Goal: Task Accomplishment & Management: Complete application form

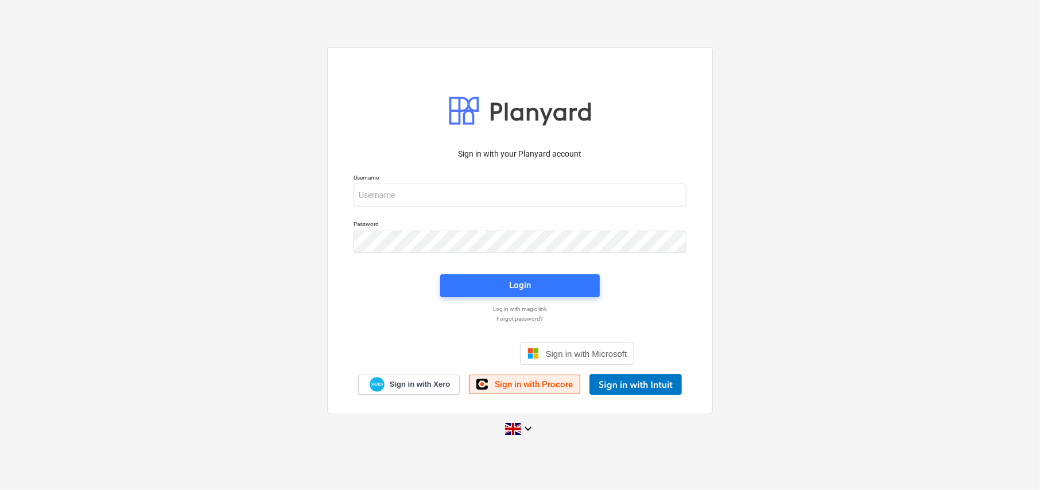
click at [524, 390] on link "Sign in with Procore" at bounding box center [524, 385] width 111 height 20
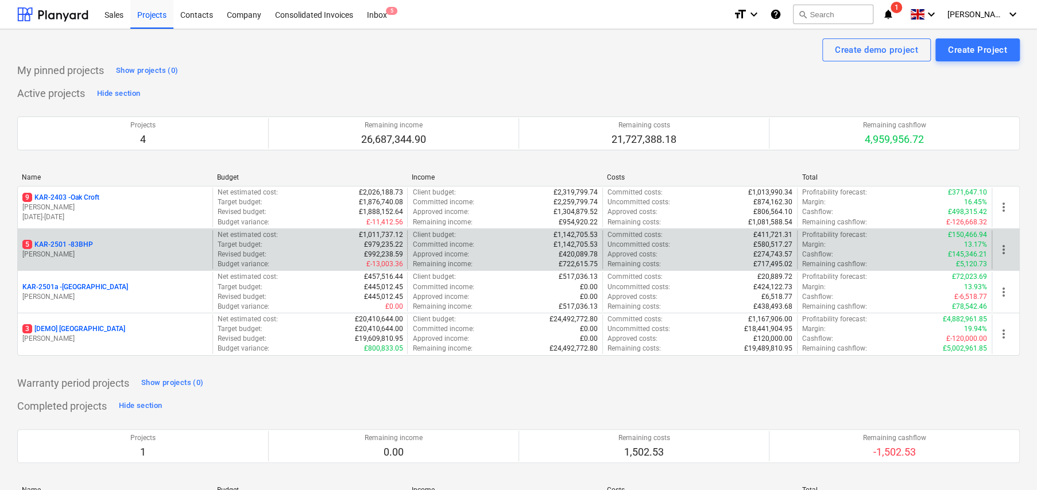
click at [84, 244] on p "5 KAR-2501 - 83BHP" at bounding box center [57, 245] width 71 height 10
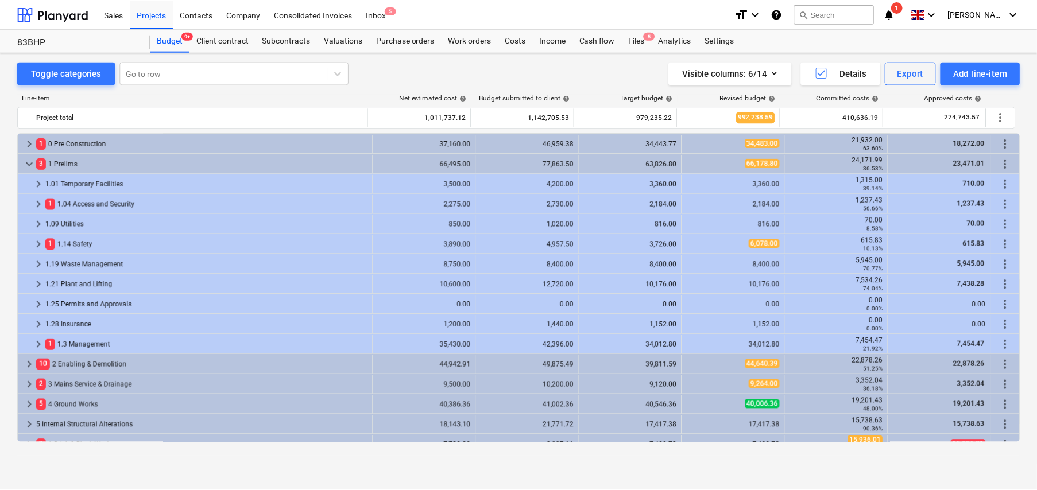
scroll to position [421, 0]
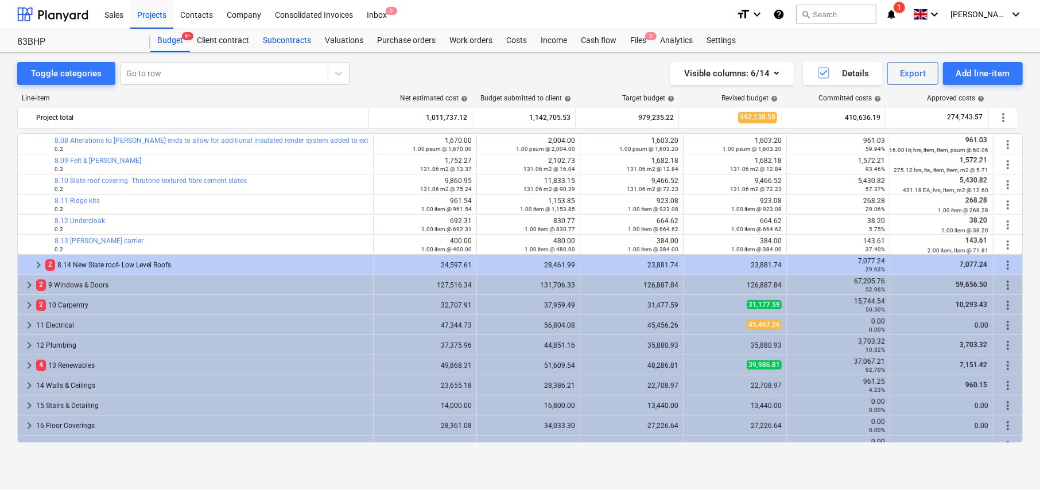
click at [280, 44] on div "Subcontracts" at bounding box center [287, 40] width 62 height 23
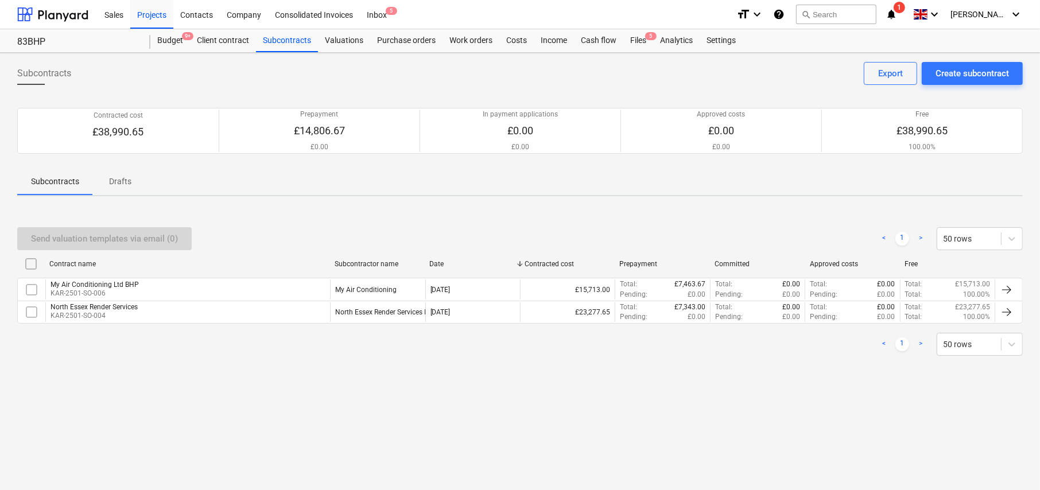
click at [118, 177] on p "Drafts" at bounding box center [121, 182] width 28 height 12
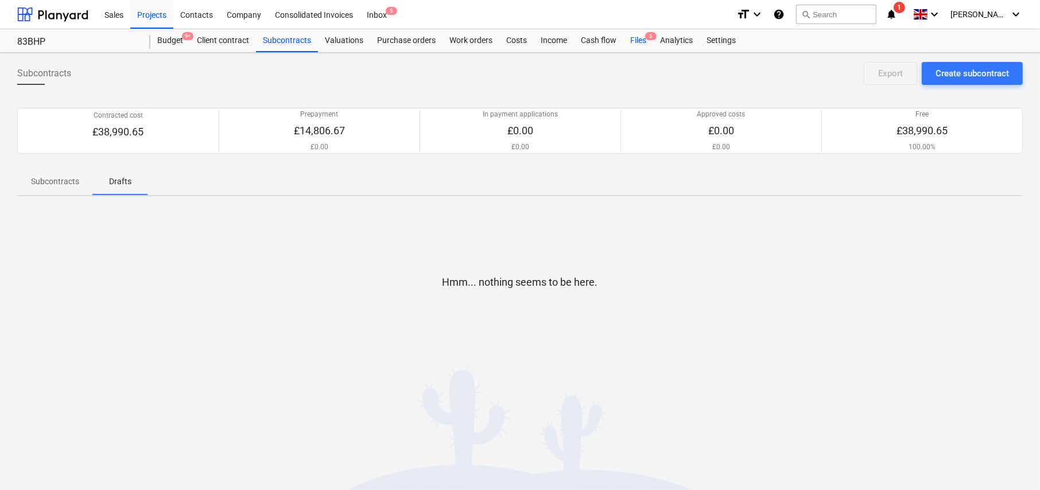
click at [637, 39] on div "Files 5" at bounding box center [638, 40] width 30 height 23
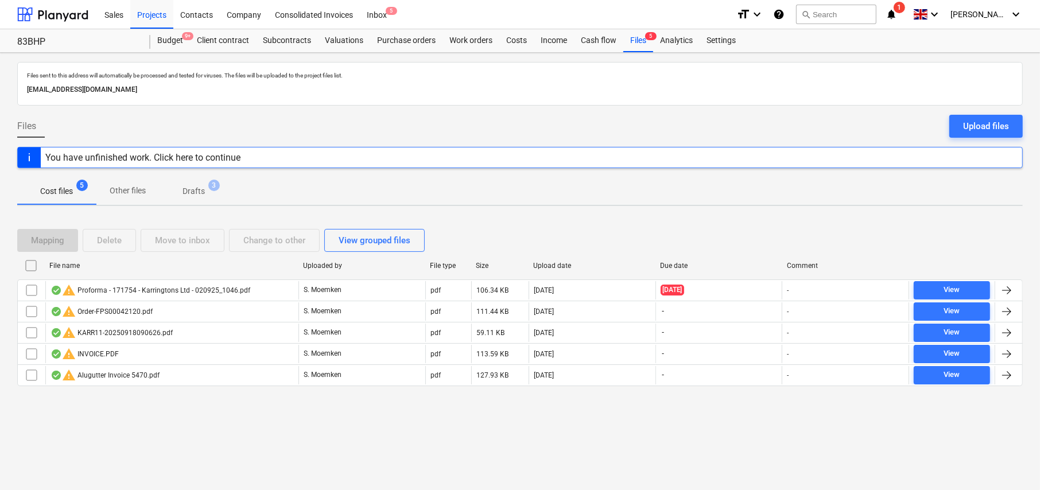
click at [197, 188] on p "Drafts" at bounding box center [194, 191] width 22 height 12
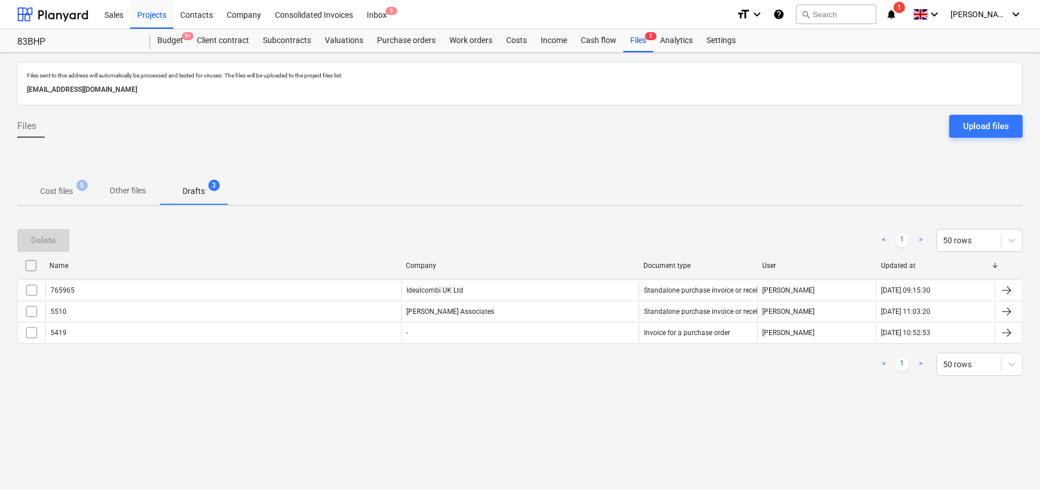
click at [75, 191] on span "Cost files 5" at bounding box center [56, 191] width 51 height 12
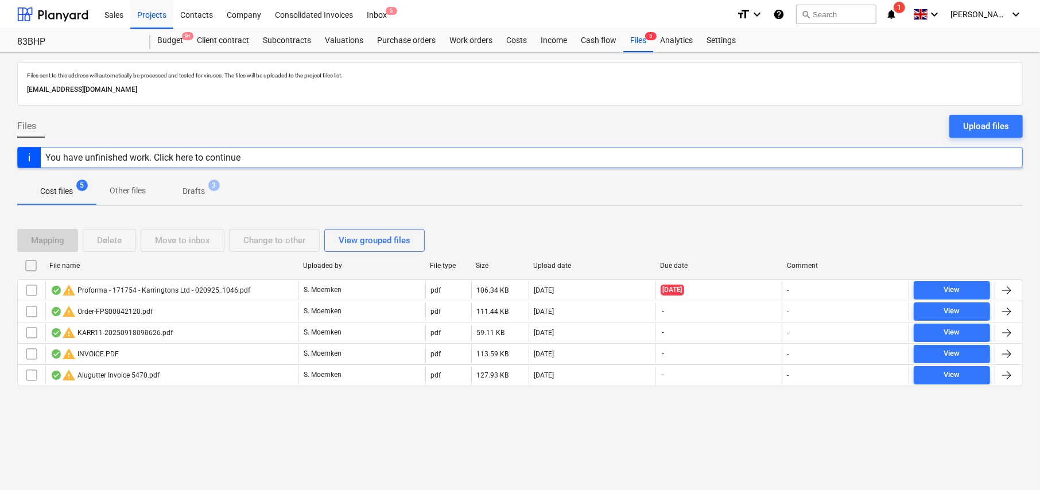
click at [199, 195] on p "Drafts" at bounding box center [194, 191] width 22 height 12
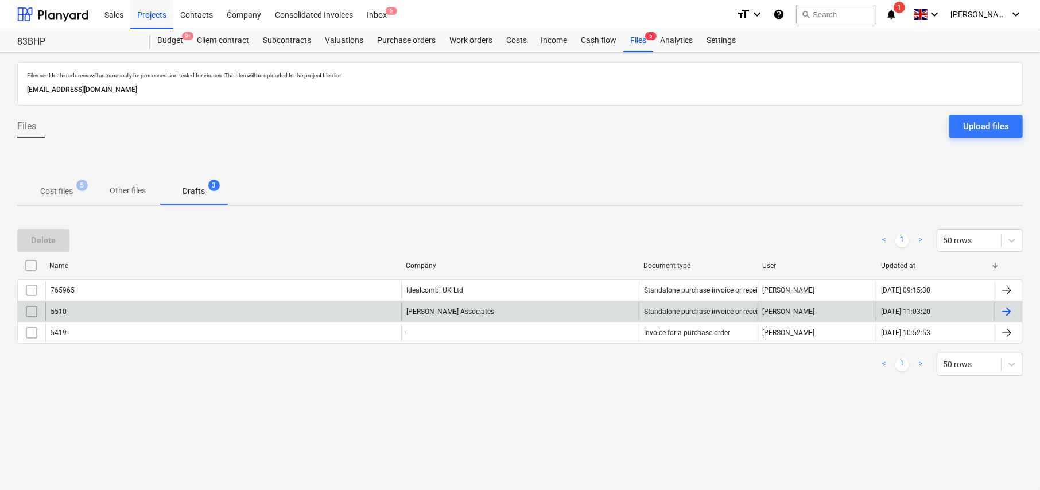
click at [72, 313] on div "5510" at bounding box center [223, 312] width 356 height 18
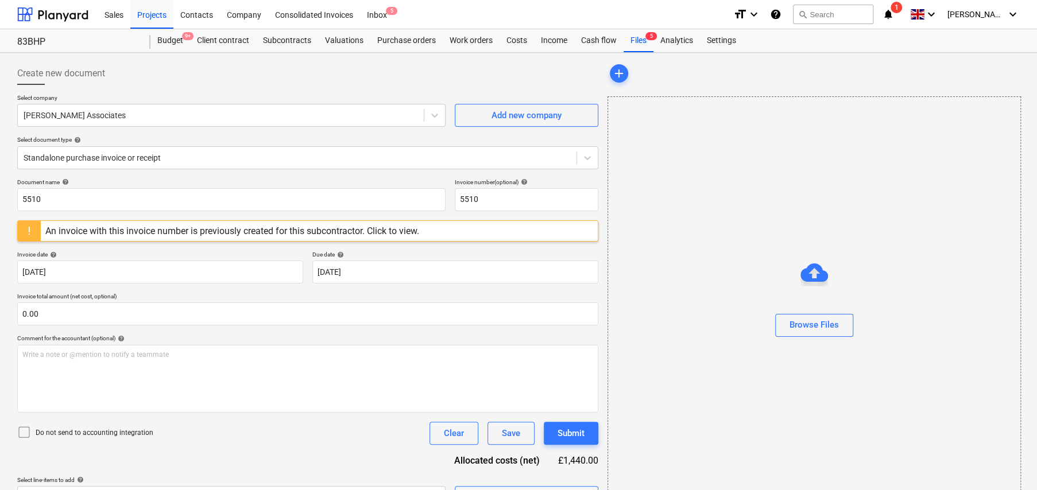
click at [193, 236] on div "An invoice with this invoice number is previously created for this subcontracto…" at bounding box center [232, 231] width 374 height 11
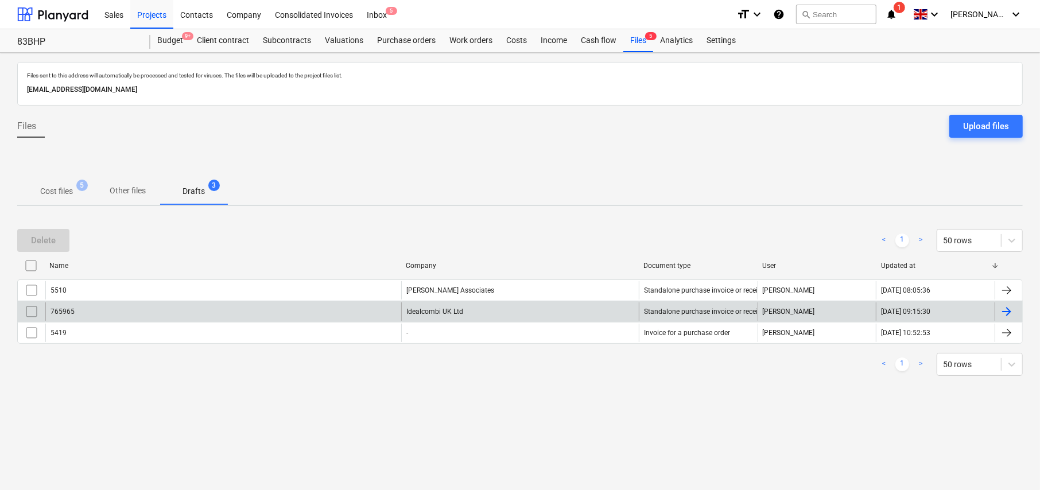
click at [31, 313] on input "checkbox" at bounding box center [31, 312] width 18 height 18
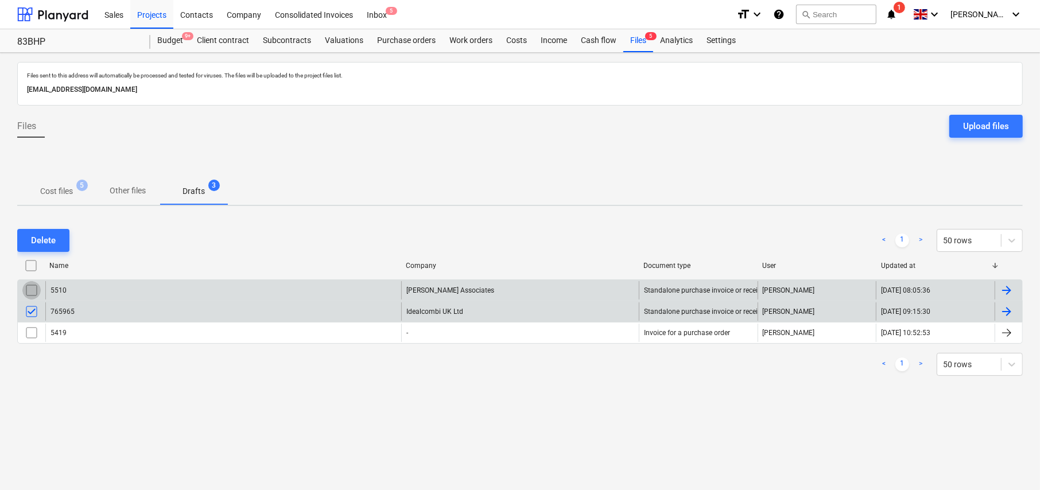
click at [32, 290] on input "checkbox" at bounding box center [31, 290] width 18 height 18
click at [32, 310] on input "checkbox" at bounding box center [31, 312] width 18 height 18
click at [34, 263] on input "checkbox" at bounding box center [31, 266] width 18 height 18
click at [54, 245] on div "Delete" at bounding box center [43, 240] width 25 height 15
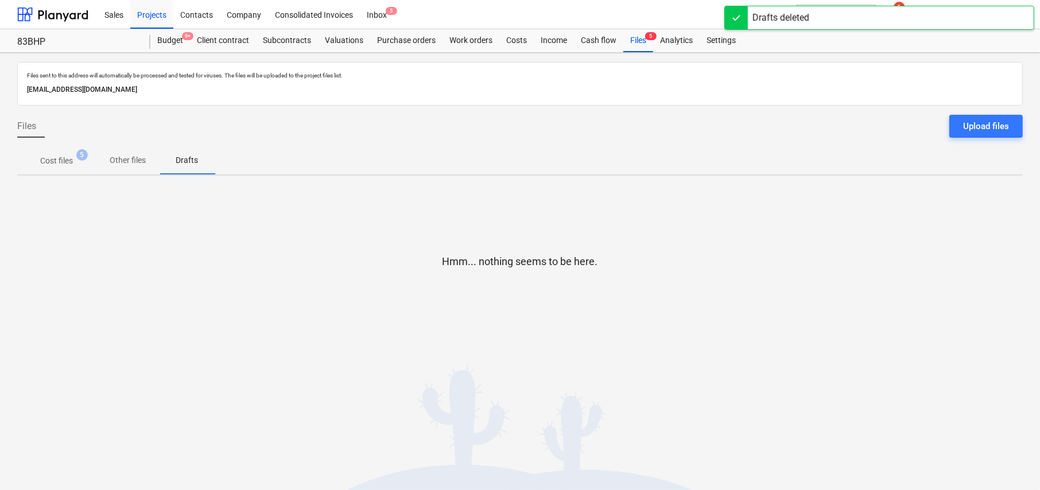
click at [65, 161] on p "Cost files" at bounding box center [56, 161] width 33 height 12
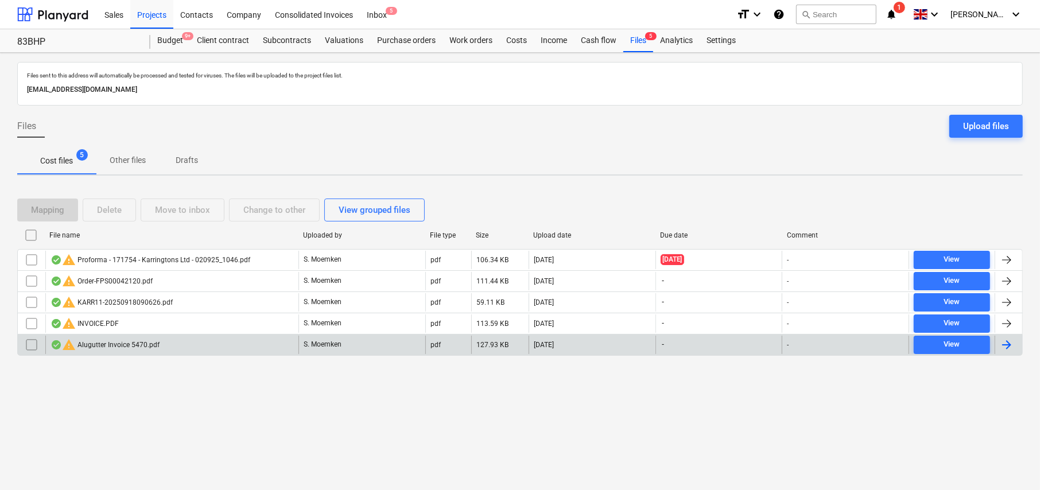
click at [124, 346] on div "warning Alugutter Invoice 5470.pdf" at bounding box center [105, 345] width 109 height 14
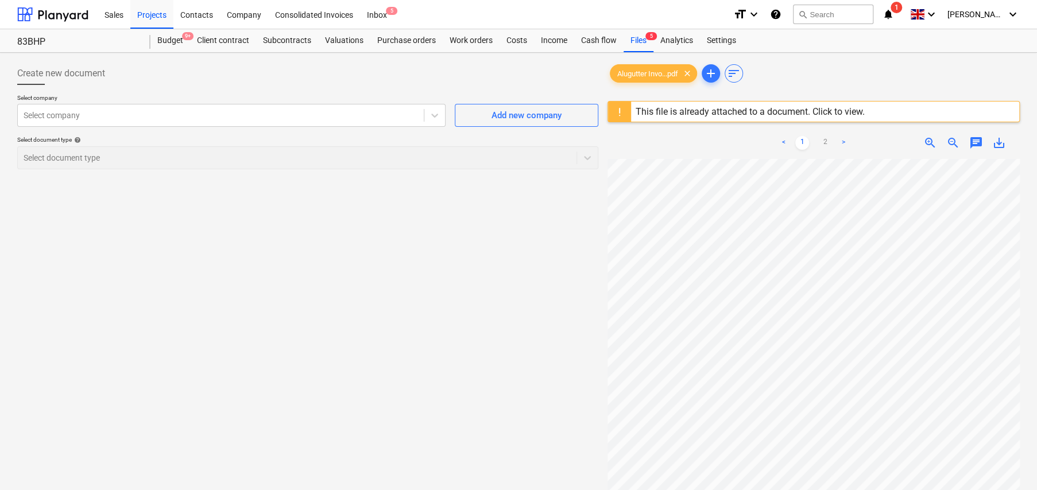
click at [698, 118] on div "This file is already attached to a document. Click to view." at bounding box center [750, 112] width 238 height 20
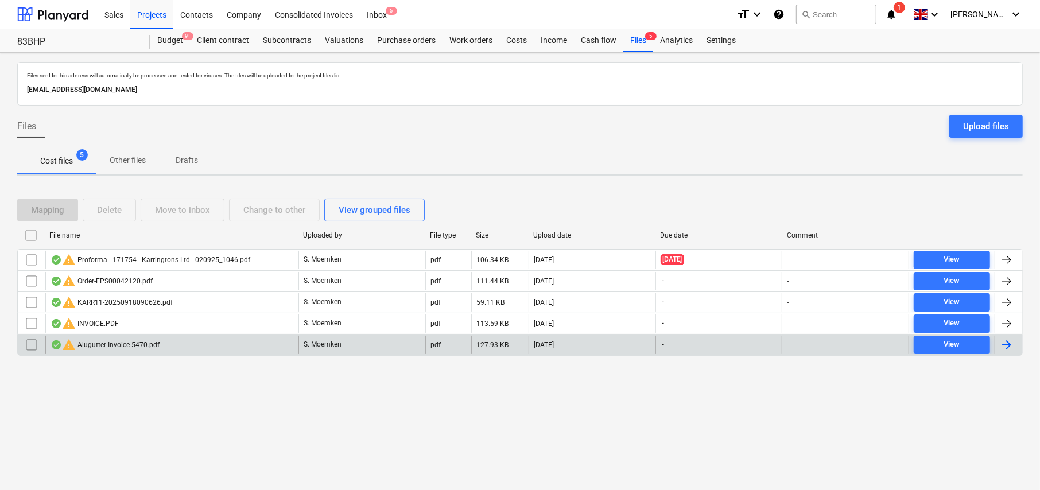
click at [34, 340] on input "checkbox" at bounding box center [31, 345] width 18 height 18
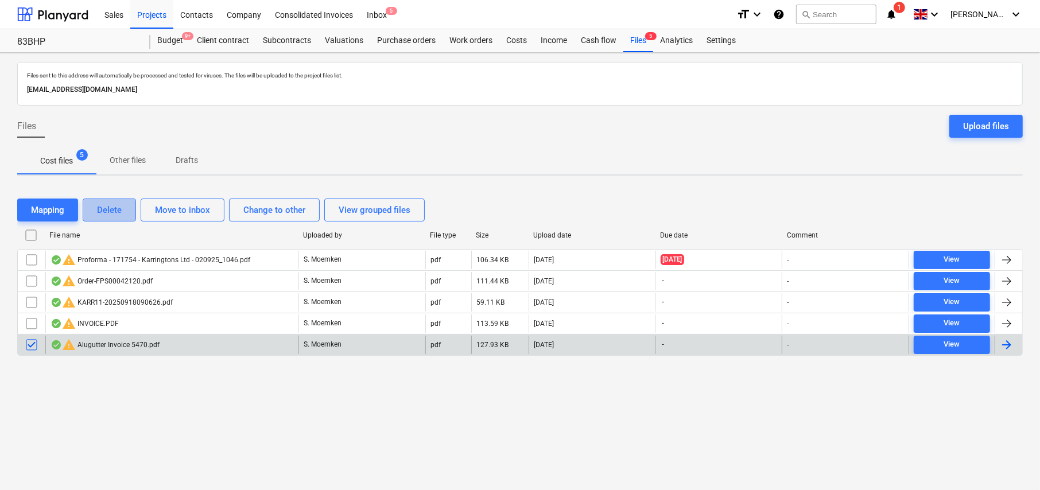
click at [122, 212] on div "Delete" at bounding box center [109, 210] width 25 height 15
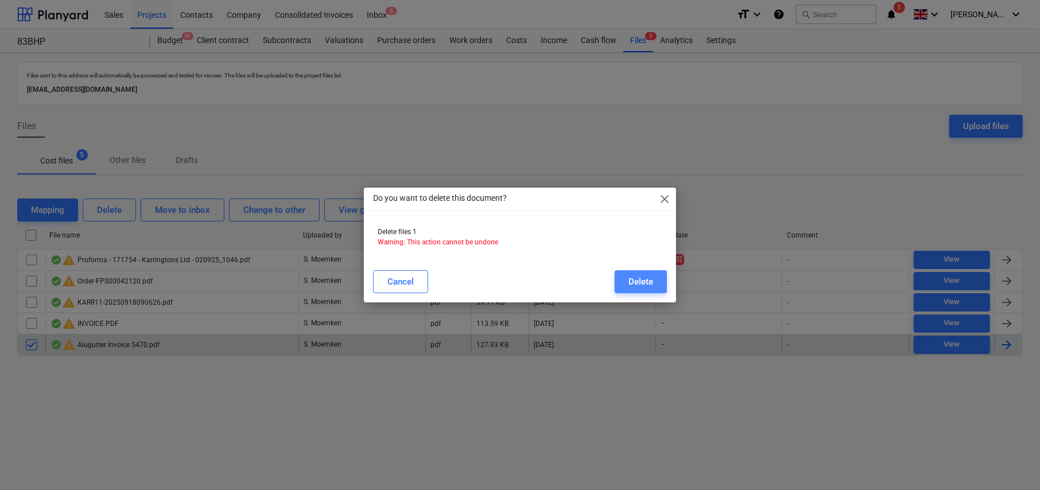
click at [642, 282] on div "Delete" at bounding box center [641, 281] width 25 height 15
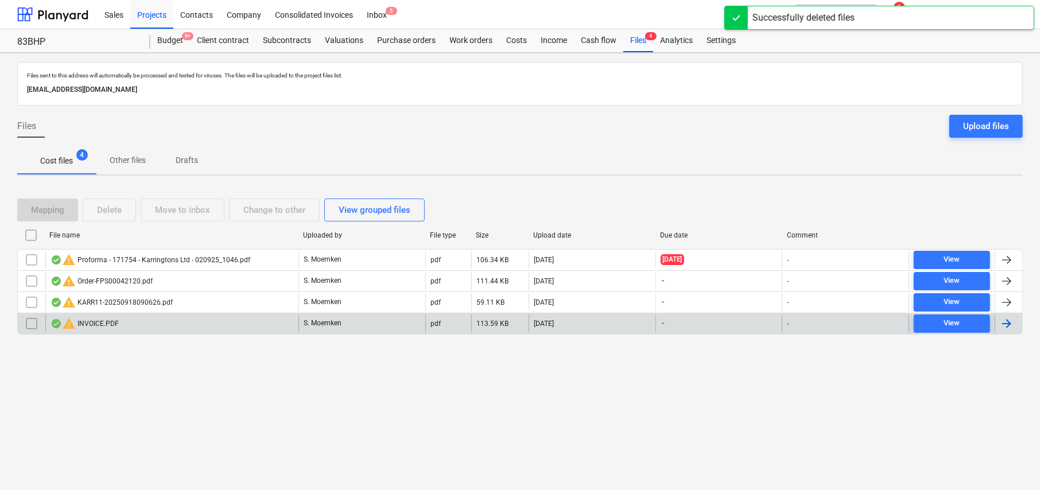
click at [149, 325] on div "warning INVOICE.PDF" at bounding box center [171, 324] width 253 height 18
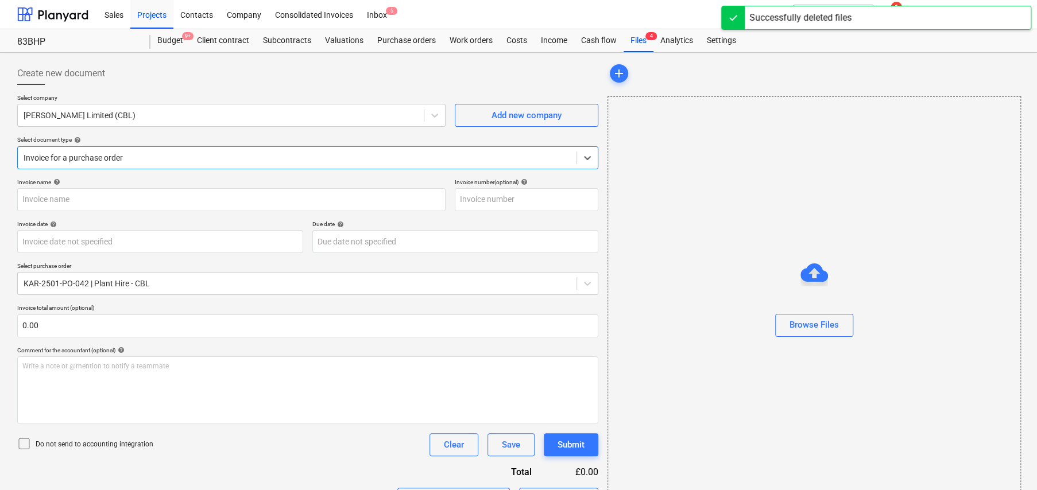
type input "62453"
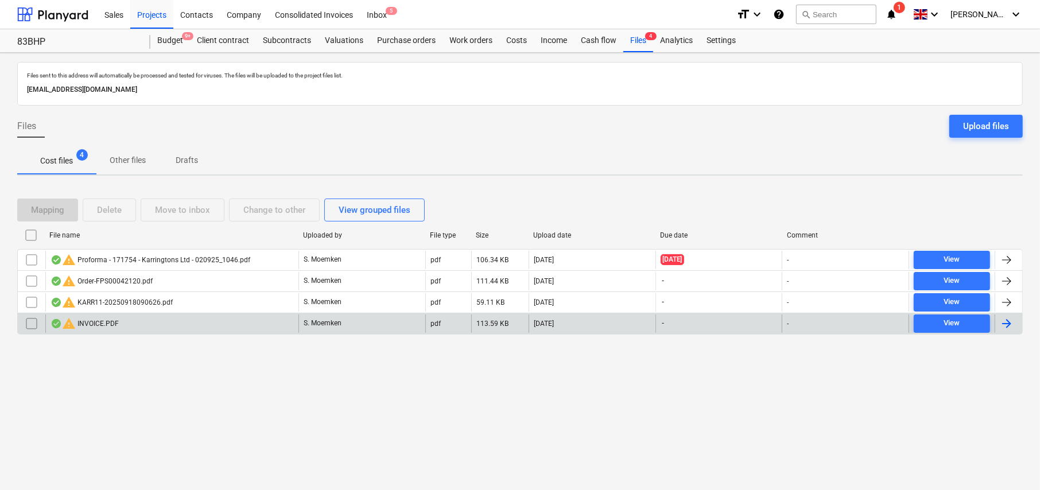
click at [31, 321] on input "checkbox" at bounding box center [31, 324] width 18 height 18
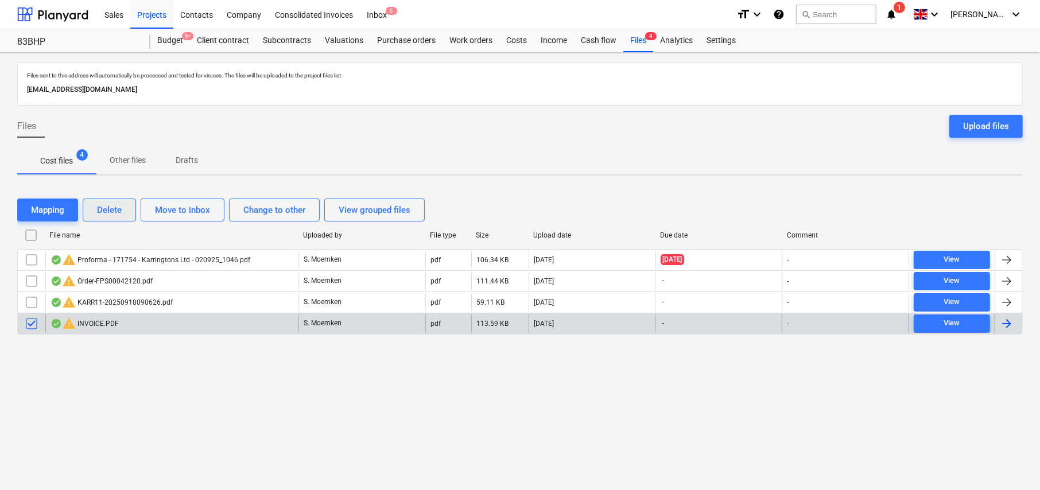
click at [124, 213] on button "Delete" at bounding box center [109, 210] width 53 height 23
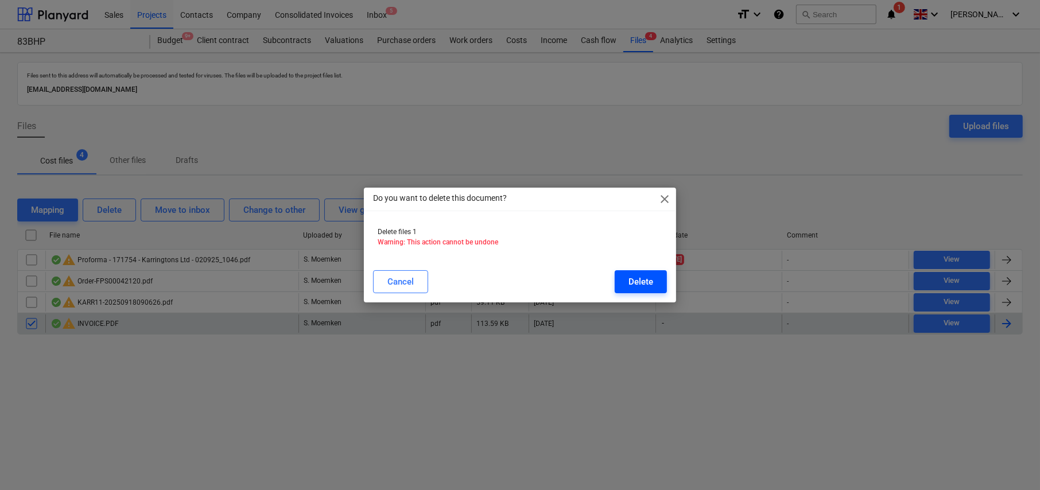
click at [651, 281] on div "Delete" at bounding box center [641, 281] width 25 height 15
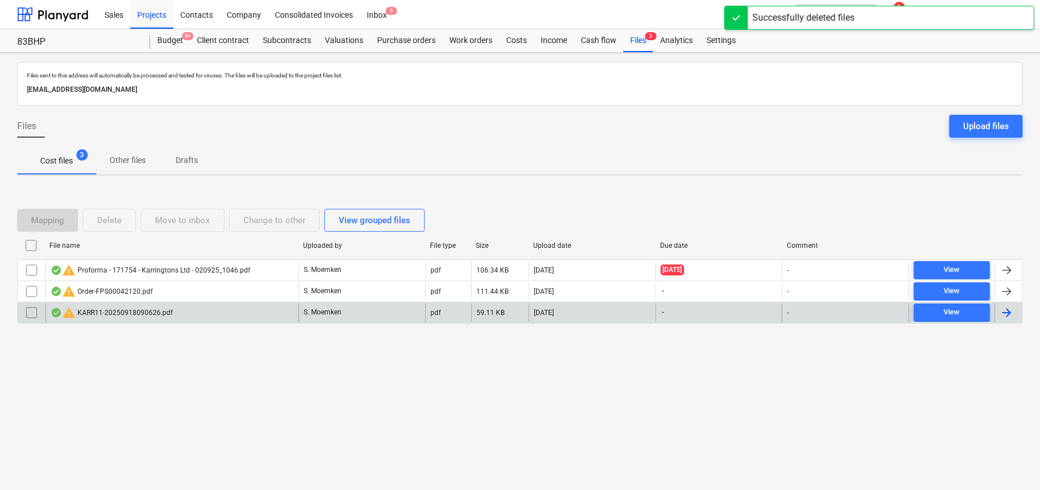
click at [156, 314] on div "warning KARR11-20250918090626.pdf" at bounding box center [112, 313] width 122 height 14
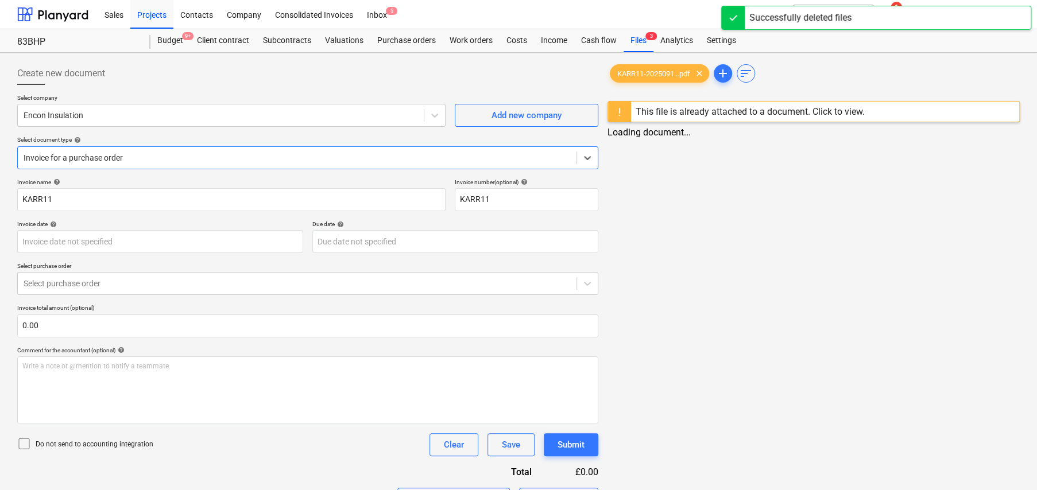
type input "KARR11"
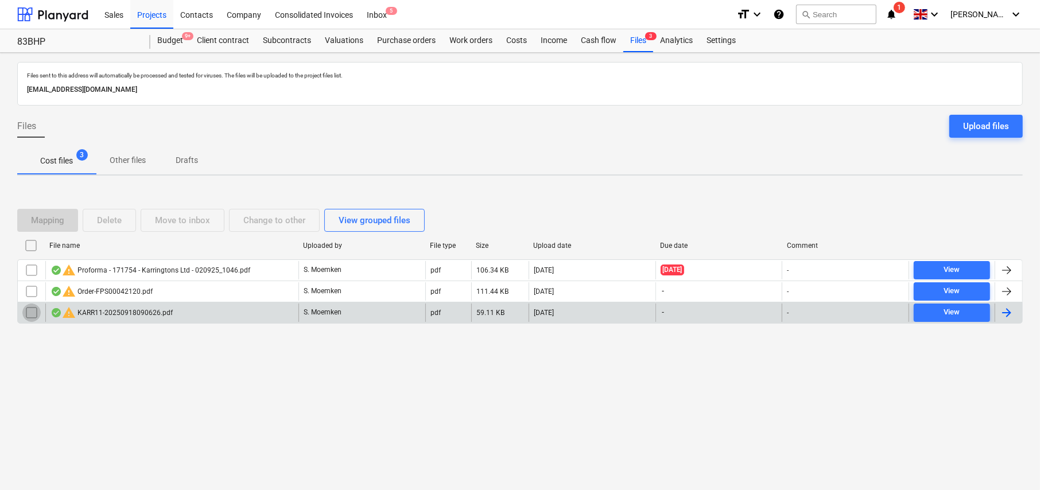
click at [35, 313] on input "checkbox" at bounding box center [31, 313] width 18 height 18
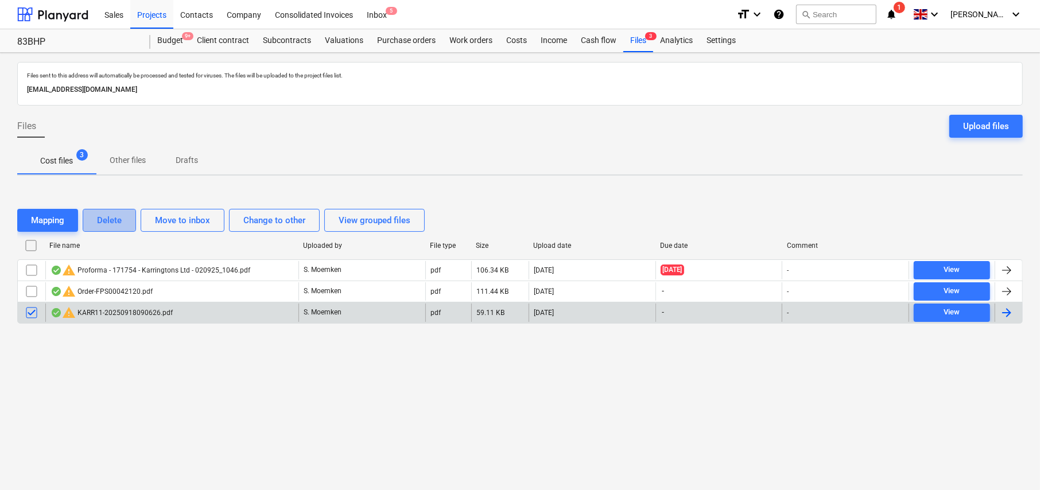
click at [114, 222] on div "Delete" at bounding box center [109, 220] width 25 height 15
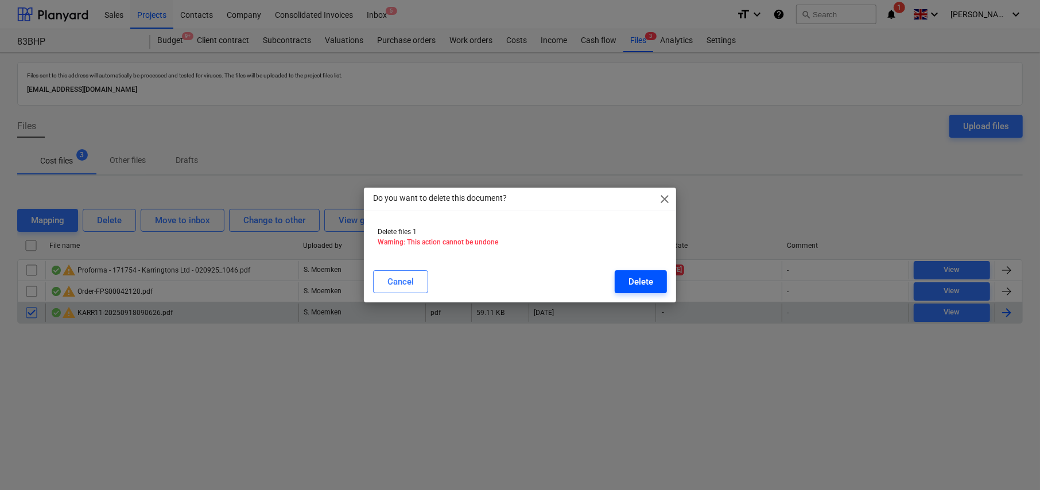
click at [641, 283] on div "Delete" at bounding box center [641, 281] width 25 height 15
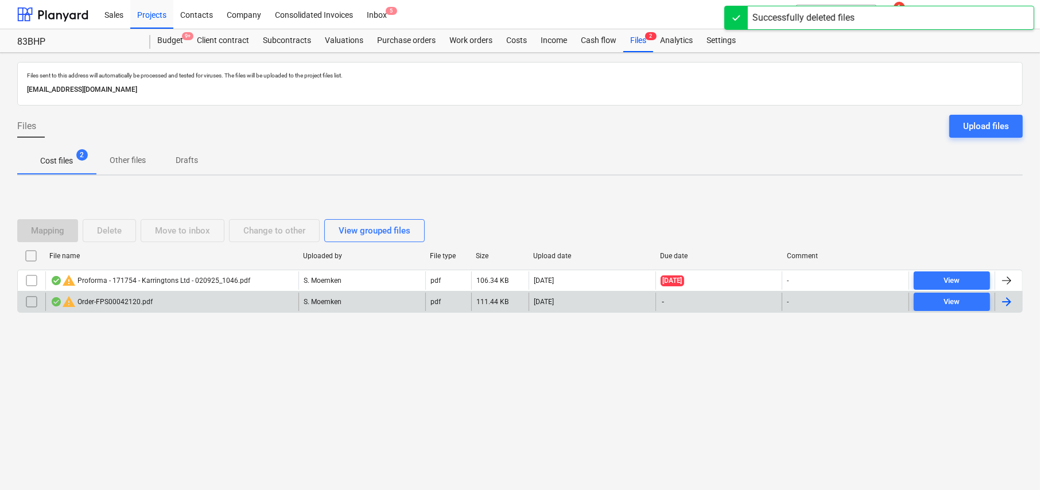
click at [123, 301] on div "warning Order-FPS00042120.pdf" at bounding box center [102, 302] width 102 height 14
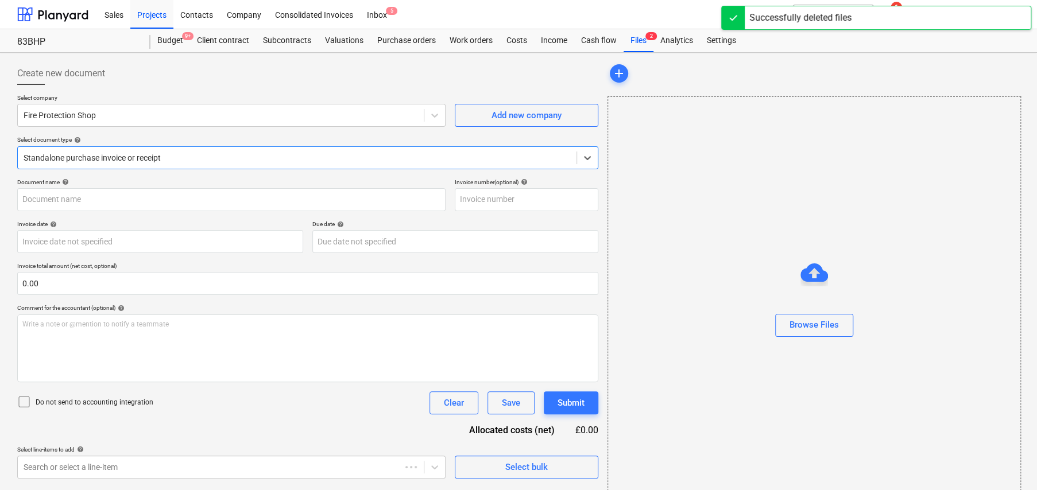
type input "2"
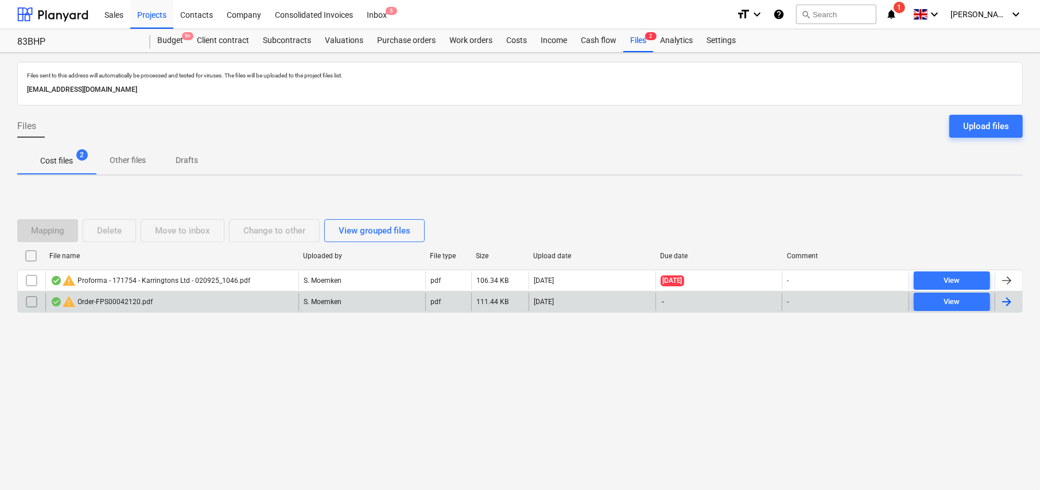
click at [32, 300] on input "checkbox" at bounding box center [31, 302] width 18 height 18
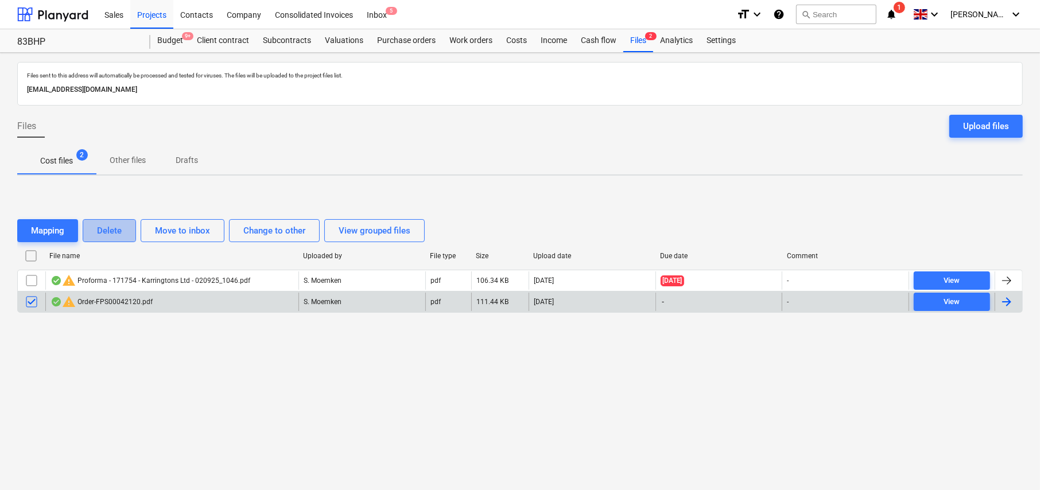
click at [123, 227] on button "Delete" at bounding box center [109, 230] width 53 height 23
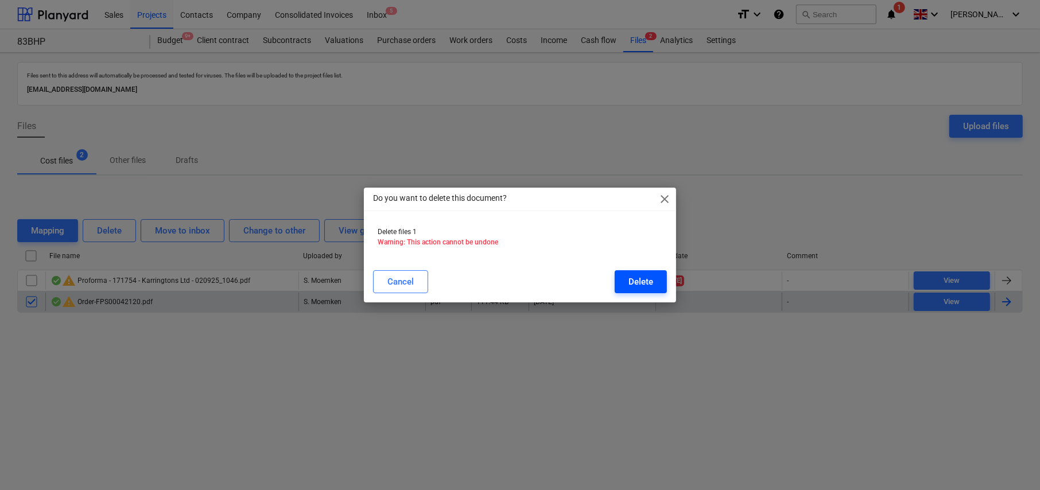
click at [648, 289] on button "Delete" at bounding box center [641, 281] width 52 height 23
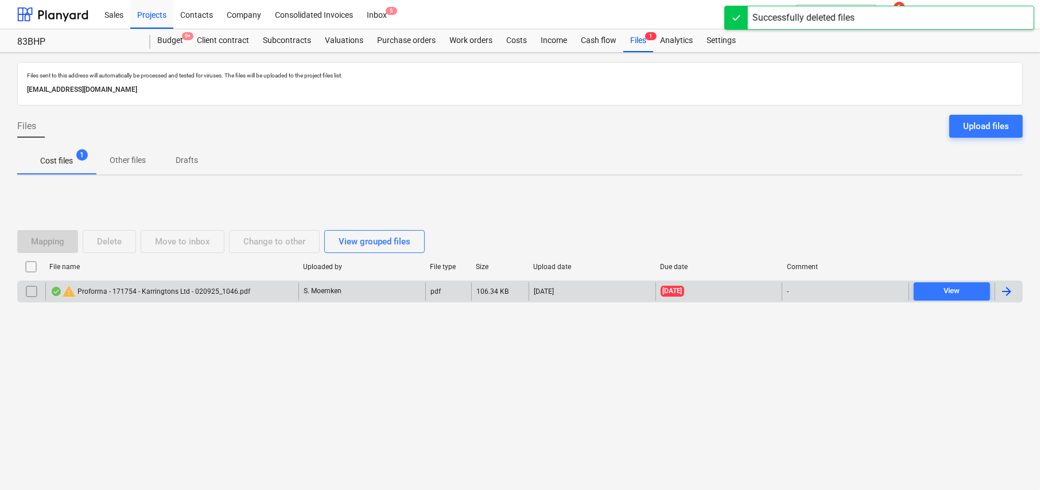
click at [179, 299] on div "warning Proforma - 171754 - Karringtons Ltd - 020925_1046.pdf" at bounding box center [171, 291] width 253 height 18
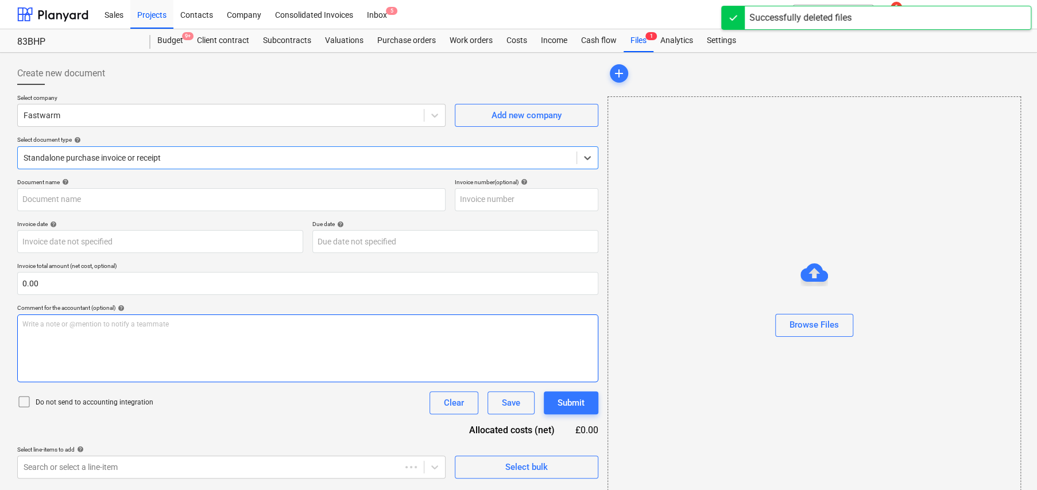
type input "171754"
type input "01 Sep 2025"
type input "12 Sep 2025"
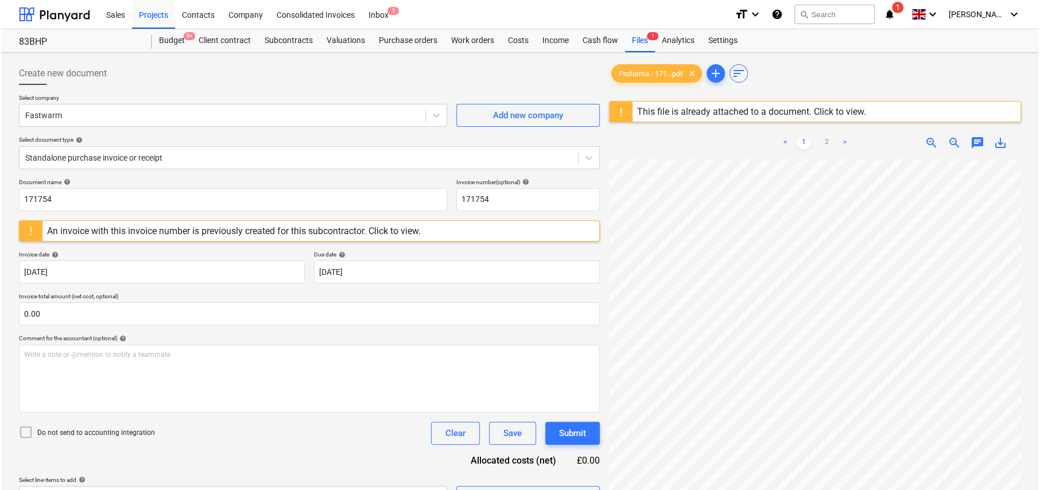
scroll to position [27, 20]
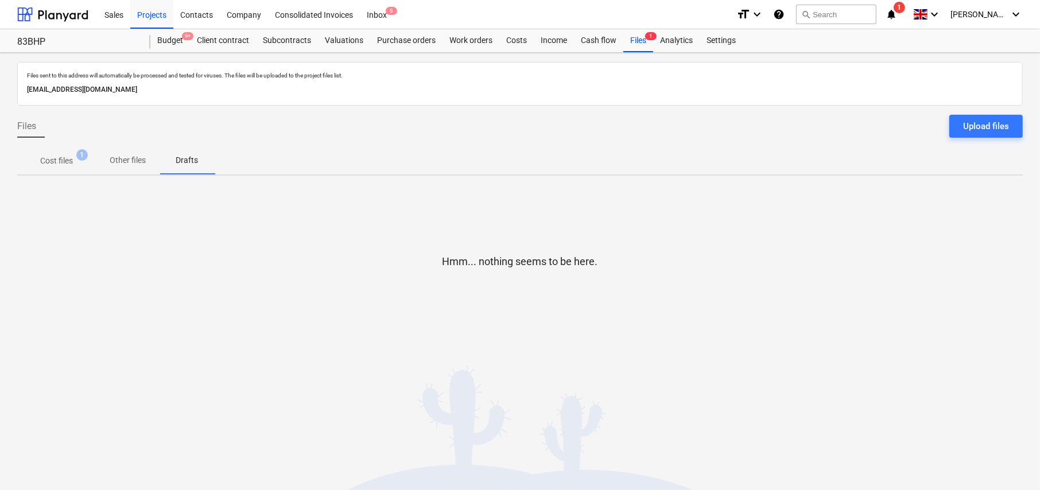
click at [60, 160] on p "Cost files" at bounding box center [56, 161] width 33 height 12
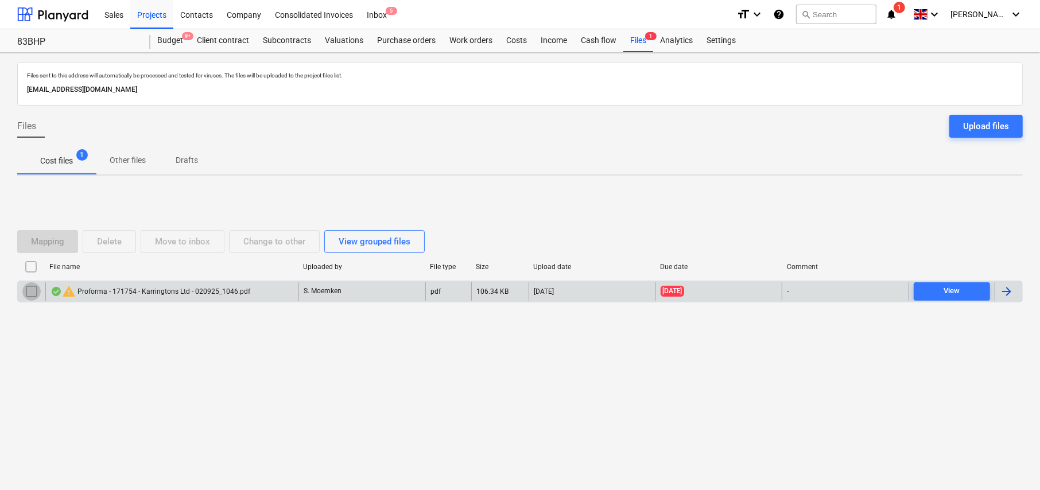
click at [28, 290] on input "checkbox" at bounding box center [31, 291] width 18 height 18
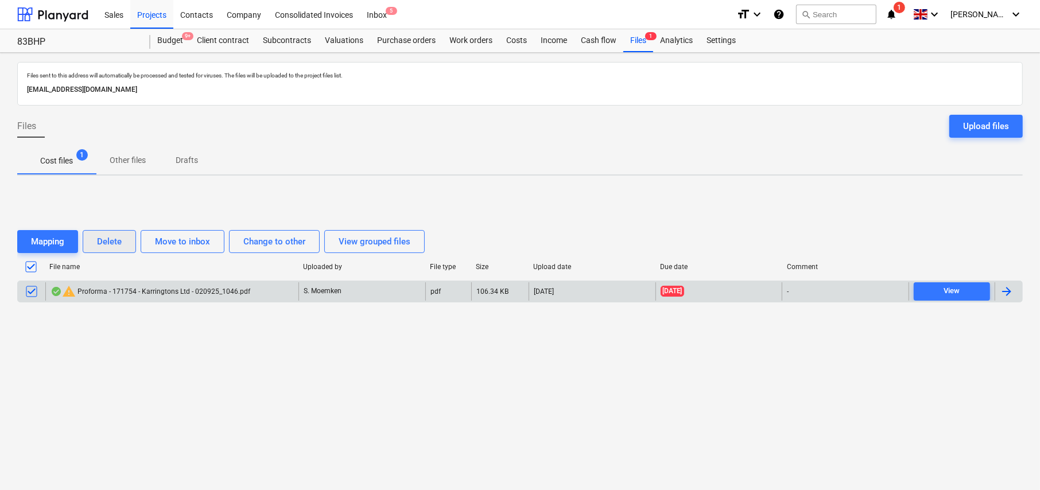
click at [109, 238] on div "Delete" at bounding box center [109, 241] width 25 height 15
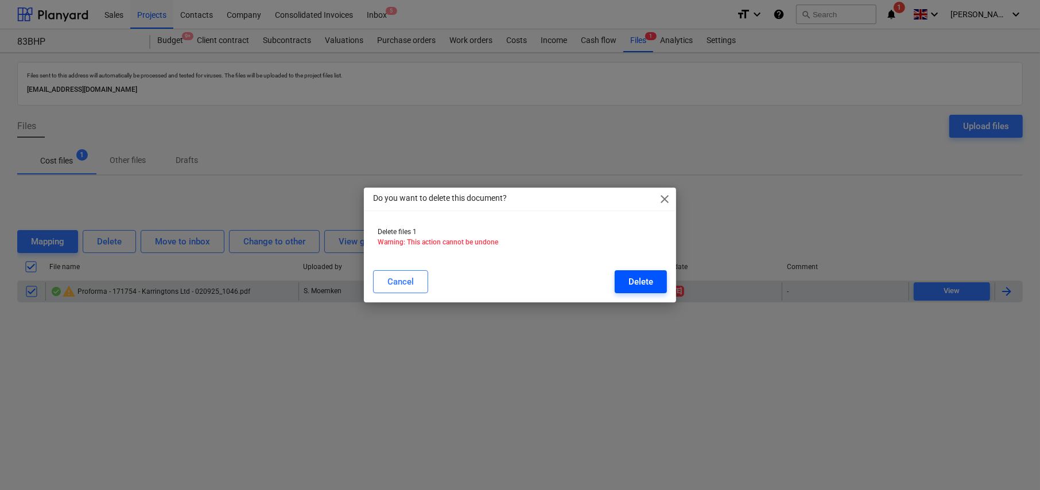
click at [650, 280] on div "Delete" at bounding box center [641, 281] width 25 height 15
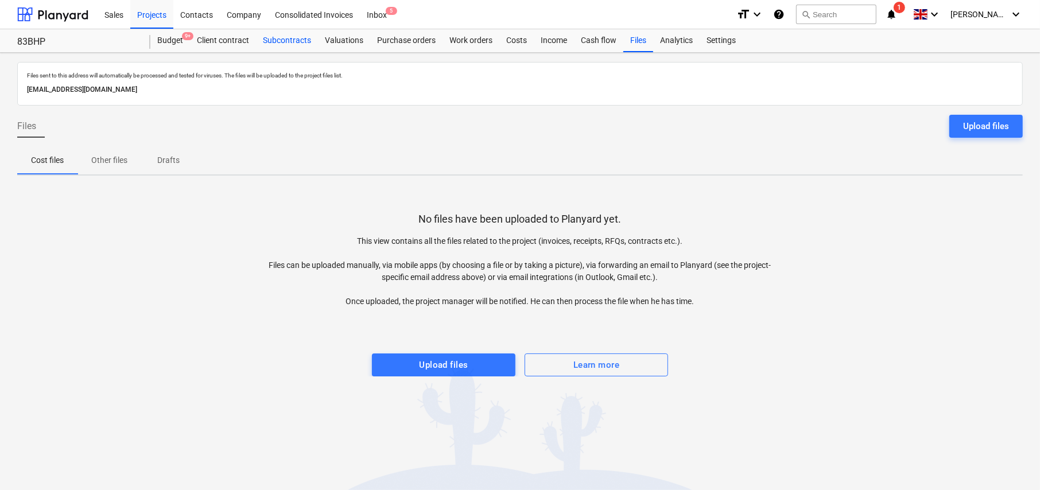
click at [296, 38] on div "Subcontracts" at bounding box center [287, 40] width 62 height 23
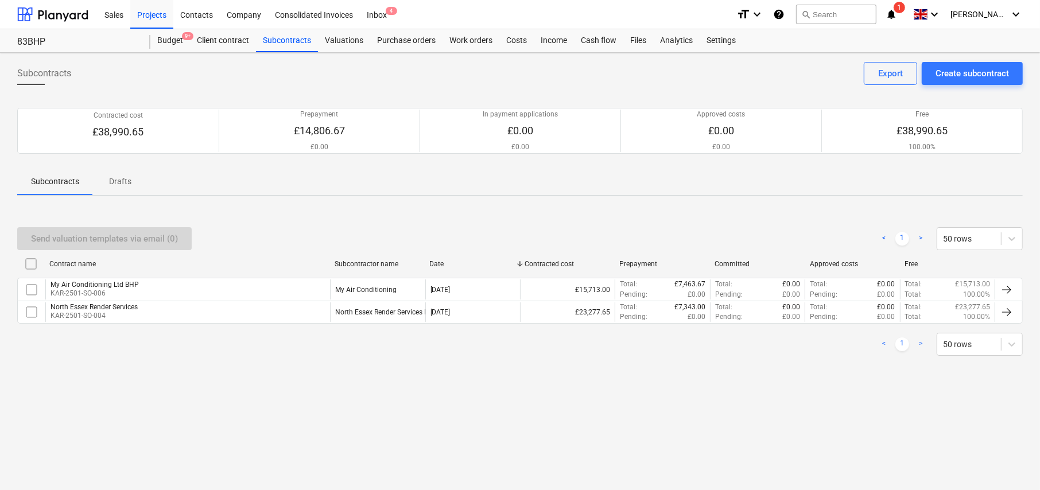
click at [124, 180] on p "Drafts" at bounding box center [121, 182] width 28 height 12
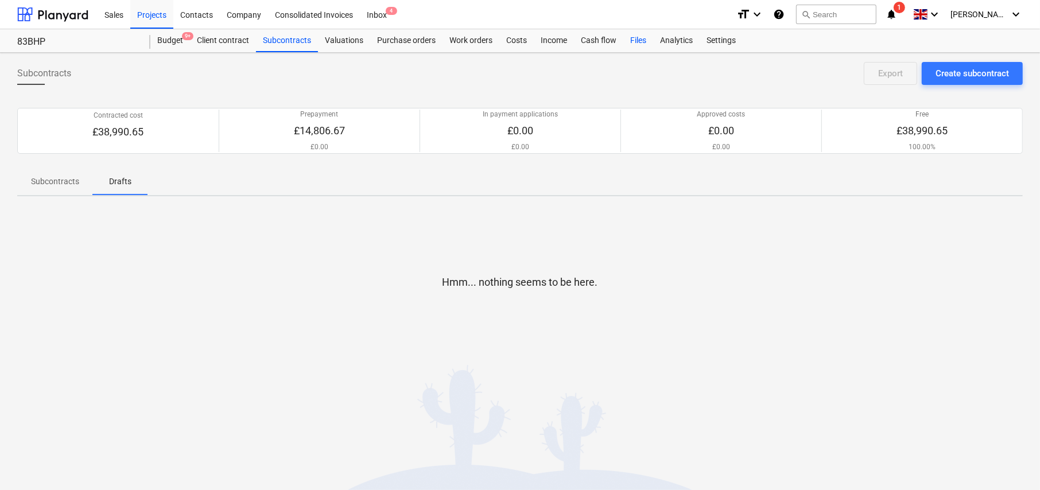
click at [637, 39] on div "Files" at bounding box center [638, 40] width 30 height 23
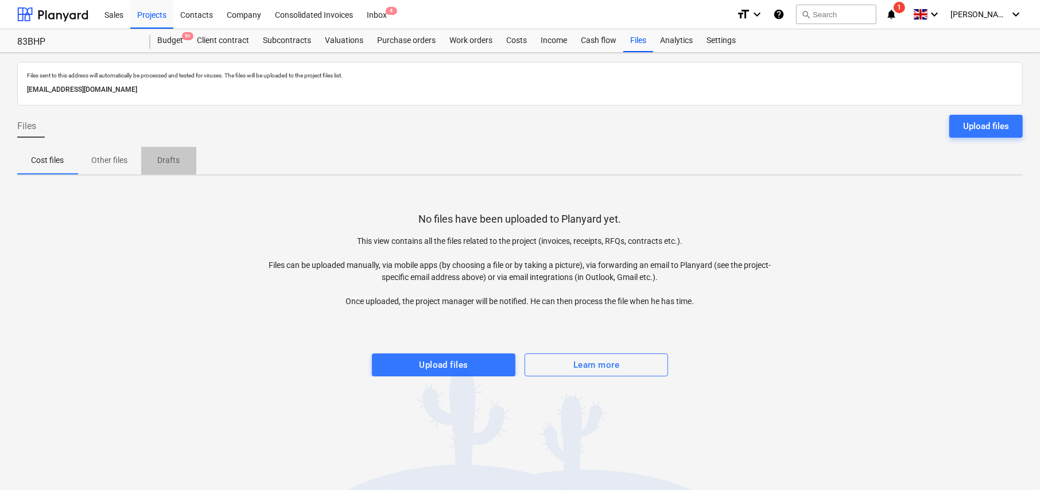
click at [181, 157] on p "Drafts" at bounding box center [169, 160] width 28 height 12
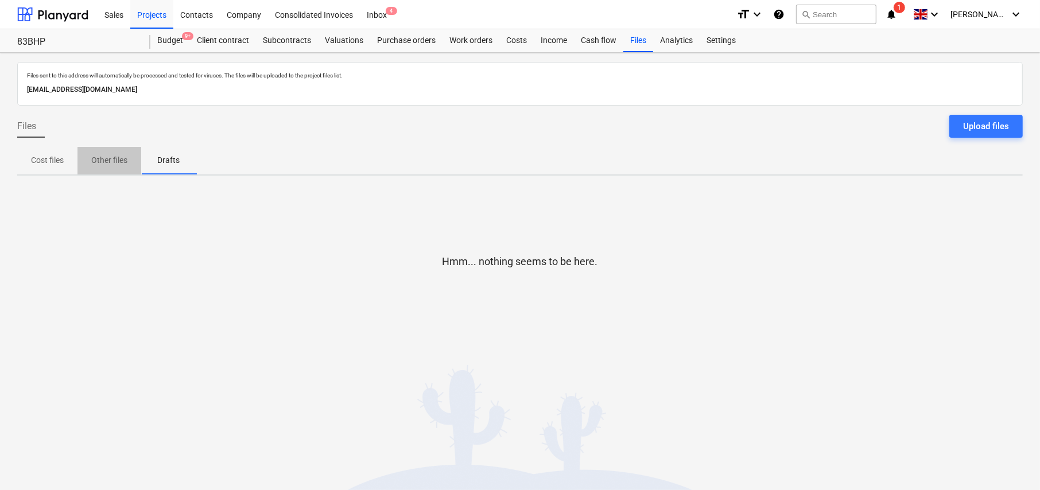
click at [110, 157] on p "Other files" at bounding box center [109, 160] width 36 height 12
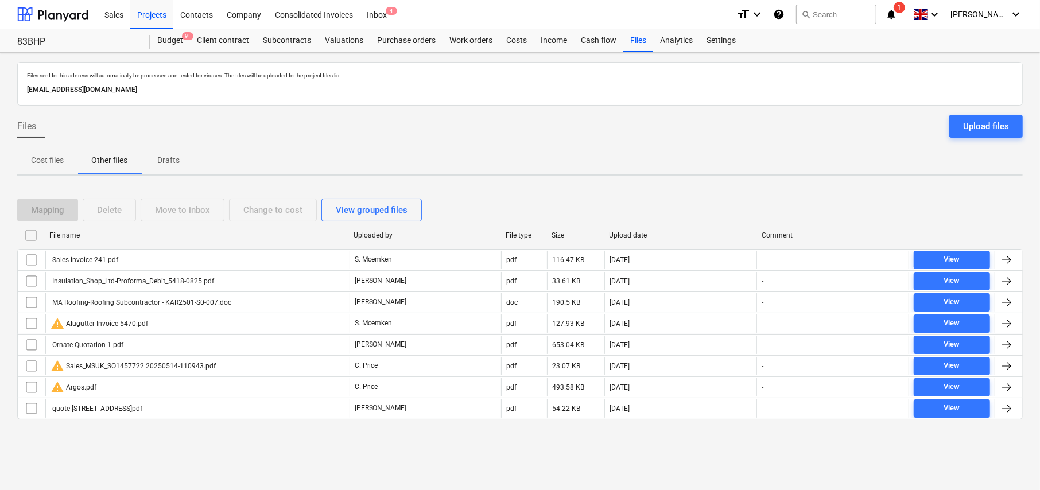
click at [56, 161] on p "Cost files" at bounding box center [47, 160] width 33 height 12
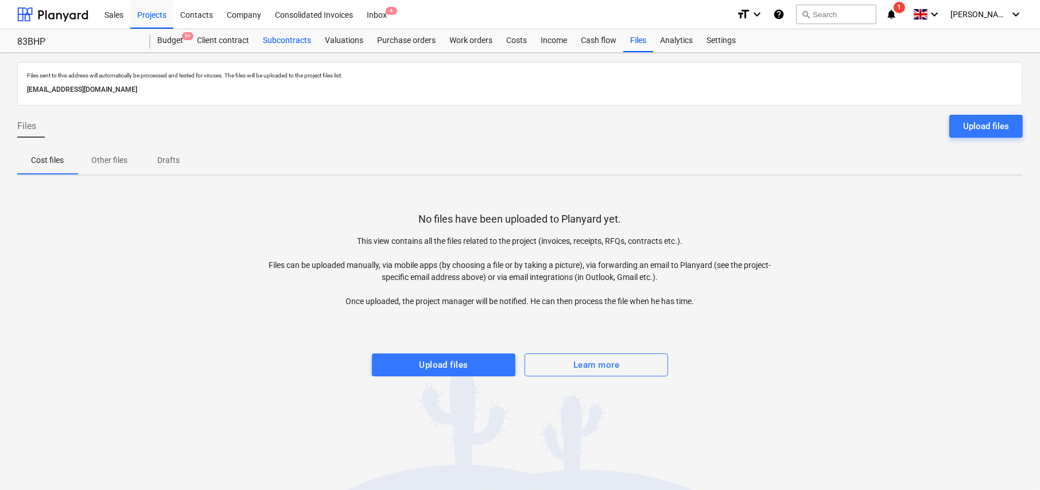
click at [278, 40] on div "Subcontracts" at bounding box center [287, 40] width 62 height 23
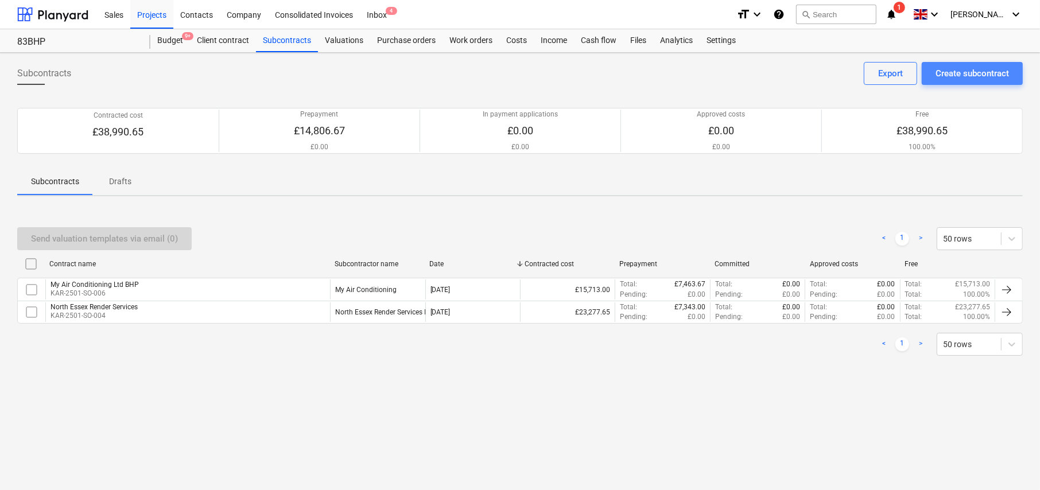
click at [965, 75] on div "Create subcontract" at bounding box center [972, 73] width 73 height 15
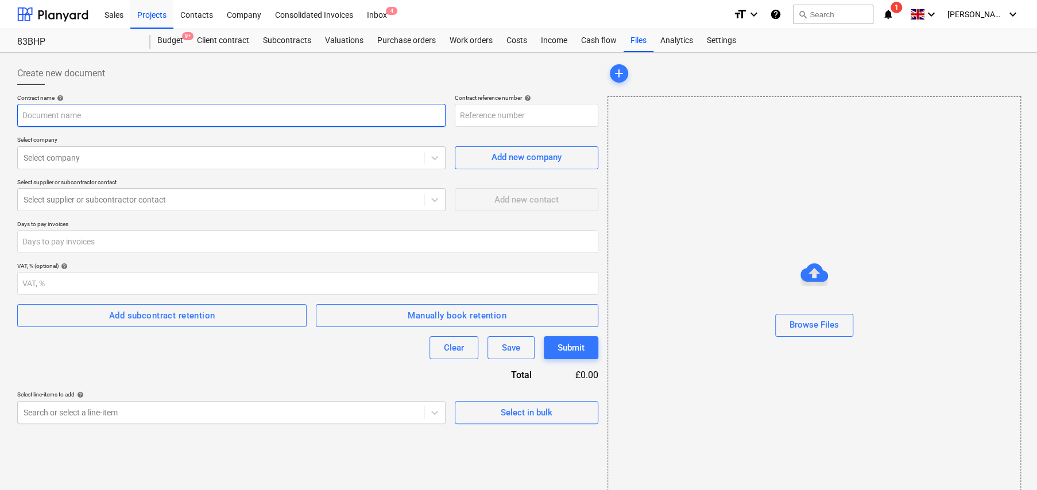
click at [95, 114] on input "text" at bounding box center [231, 115] width 428 height 23
type input "KAR-2501-SO-004"
type input "MA Roofing - 83BHP"
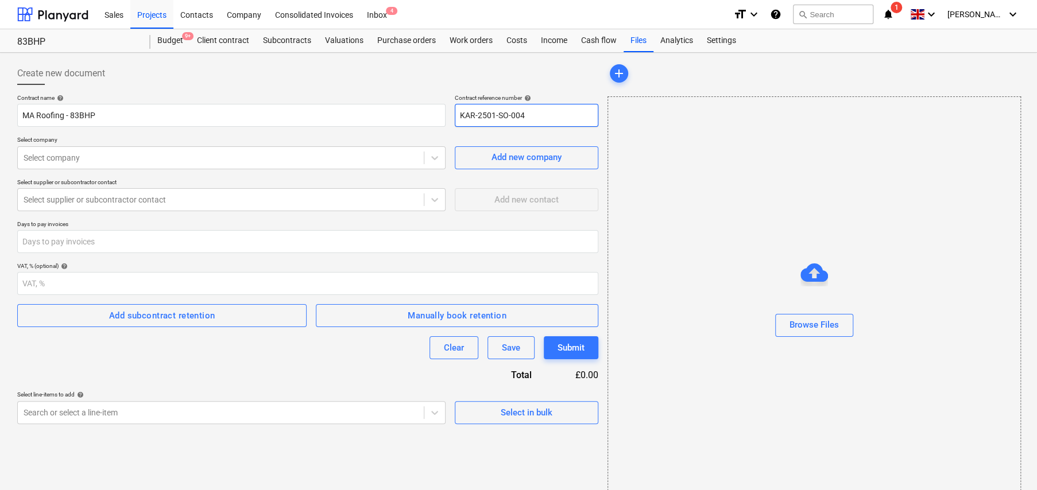
click at [522, 115] on input "KAR-2501-SO-004" at bounding box center [527, 115] width 144 height 23
type input "KAR-2501-SO-007"
click at [111, 161] on div at bounding box center [221, 157] width 394 height 11
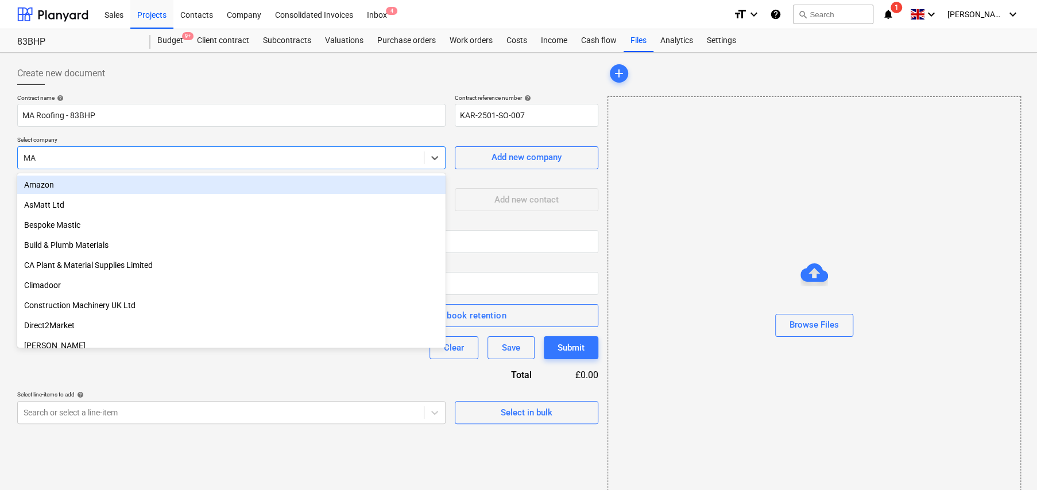
type input "MA R"
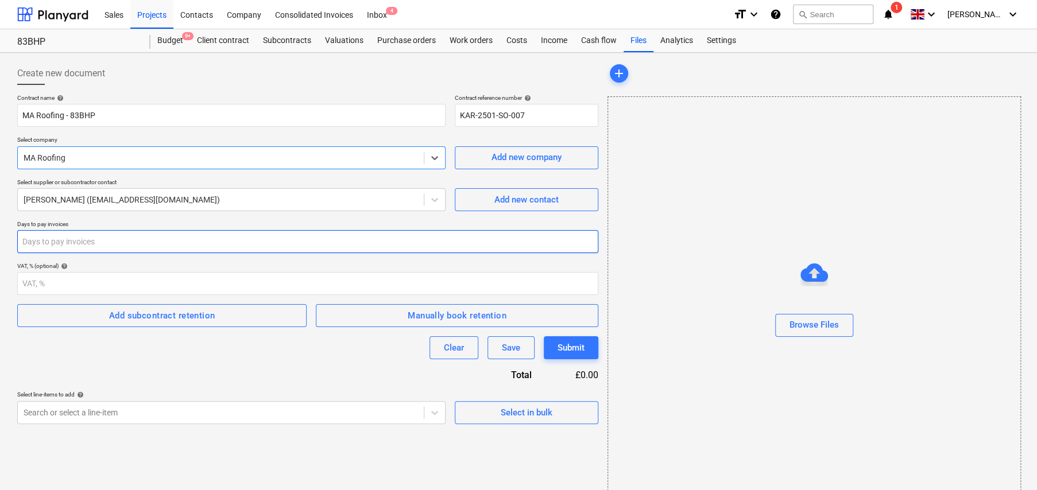
click at [138, 242] on input "number" at bounding box center [307, 241] width 581 height 23
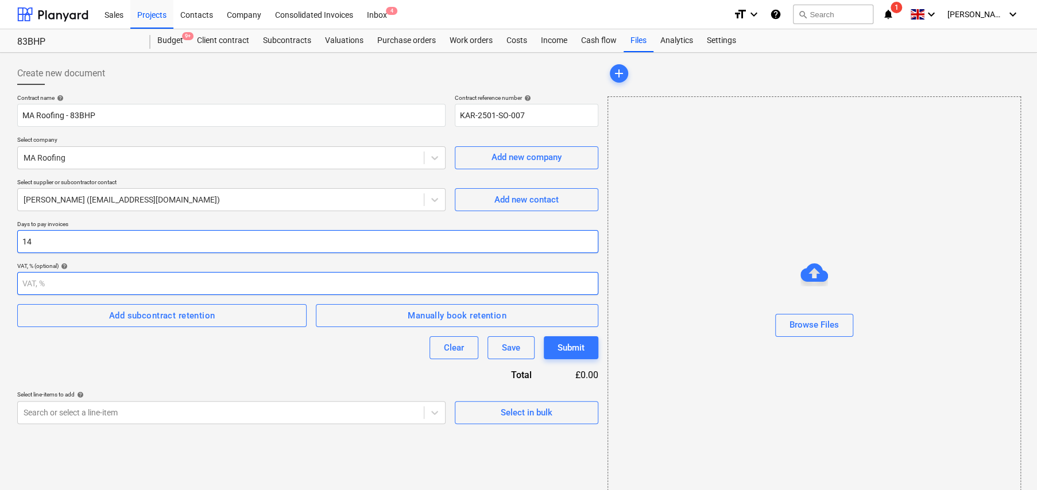
type input "14"
click at [130, 283] on input "number" at bounding box center [307, 283] width 581 height 23
type input "20"
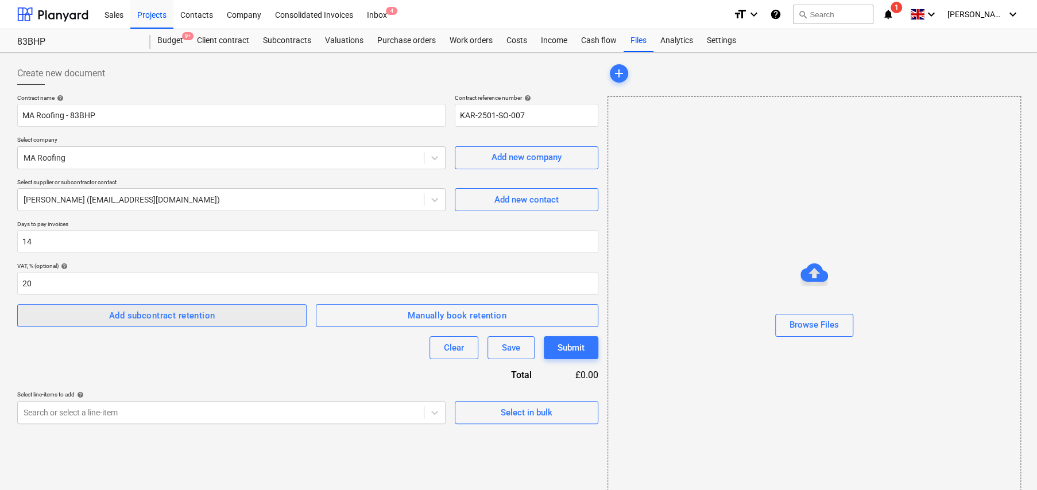
click at [159, 320] on div "Add subcontract retention" at bounding box center [162, 315] width 106 height 15
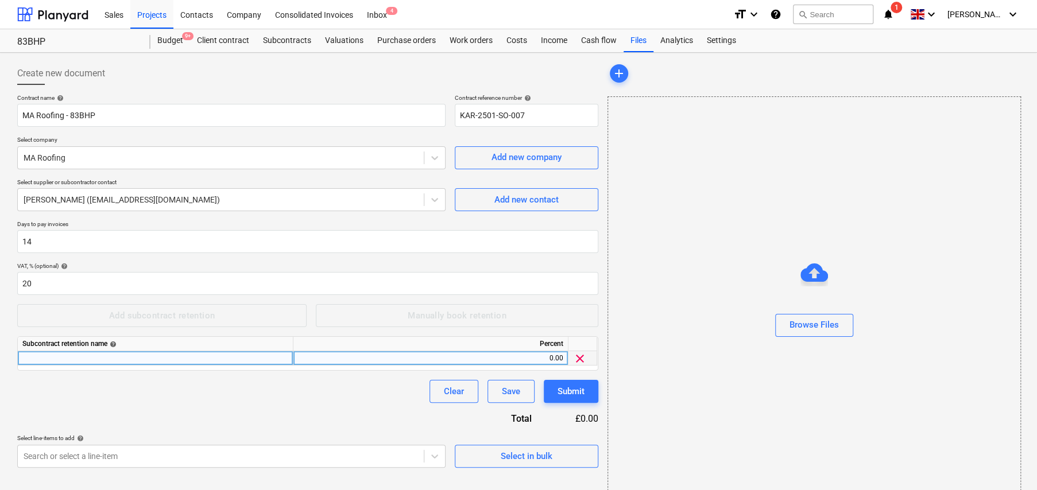
click at [154, 359] on div at bounding box center [156, 358] width 276 height 14
type input "Standard Retention"
click at [534, 453] on div "Select in bulk" at bounding box center [527, 456] width 52 height 15
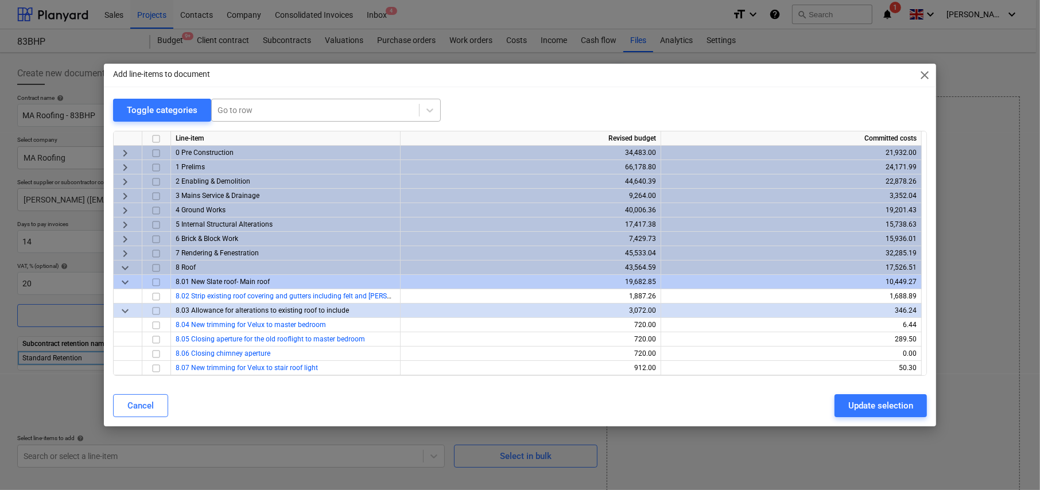
click at [254, 107] on div at bounding box center [316, 109] width 196 height 11
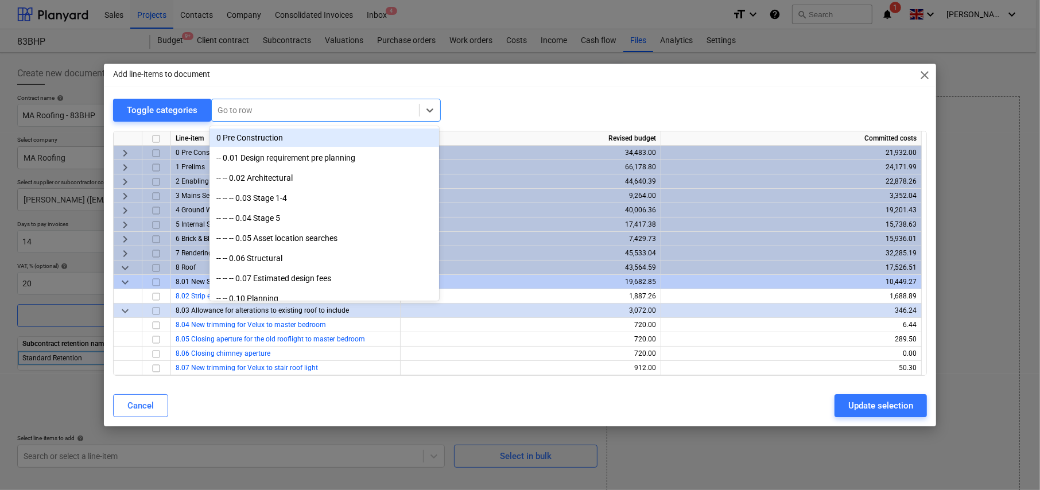
click at [539, 91] on div "Add line-items to document close Toggle categories option 0 Pre Construction fo…" at bounding box center [520, 245] width 832 height 363
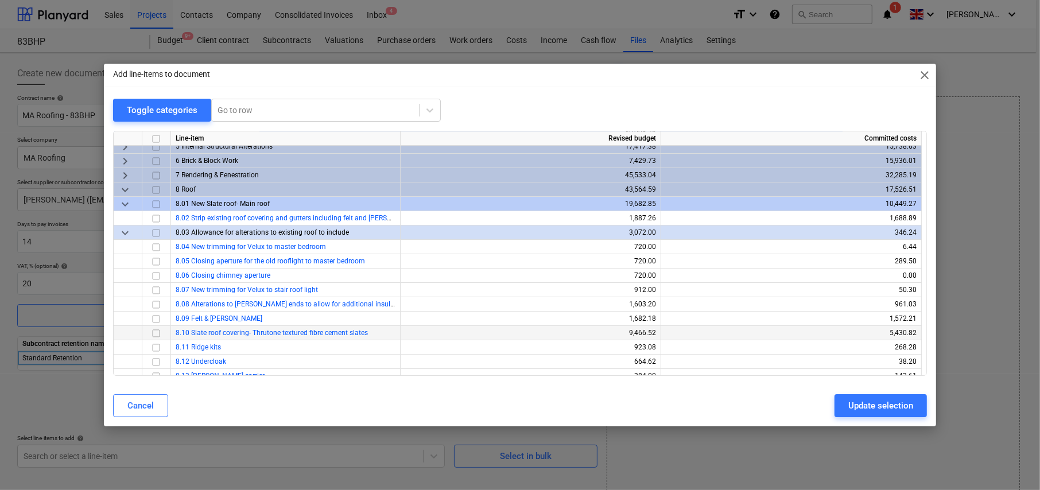
scroll to position [115, 0]
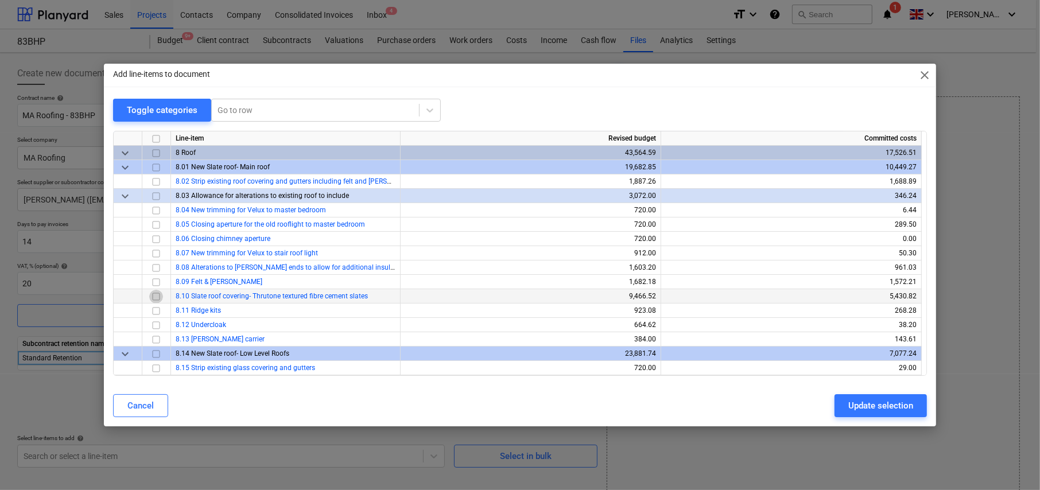
click at [154, 298] on input "checkbox" at bounding box center [156, 297] width 14 height 14
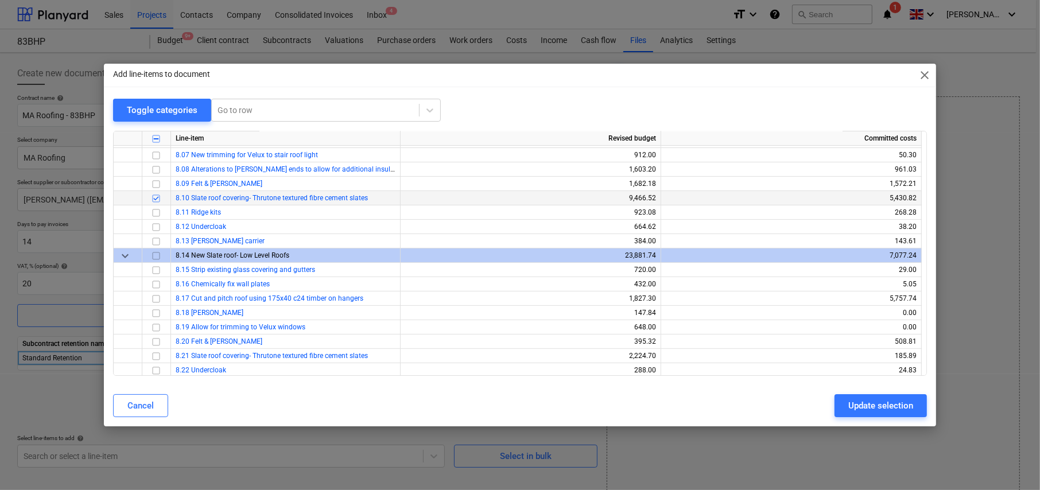
scroll to position [230, 0]
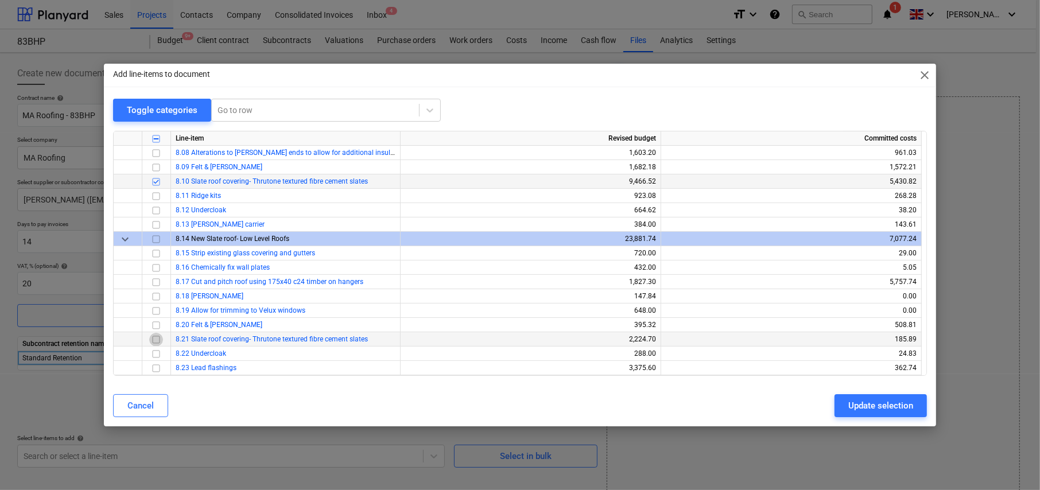
click at [153, 340] on input "checkbox" at bounding box center [156, 340] width 14 height 14
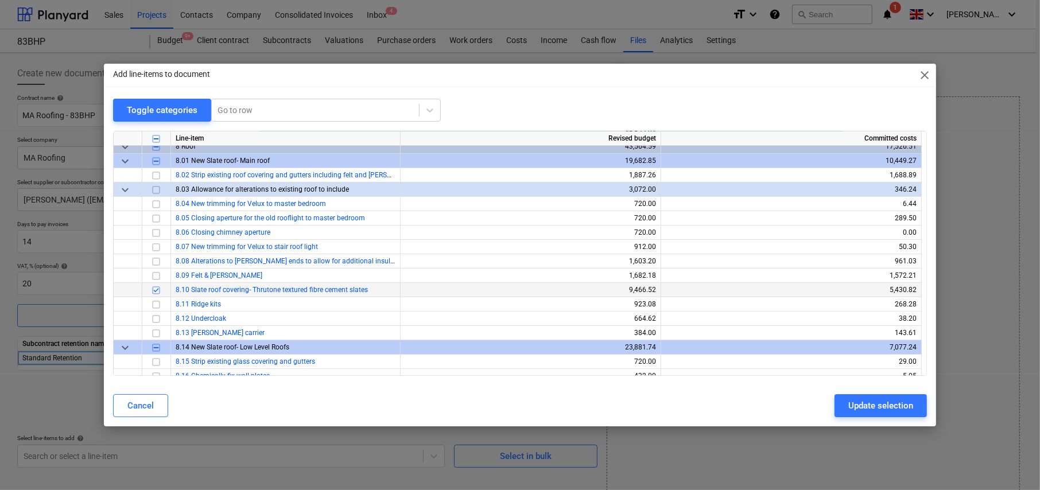
scroll to position [115, 0]
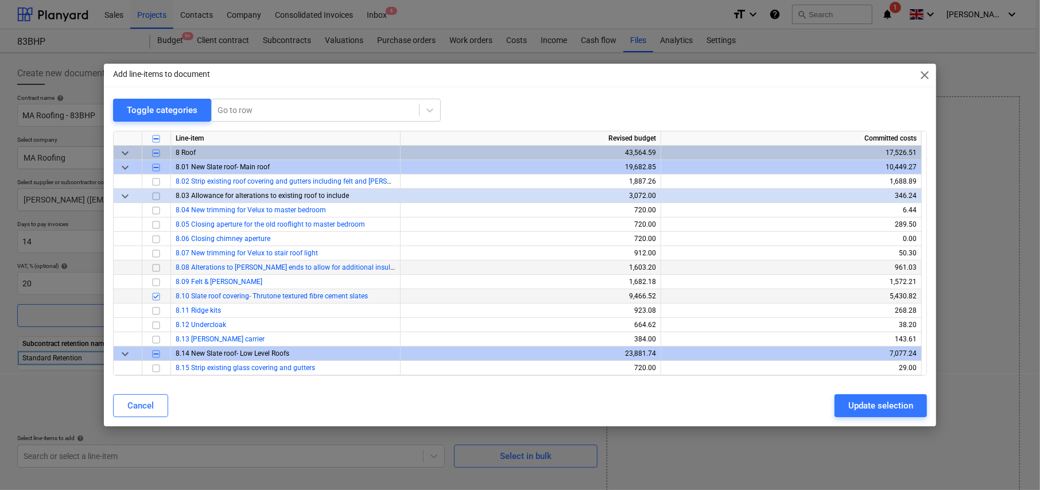
click at [156, 268] on input "checkbox" at bounding box center [156, 268] width 14 height 14
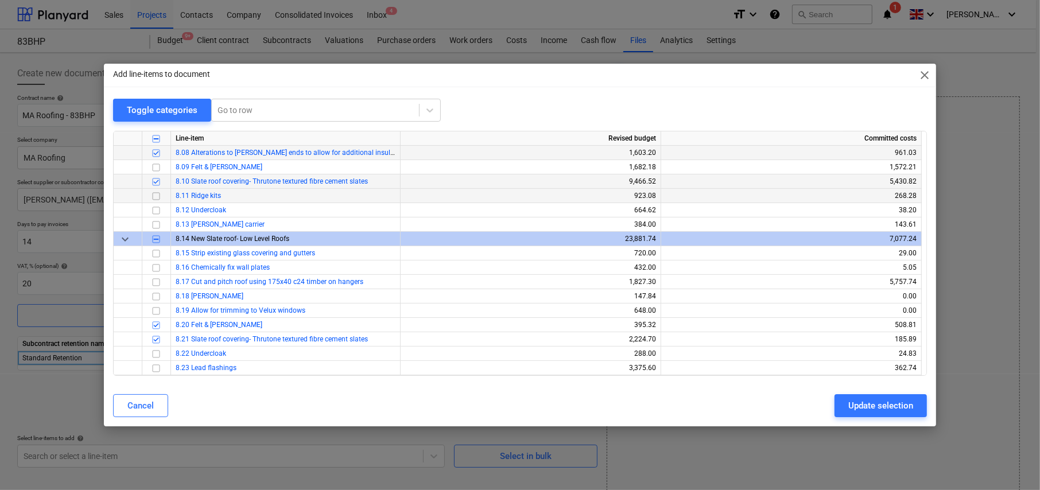
click at [156, 197] on input "checkbox" at bounding box center [156, 196] width 14 height 14
click at [156, 209] on input "checkbox" at bounding box center [156, 211] width 14 height 14
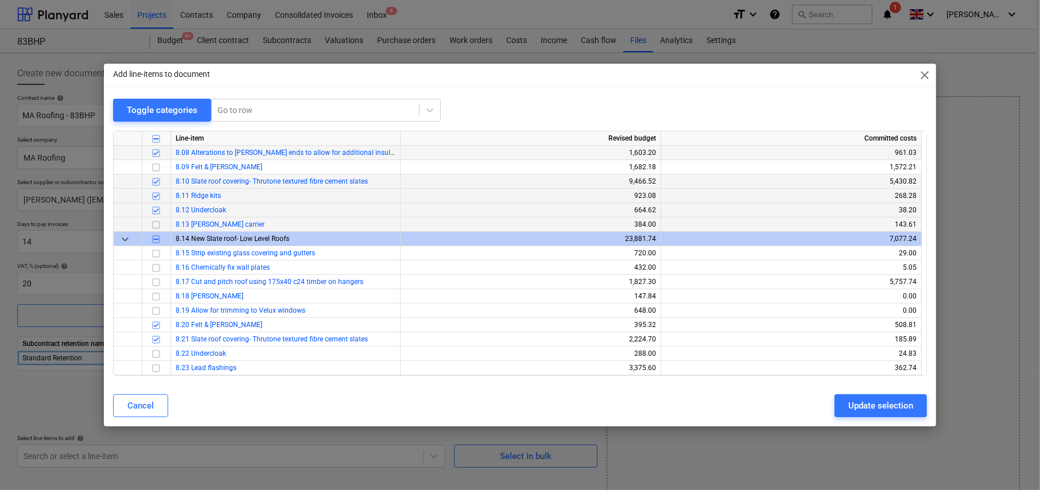
click at [156, 222] on input "checkbox" at bounding box center [156, 225] width 14 height 14
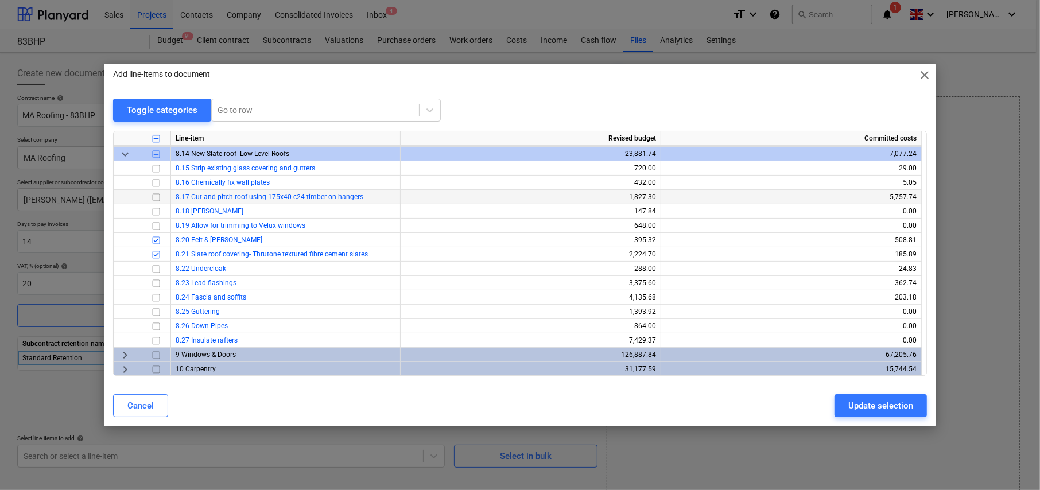
scroll to position [344, 0]
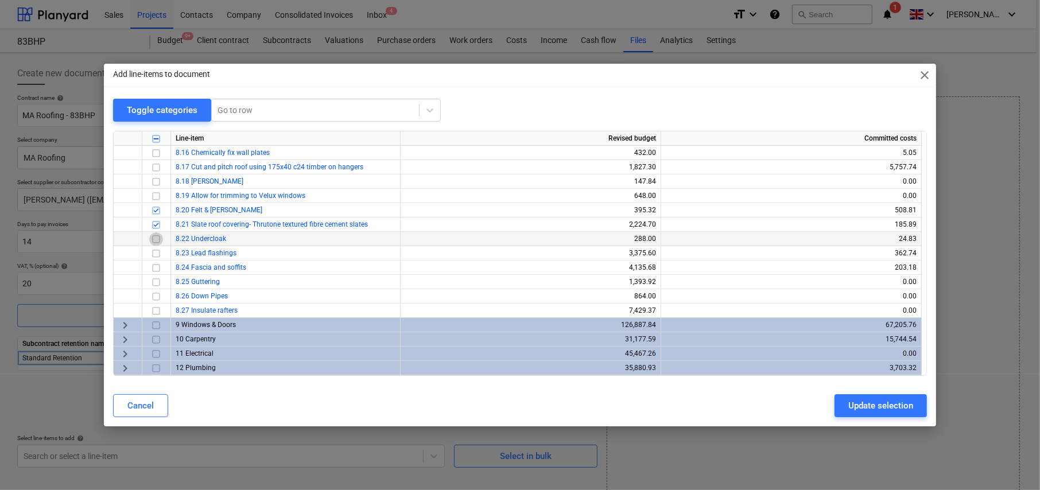
click at [156, 240] on input "checkbox" at bounding box center [156, 240] width 14 height 14
click at [156, 253] on input "checkbox" at bounding box center [156, 254] width 14 height 14
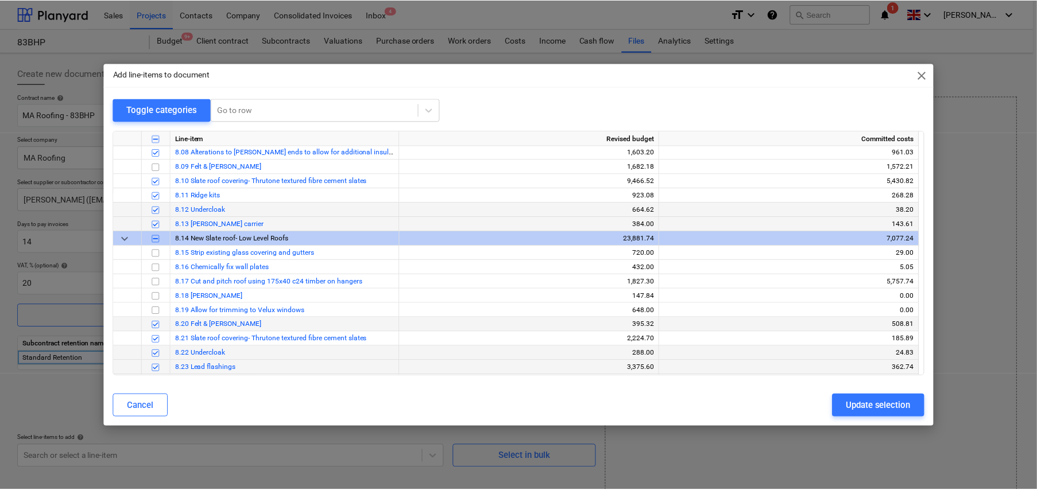
scroll to position [230, 0]
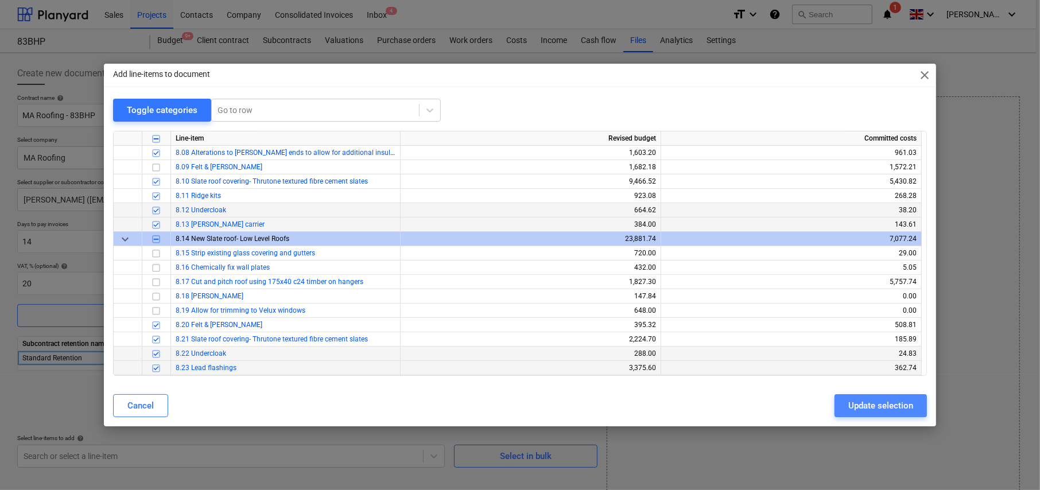
click at [875, 400] on div "Update selection" at bounding box center [880, 405] width 65 height 15
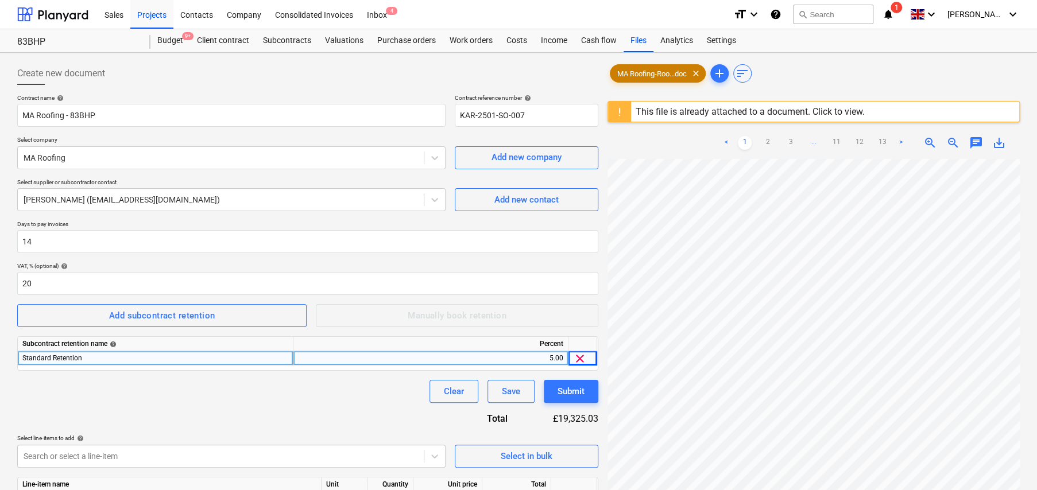
drag, startPoint x: 697, startPoint y: 73, endPoint x: 689, endPoint y: 87, distance: 16.4
click at [697, 73] on span "clear" at bounding box center [696, 74] width 14 height 14
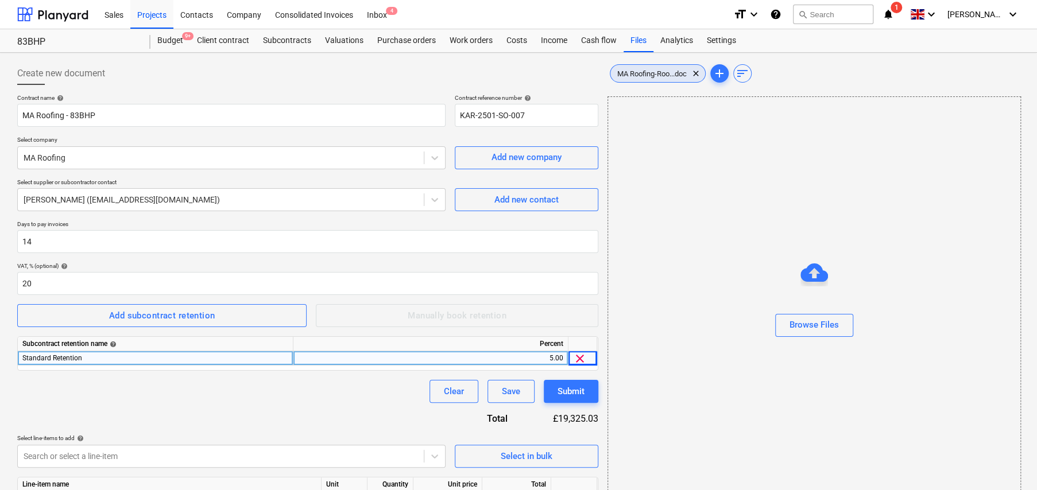
click at [646, 76] on span "MA Roofing-Roo...doc" at bounding box center [651, 73] width 83 height 9
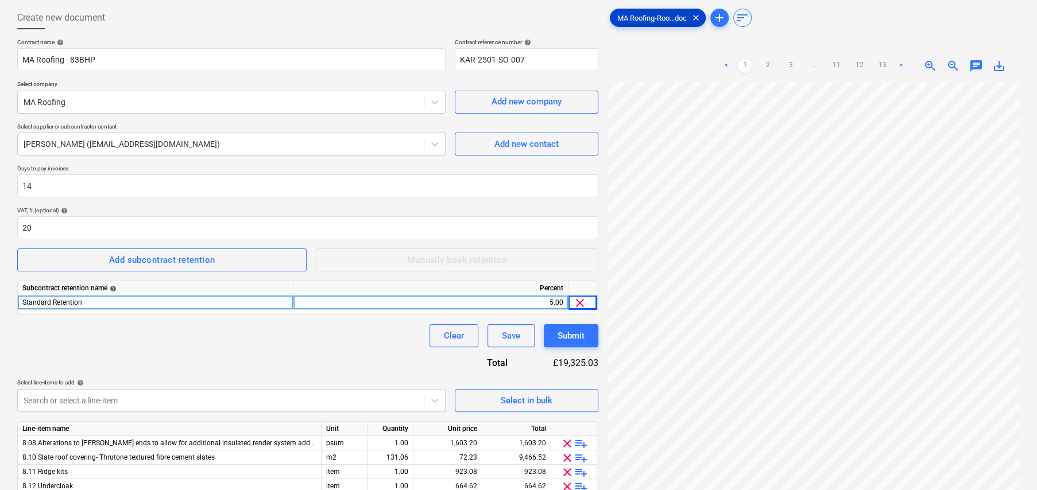
scroll to position [57, 0]
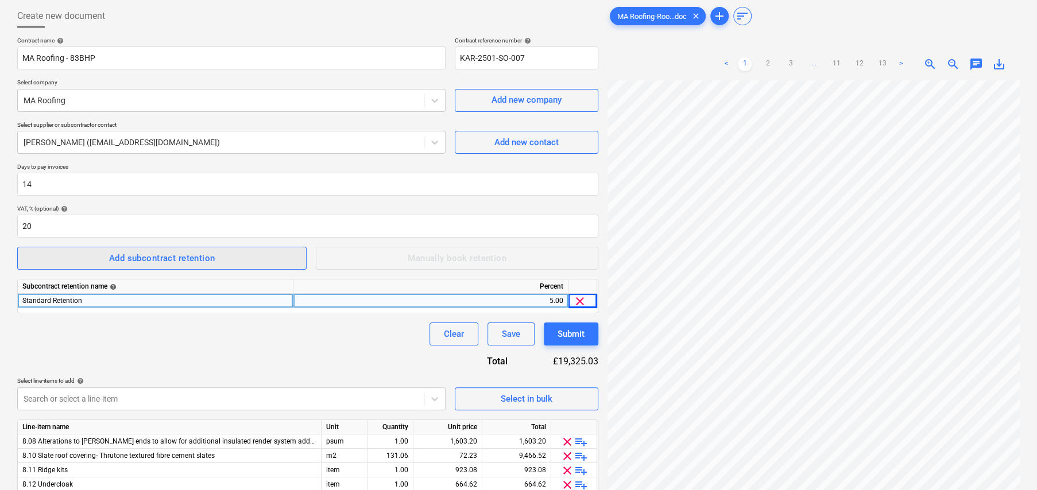
click at [189, 259] on div "Add subcontract retention" at bounding box center [162, 258] width 106 height 15
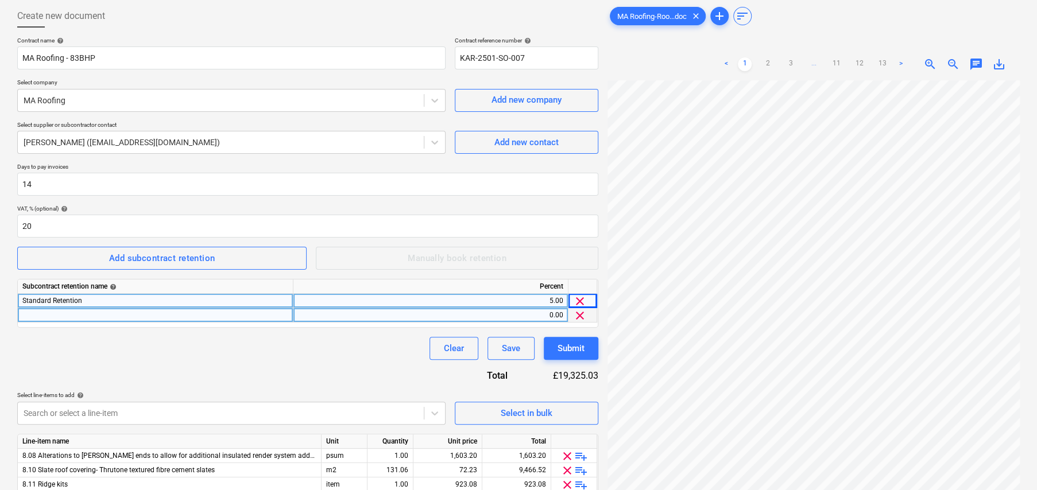
click at [162, 316] on div at bounding box center [156, 315] width 276 height 14
type input "MCD"
type input "2.5"
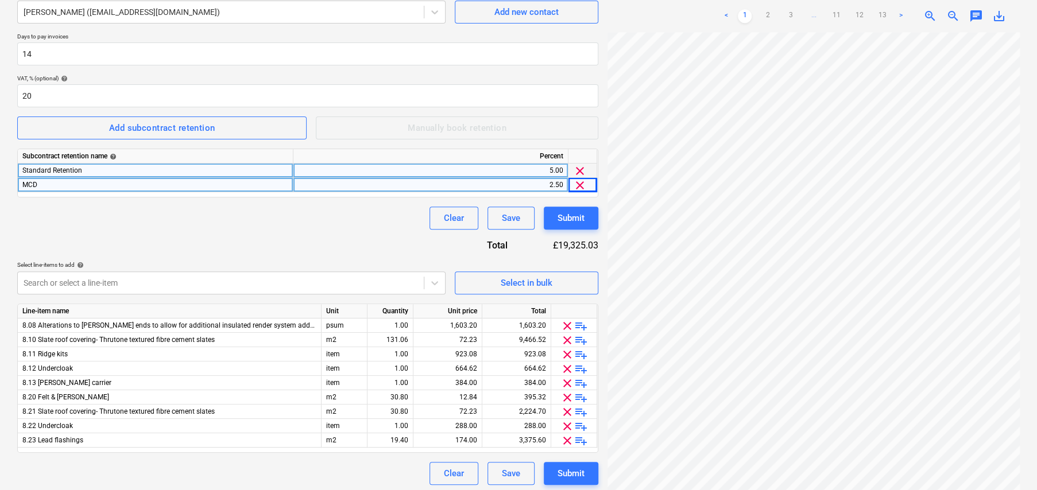
scroll to position [191, 0]
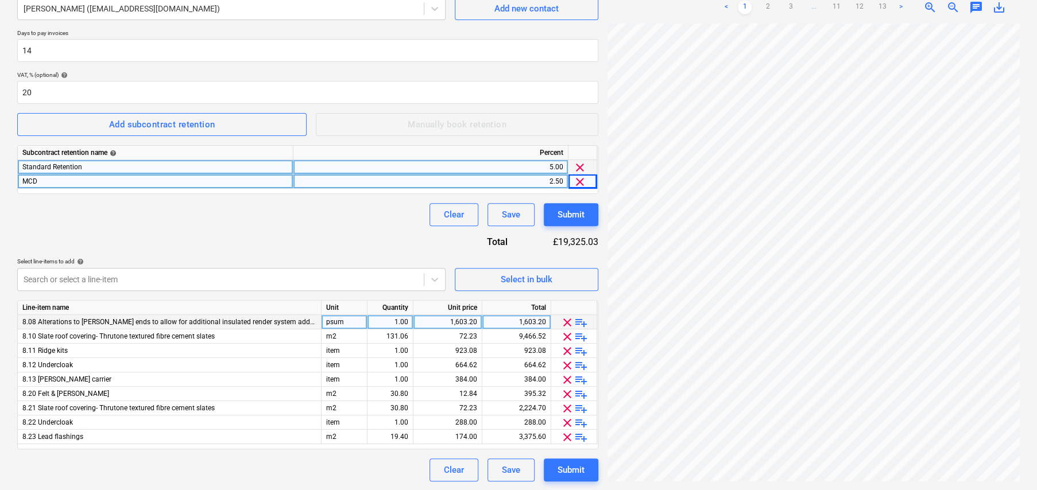
click at [583, 321] on span "playlist_add" at bounding box center [581, 323] width 14 height 14
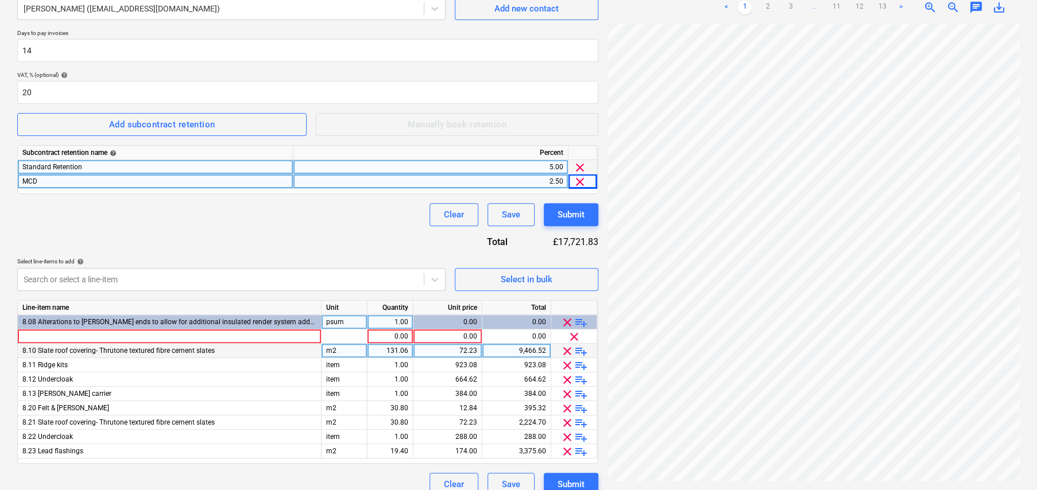
click at [582, 349] on span "playlist_add" at bounding box center [581, 351] width 14 height 14
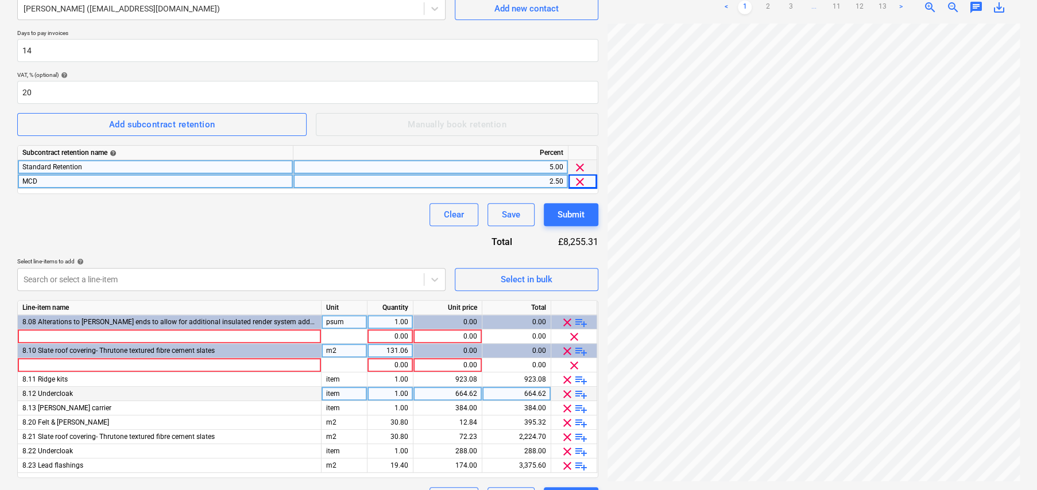
drag, startPoint x: 580, startPoint y: 381, endPoint x: 583, endPoint y: 392, distance: 11.3
click at [580, 380] on span "playlist_add" at bounding box center [581, 380] width 14 height 14
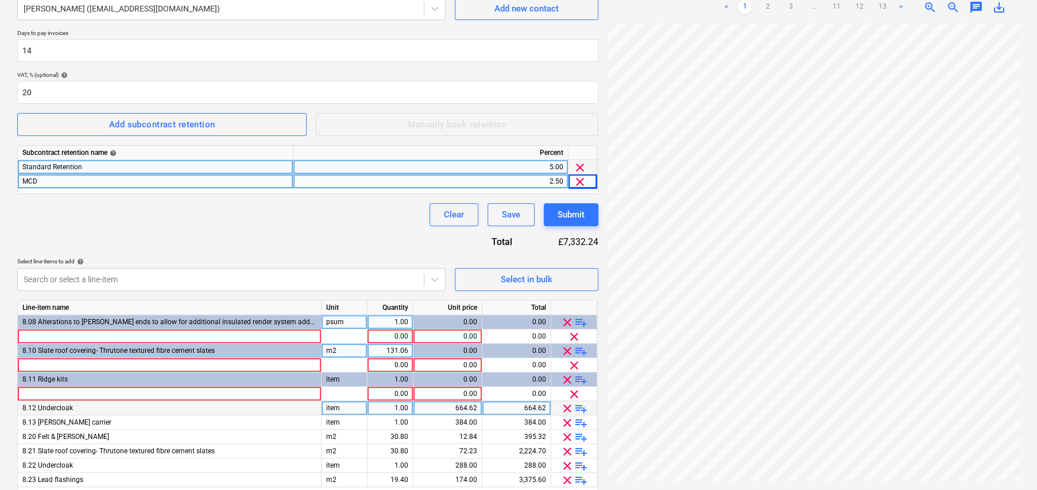
click at [580, 408] on span "playlist_add" at bounding box center [581, 409] width 14 height 14
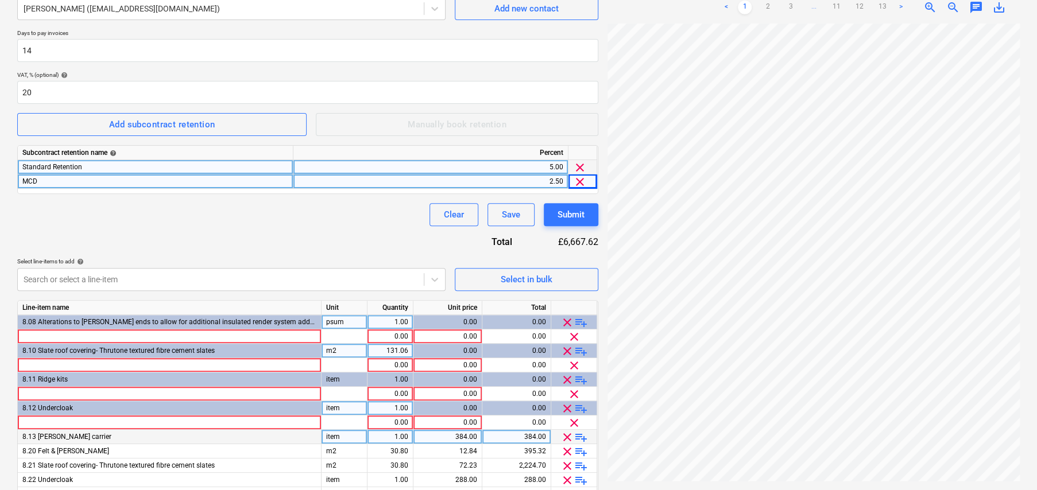
click at [582, 436] on span "playlist_add" at bounding box center [581, 438] width 14 height 14
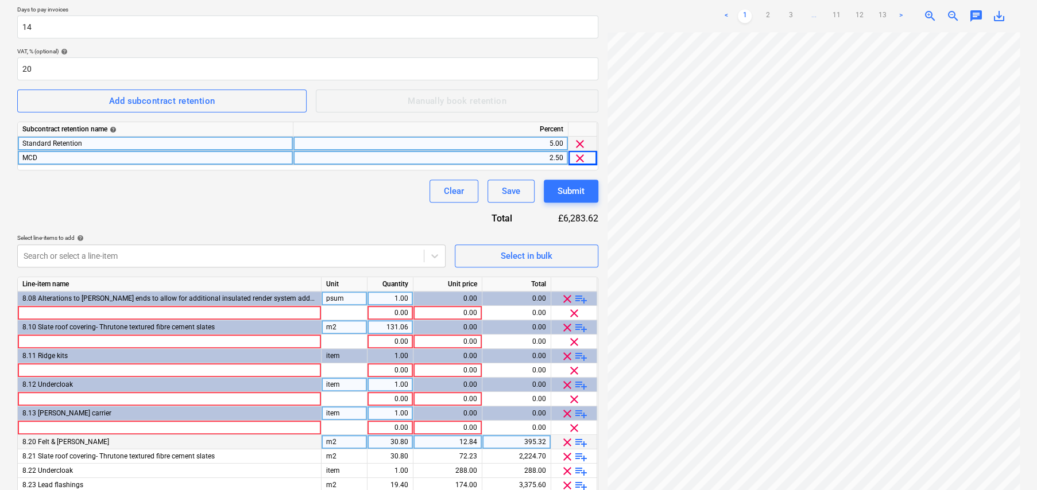
scroll to position [263, 0]
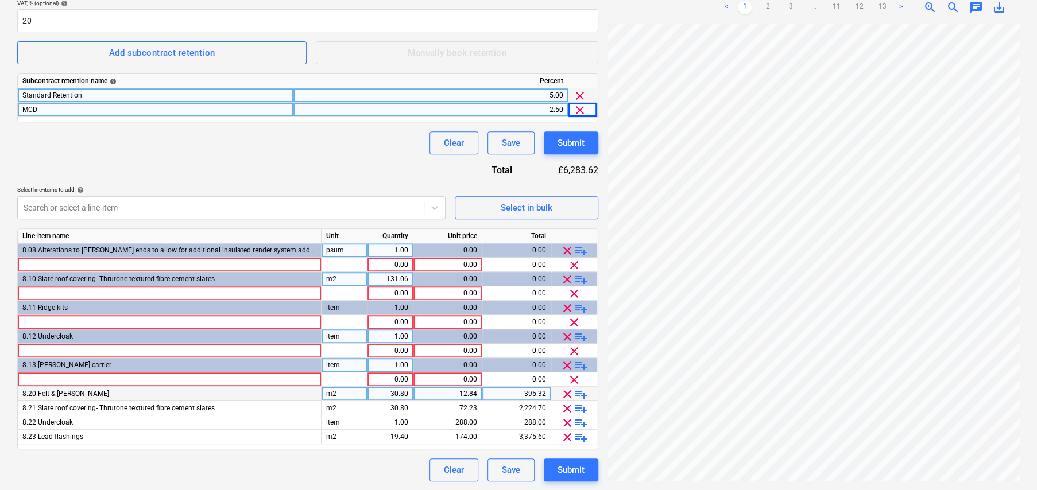
click at [578, 388] on span "playlist_add" at bounding box center [581, 395] width 14 height 14
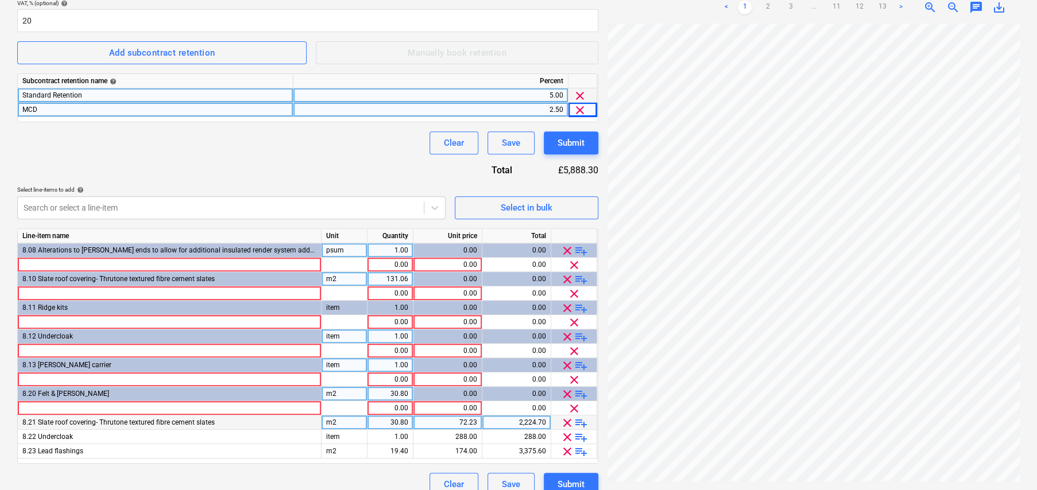
click at [582, 421] on span "playlist_add" at bounding box center [581, 423] width 14 height 14
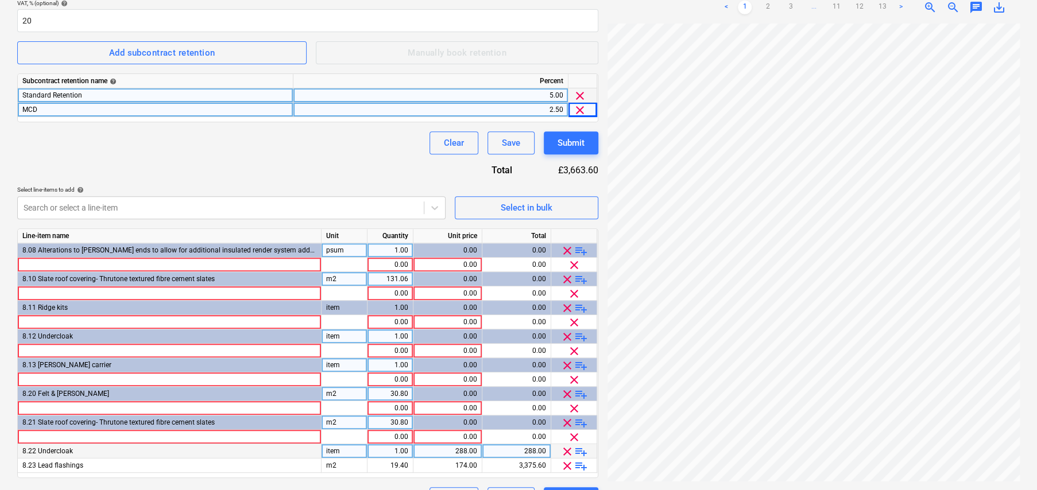
click at [583, 452] on span "playlist_add" at bounding box center [581, 452] width 14 height 14
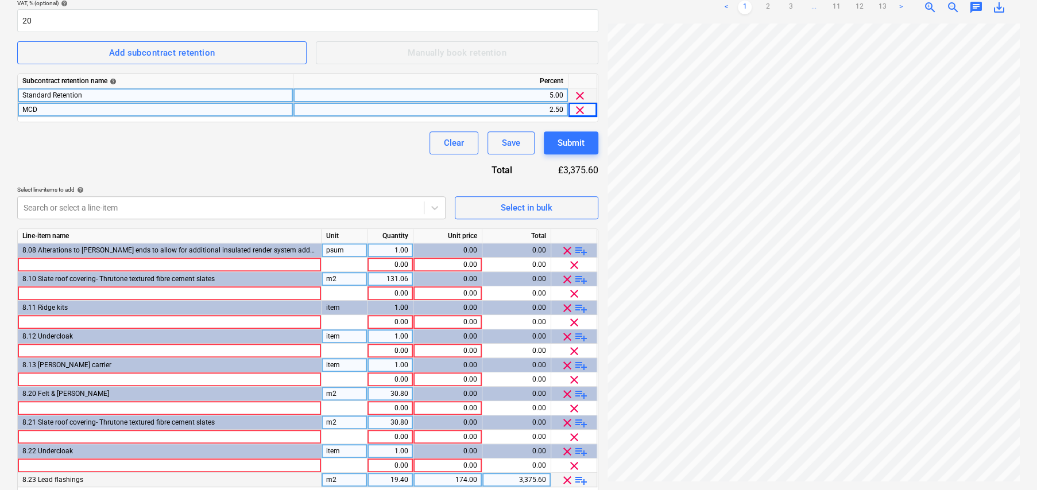
click at [583, 477] on span "playlist_add" at bounding box center [581, 481] width 14 height 14
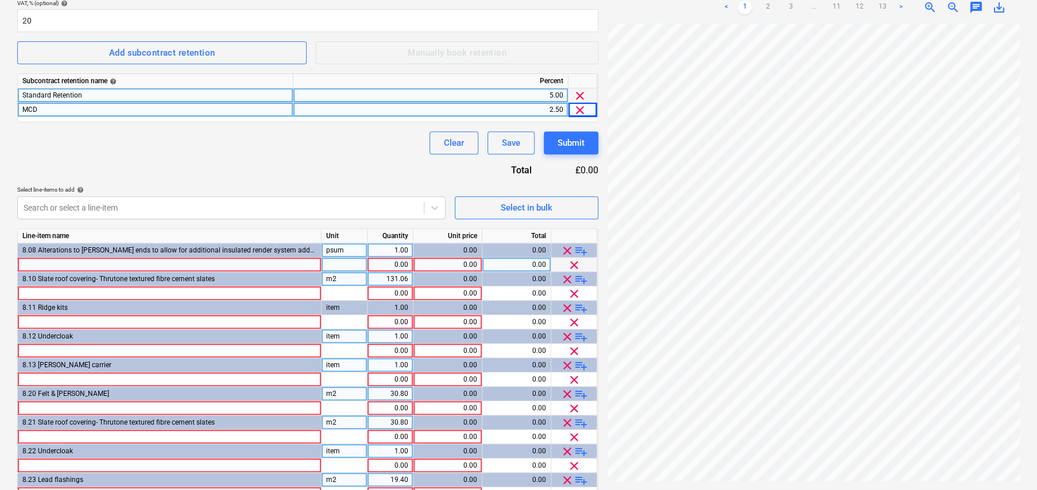
click at [63, 262] on div at bounding box center [170, 265] width 304 height 14
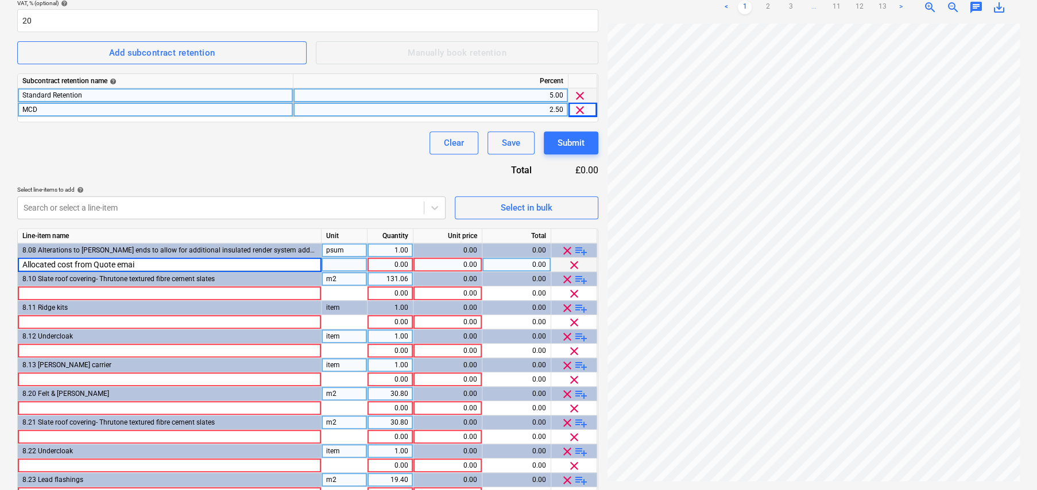
type input "Allocated cost from Quote email"
click at [565, 251] on span "clear" at bounding box center [567, 251] width 14 height 14
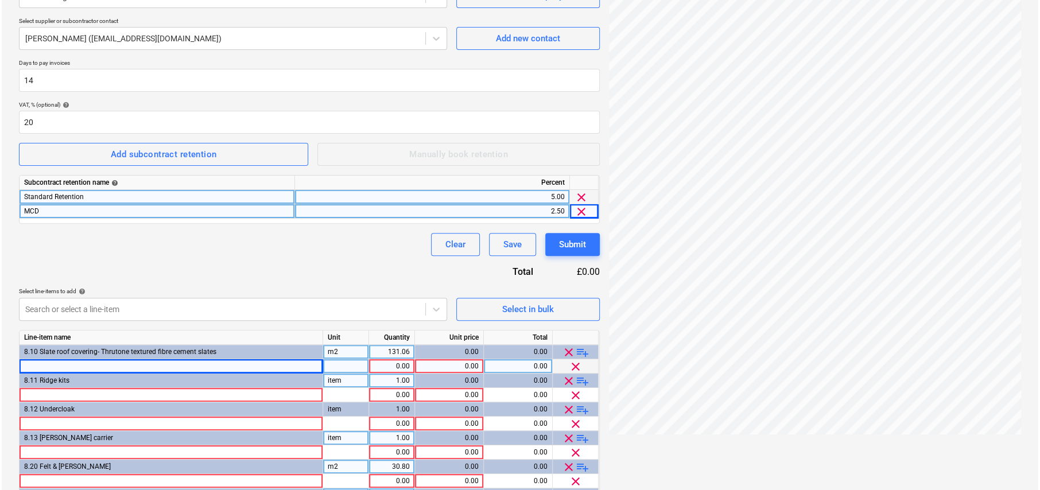
scroll to position [172, 0]
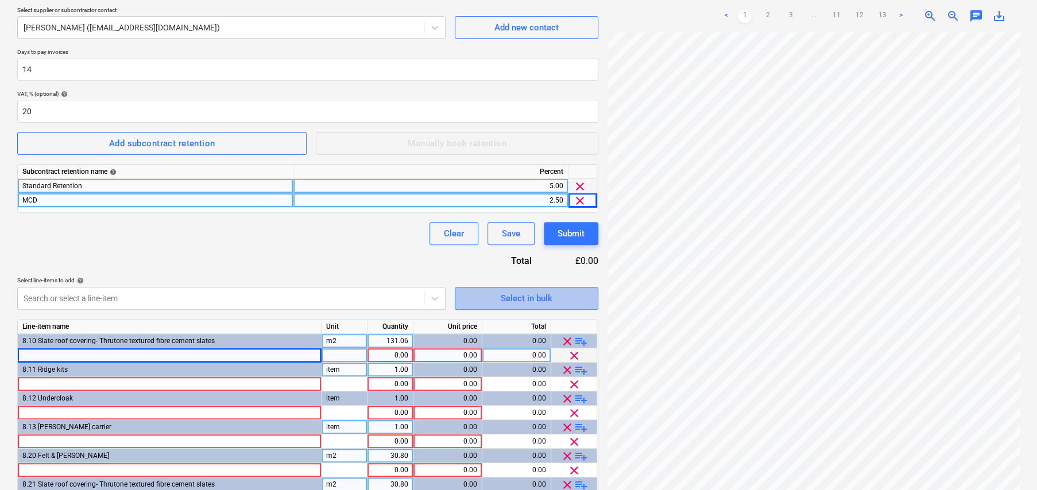
click at [525, 292] on div "Select in bulk" at bounding box center [527, 298] width 52 height 15
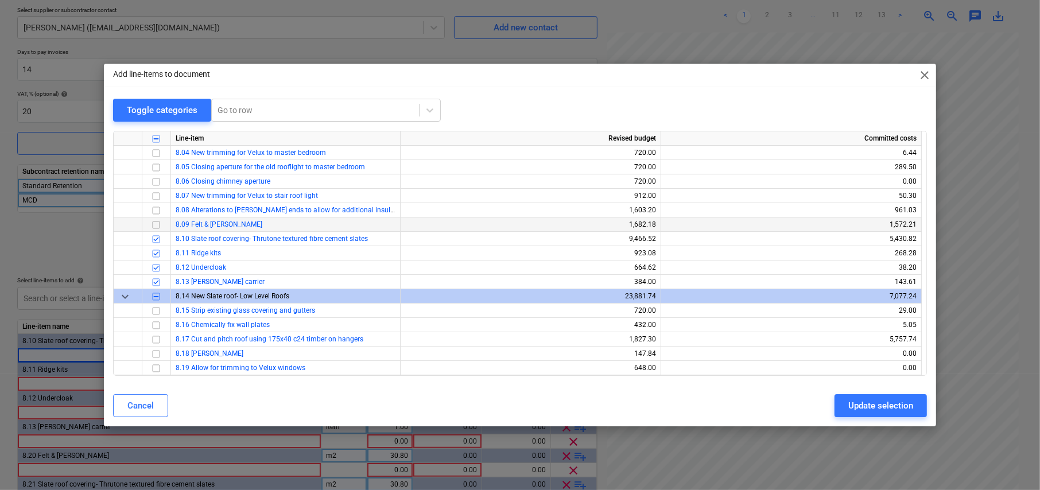
click at [155, 222] on input "checkbox" at bounding box center [156, 225] width 14 height 14
click at [896, 405] on div "Update selection" at bounding box center [880, 405] width 65 height 15
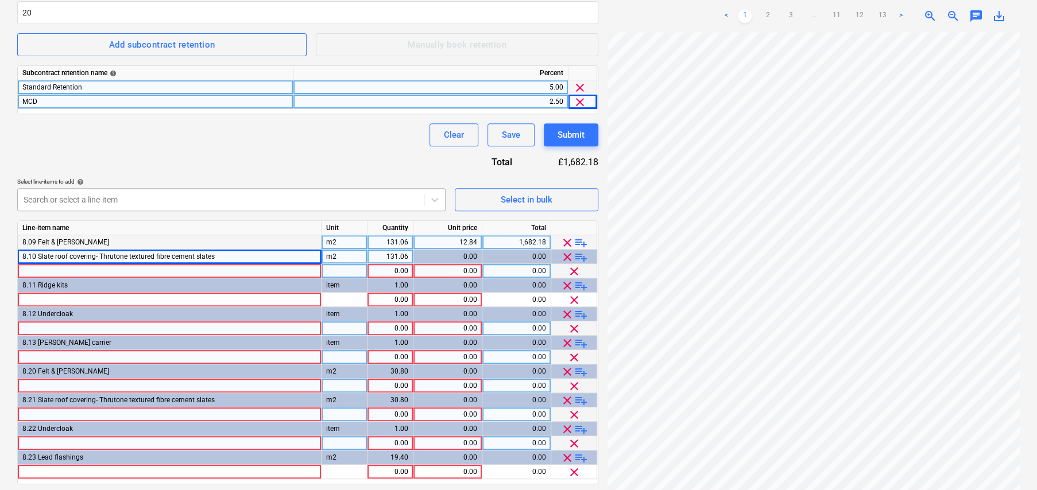
scroll to position [287, 0]
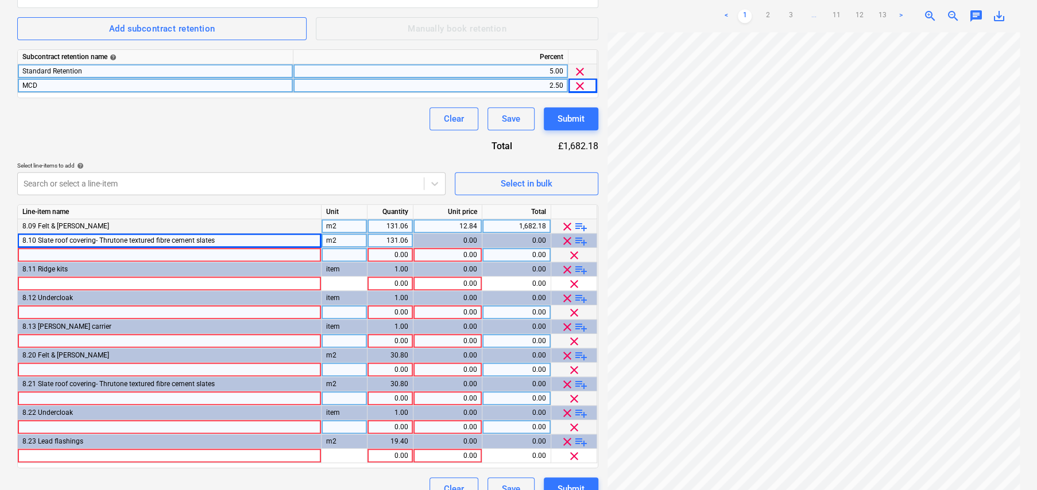
click at [583, 226] on span "playlist_add" at bounding box center [581, 227] width 14 height 14
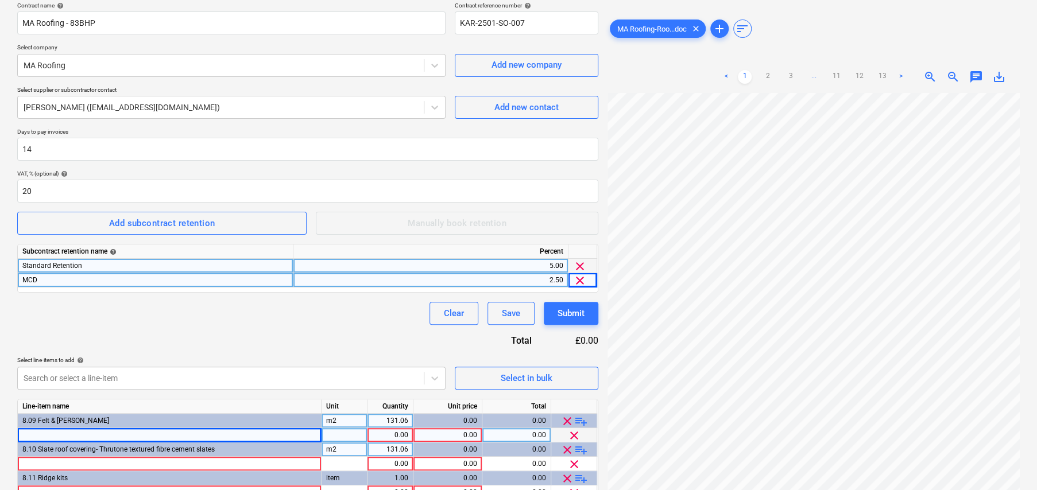
scroll to position [91, 0]
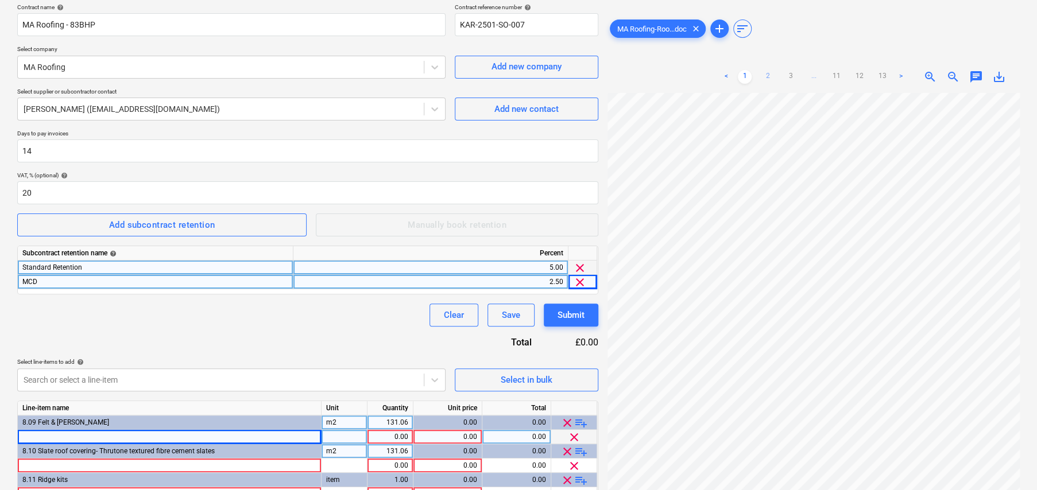
click at [772, 76] on link "2" at bounding box center [768, 77] width 14 height 14
click at [792, 75] on link "3" at bounding box center [791, 77] width 14 height 14
click at [802, 77] on link "4" at bounding box center [802, 77] width 14 height 14
click at [813, 76] on link "5" at bounding box center [814, 77] width 14 height 14
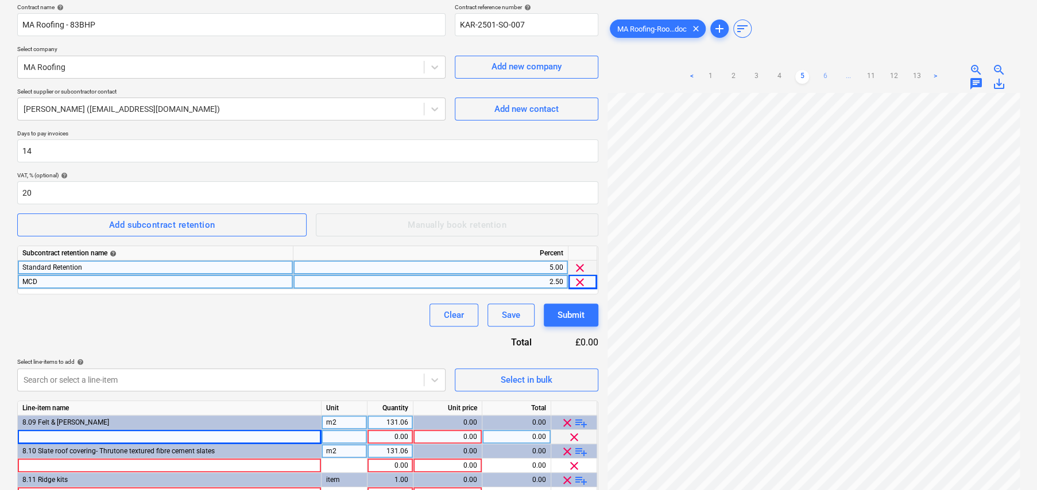
click at [827, 76] on link "6" at bounding box center [825, 77] width 14 height 14
click at [838, 75] on link "7" at bounding box center [837, 77] width 14 height 14
click at [838, 74] on link "8" at bounding box center [837, 77] width 14 height 14
click at [835, 81] on link "9" at bounding box center [837, 77] width 14 height 14
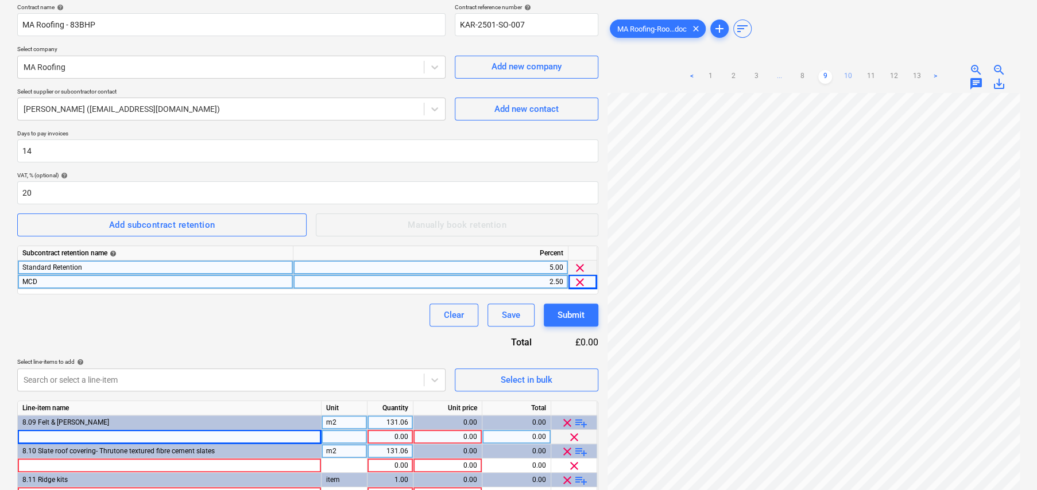
click at [848, 75] on link "10" at bounding box center [848, 77] width 14 height 14
click at [862, 77] on link "11" at bounding box center [860, 77] width 14 height 14
click at [870, 74] on link "12" at bounding box center [871, 77] width 14 height 14
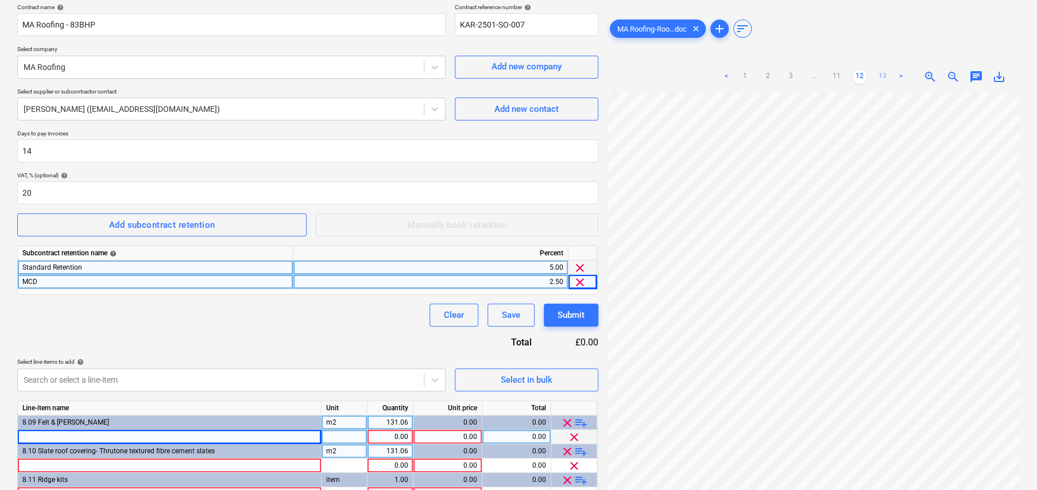
click at [881, 70] on link "13" at bounding box center [882, 77] width 14 height 14
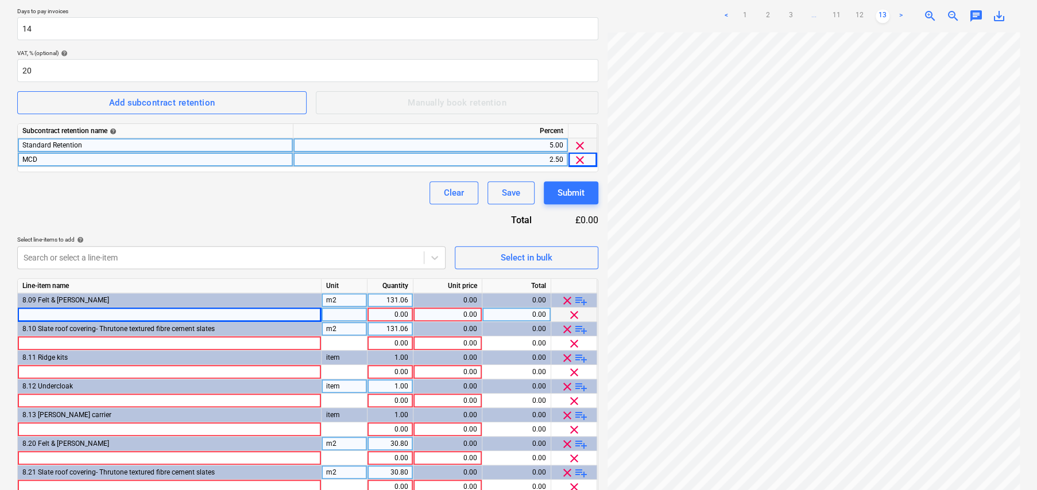
scroll to position [263, 0]
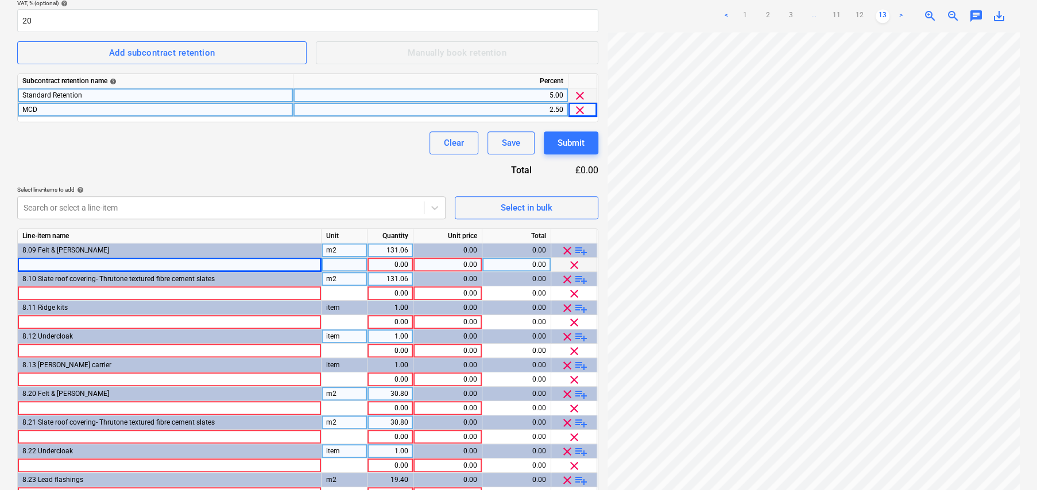
click at [335, 264] on div at bounding box center [344, 265] width 46 height 14
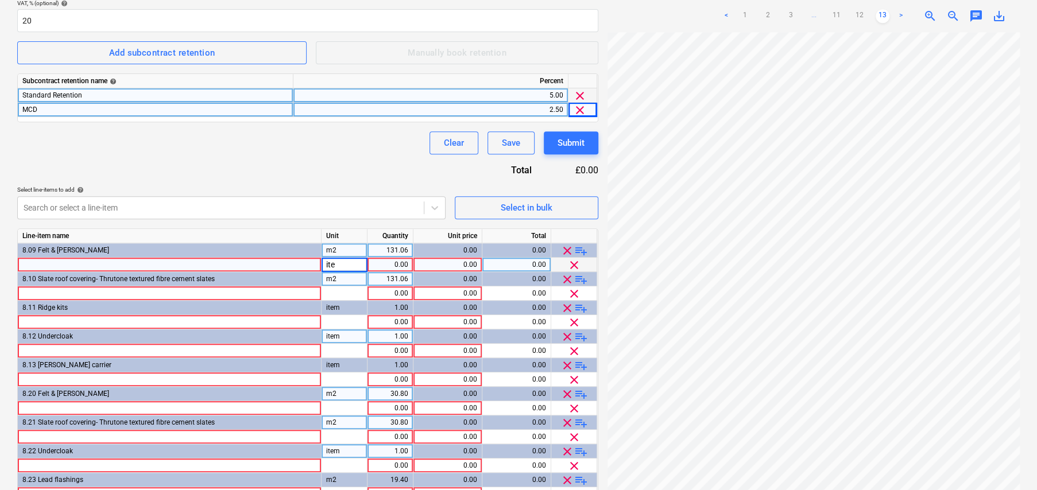
type input "item"
click at [289, 261] on div at bounding box center [170, 265] width 304 height 14
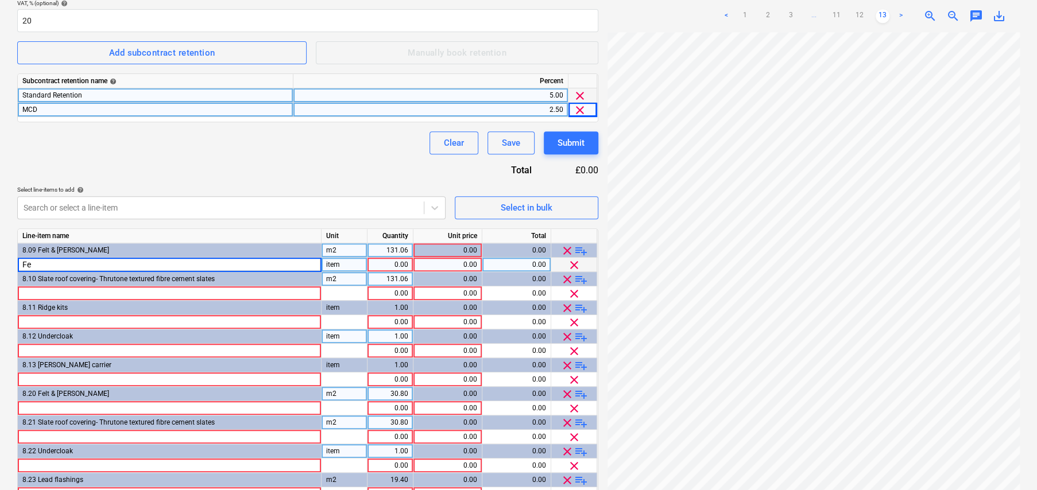
type input "F"
type input "Sum"
click at [115, 260] on div "Sum" at bounding box center [170, 265] width 304 height 14
click at [118, 262] on input "Sum" at bounding box center [169, 265] width 303 height 14
type input "Sum extrapolated from Quote email"
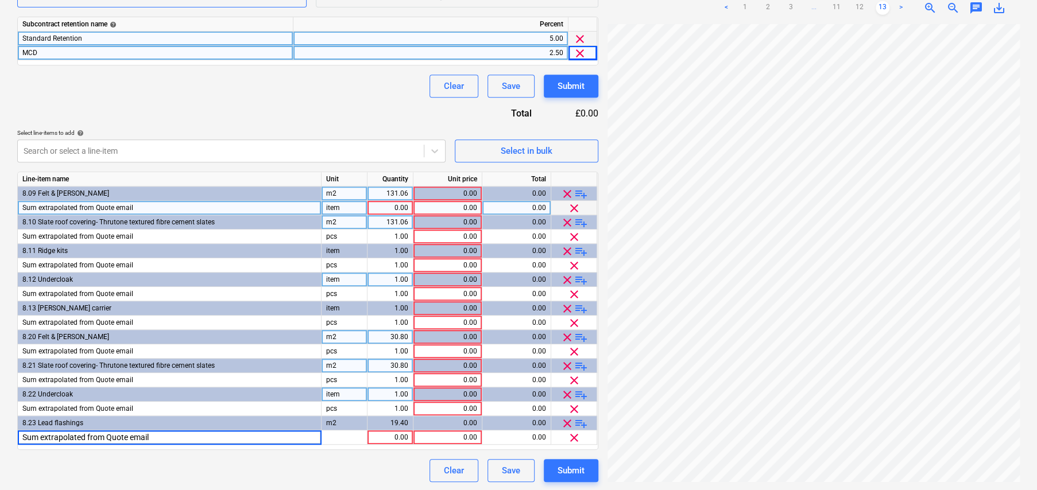
scroll to position [320, 0]
click at [338, 207] on div "item" at bounding box center [344, 207] width 46 height 14
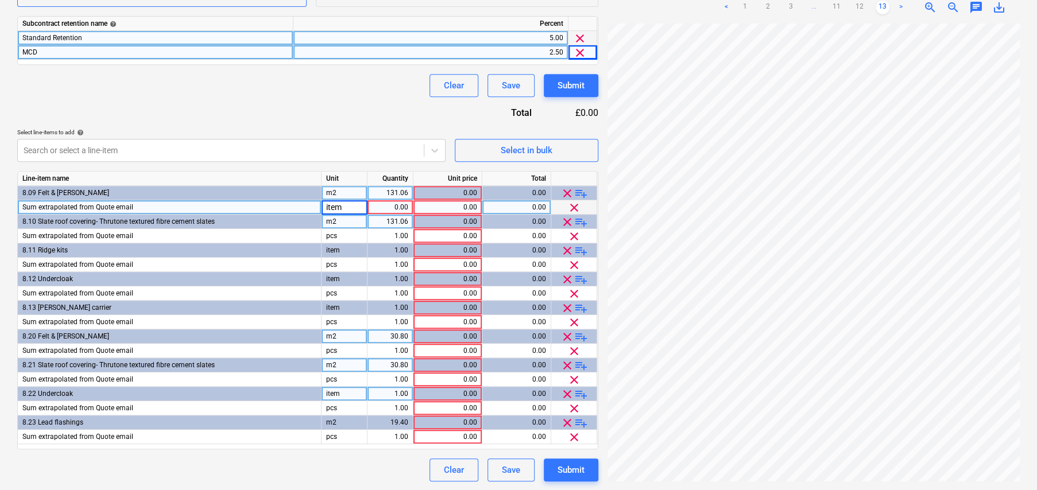
click at [338, 207] on input "item" at bounding box center [343, 207] width 45 height 14
type input "700"
type input "4200"
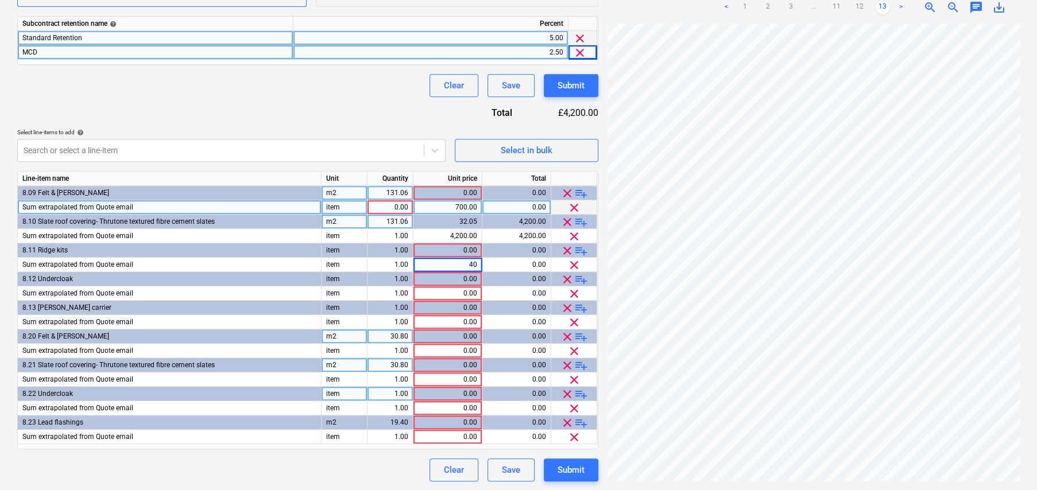
type input "400"
type input "250"
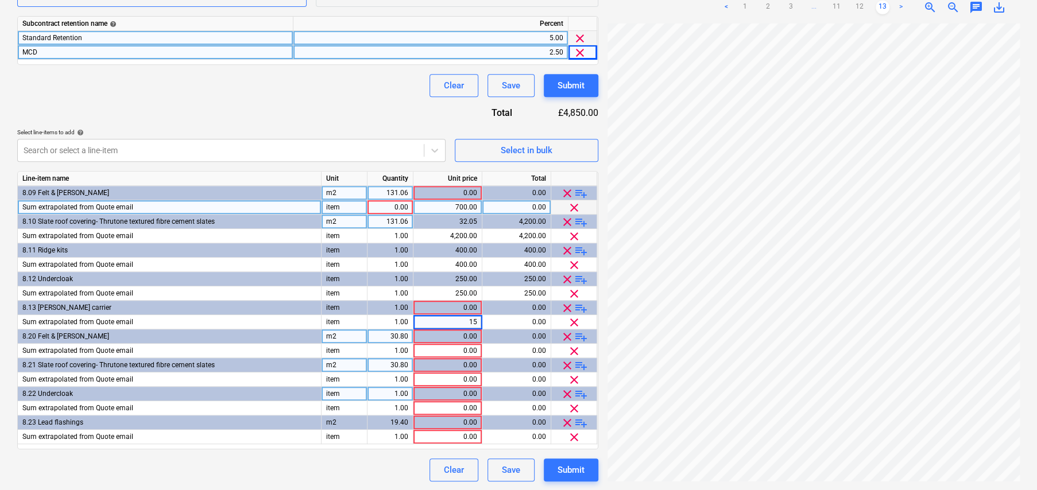
type input "150"
type input "160"
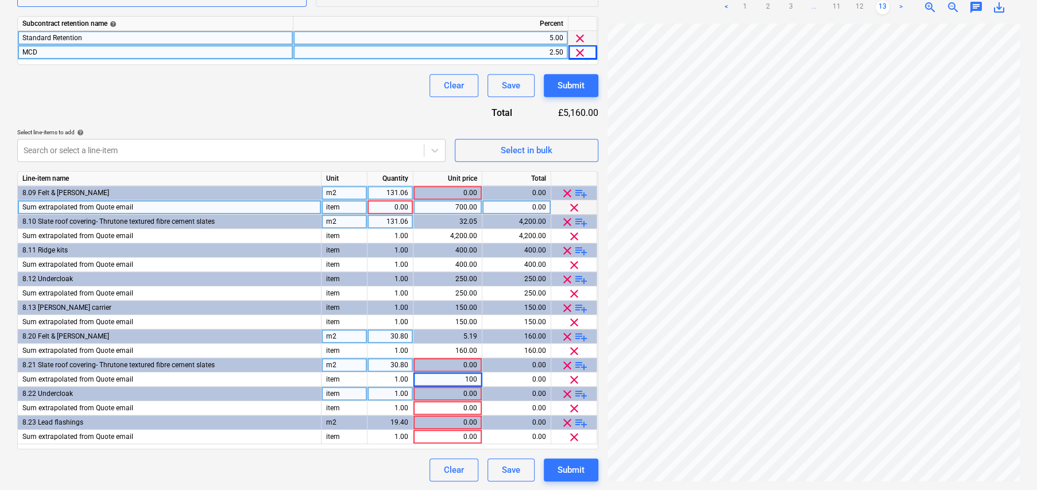
type input "1000"
type input "130"
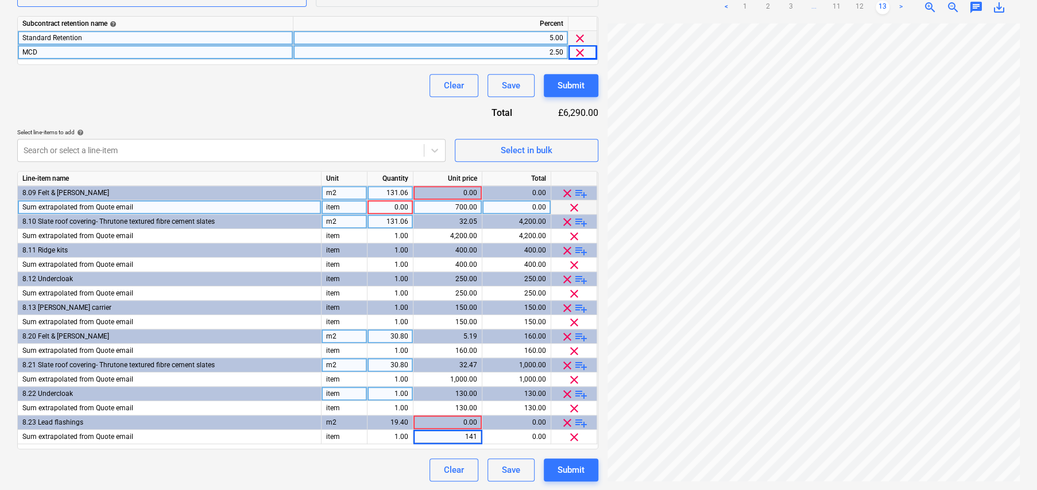
type input "1410"
click at [404, 203] on div "0.00" at bounding box center [390, 207] width 36 height 14
type input "1"
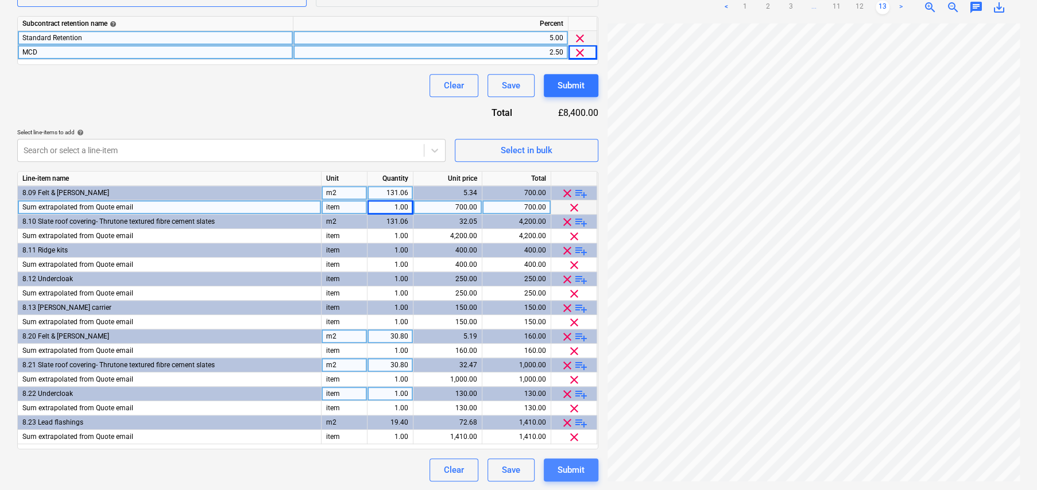
click at [582, 474] on div "Submit" at bounding box center [570, 470] width 27 height 15
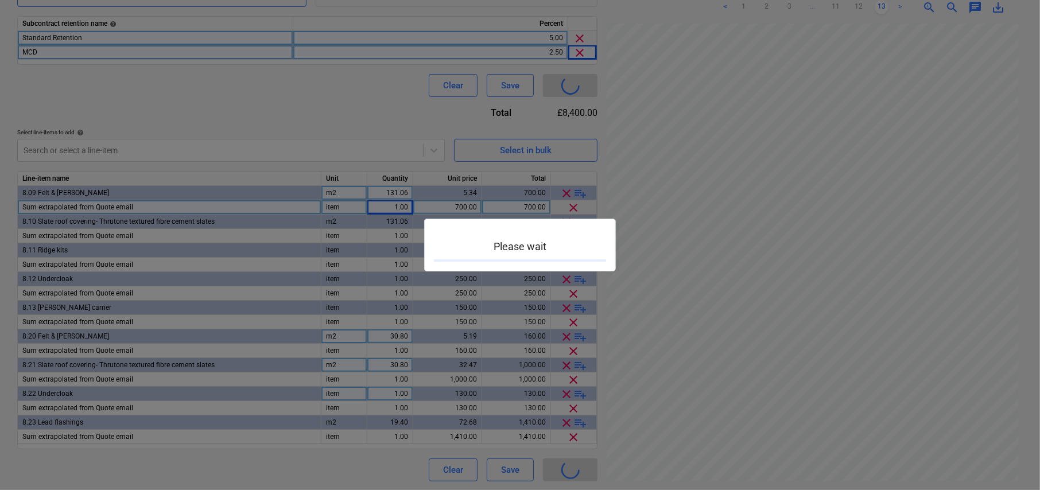
type input "KAR-2501-SO-004"
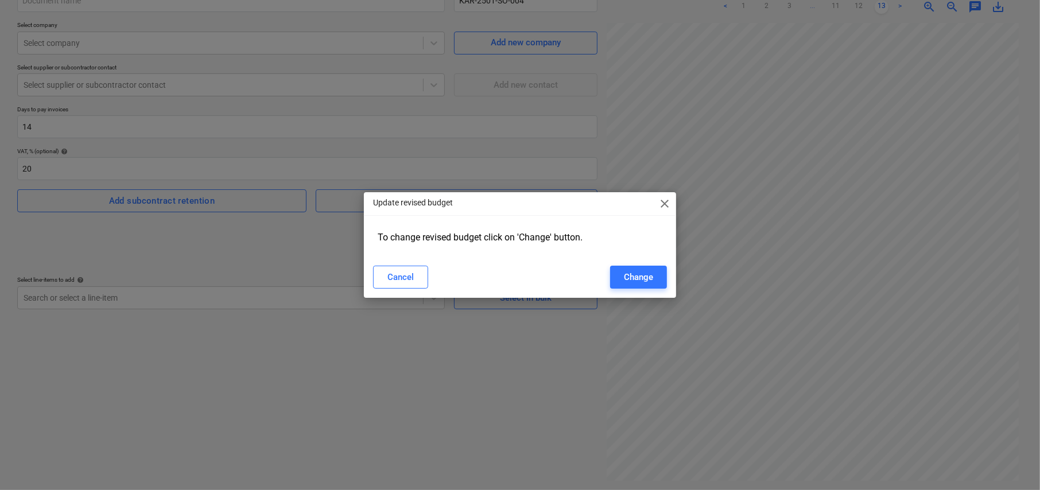
scroll to position [115, 0]
click at [645, 277] on div "Change" at bounding box center [638, 277] width 29 height 15
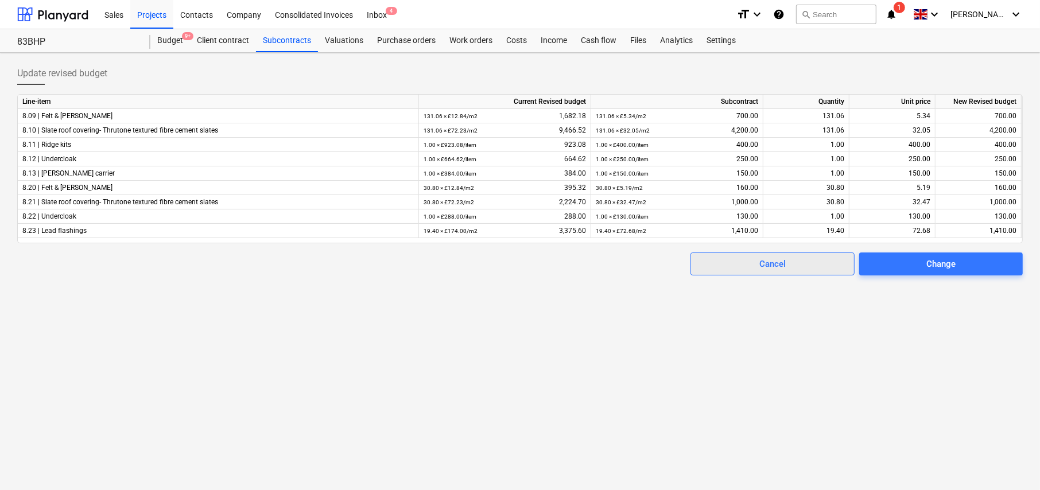
click at [803, 261] on span "Cancel" at bounding box center [772, 264] width 135 height 15
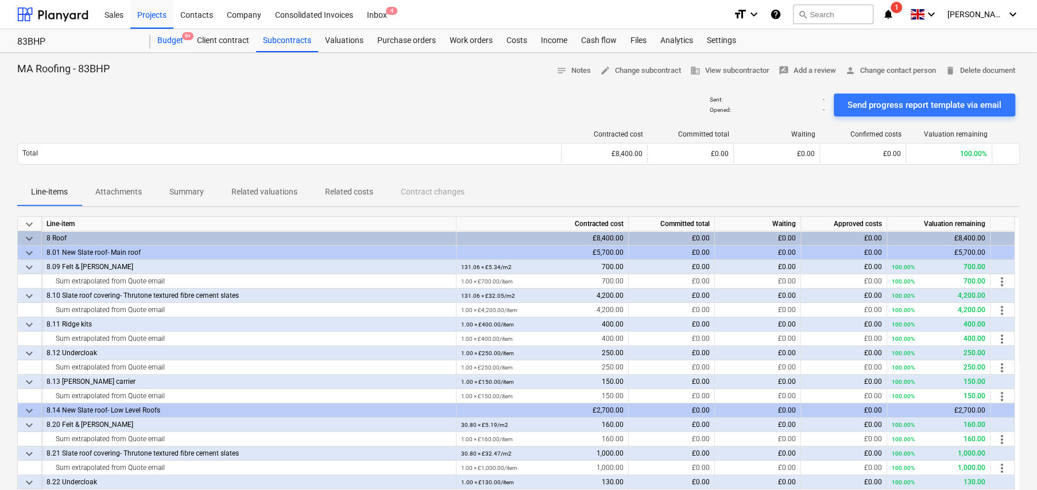
click at [175, 40] on div "Budget 9+" at bounding box center [170, 40] width 40 height 23
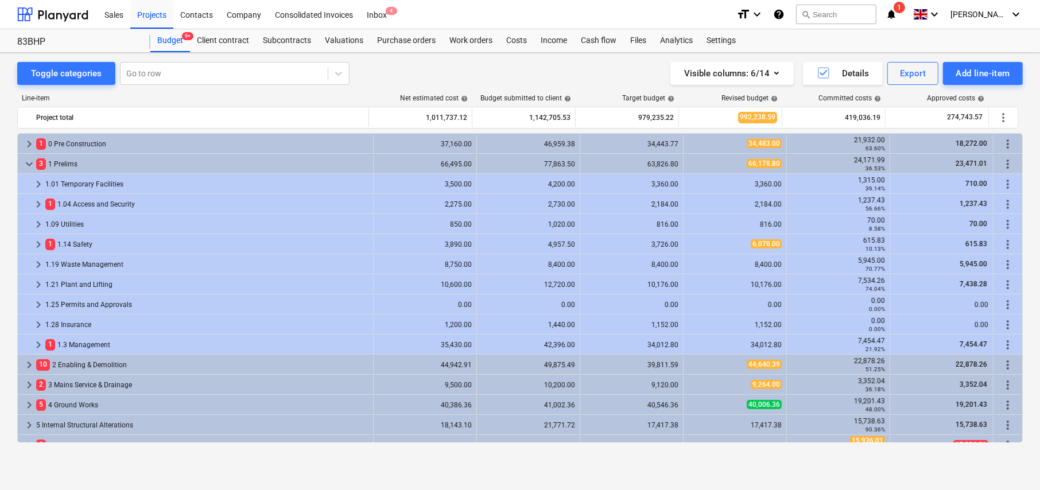
scroll to position [355, 0]
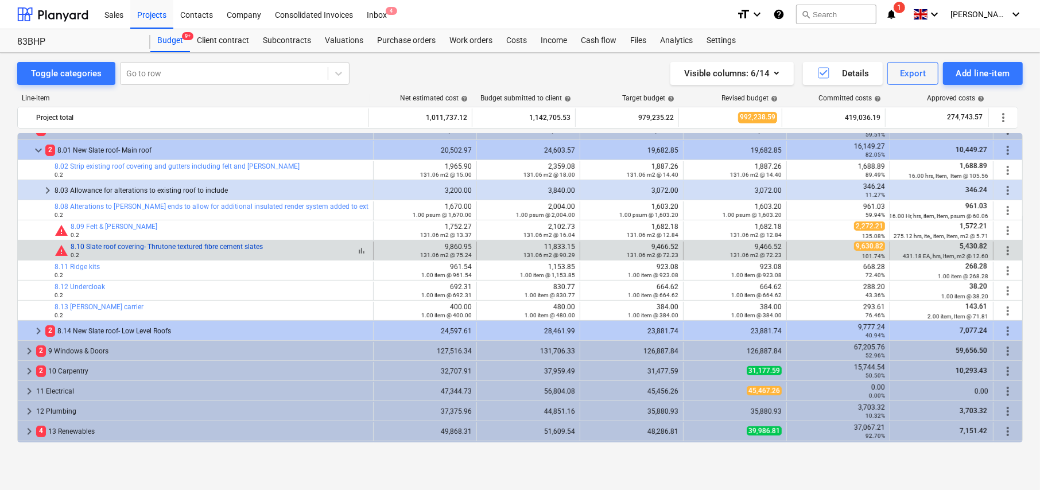
click at [140, 249] on link "8.10 Slate roof covering- Thrutone textured fibre cement slates" at bounding box center [167, 247] width 192 height 8
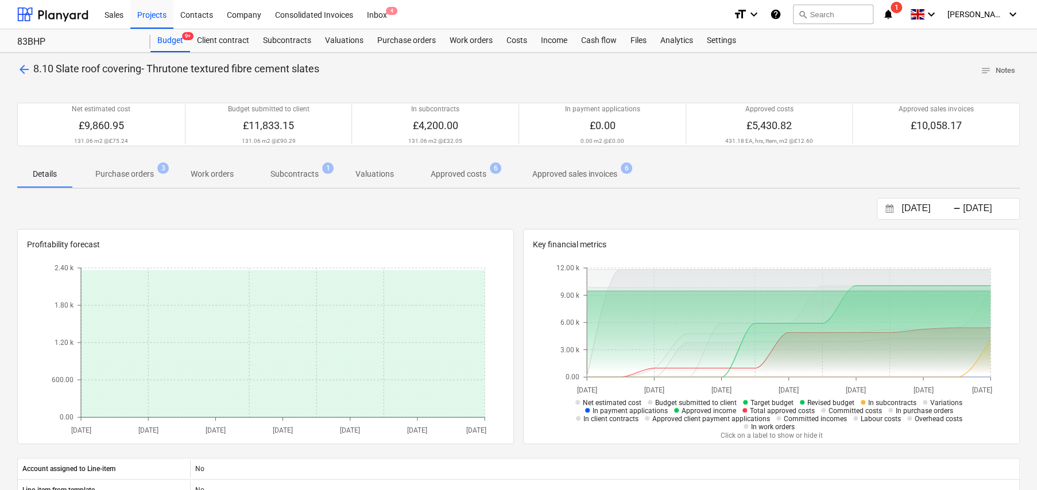
click at [452, 178] on p "Approved costs" at bounding box center [459, 174] width 56 height 12
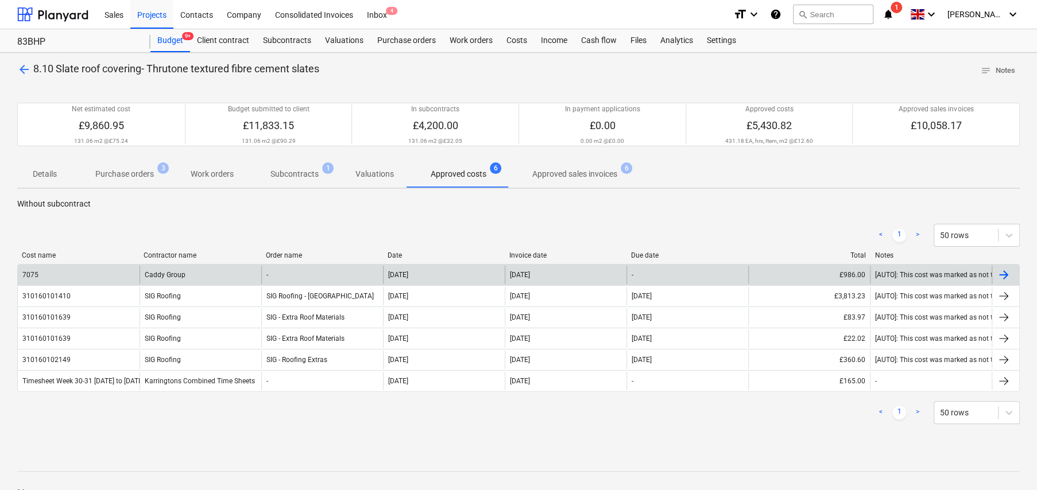
click at [45, 274] on div "7075" at bounding box center [79, 275] width 122 height 18
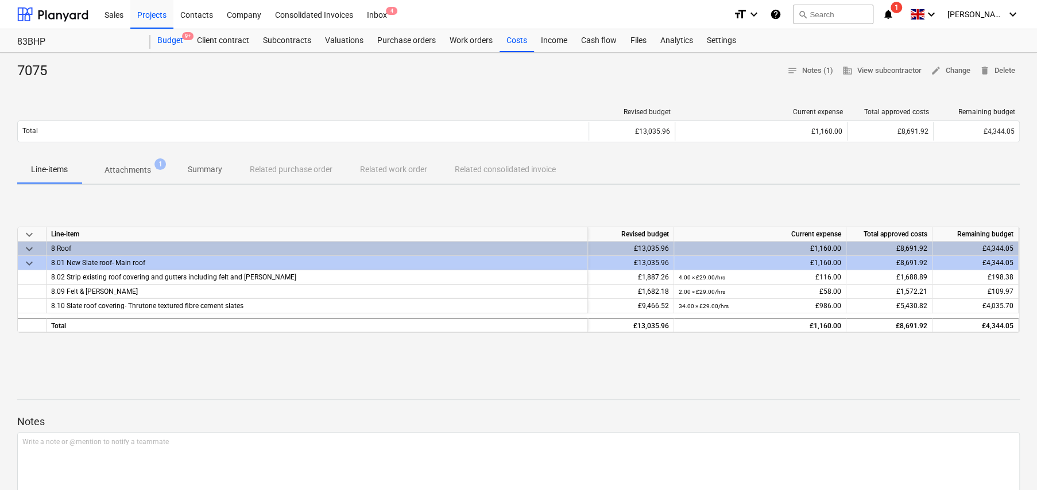
drag, startPoint x: 180, startPoint y: 40, endPoint x: 187, endPoint y: 49, distance: 11.1
click at [180, 40] on div "Budget 9+" at bounding box center [170, 40] width 40 height 23
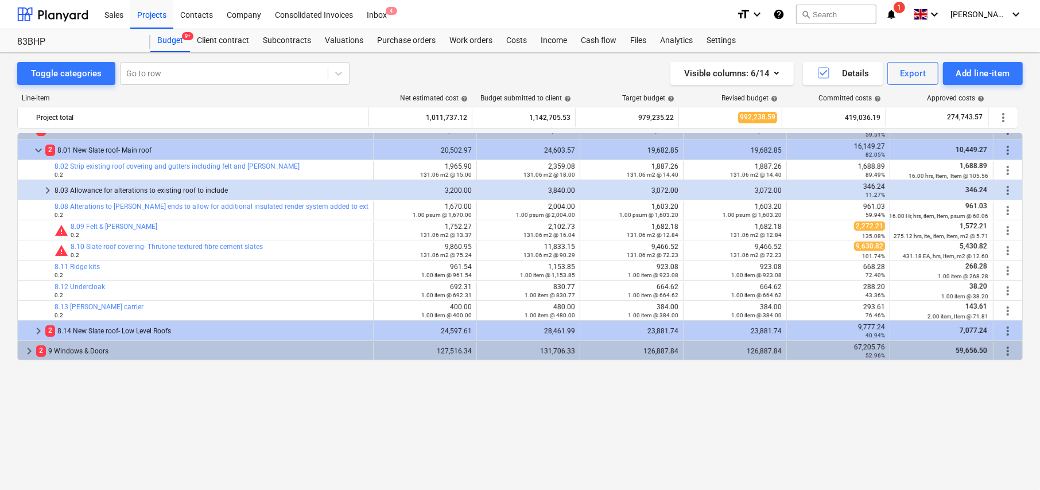
scroll to position [241, 0]
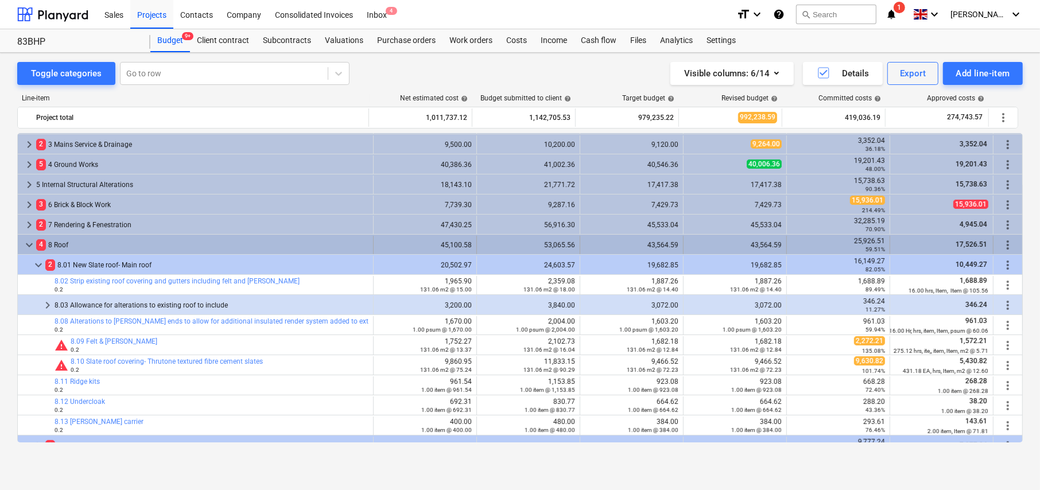
click at [29, 243] on span "keyboard_arrow_down" at bounding box center [29, 245] width 14 height 14
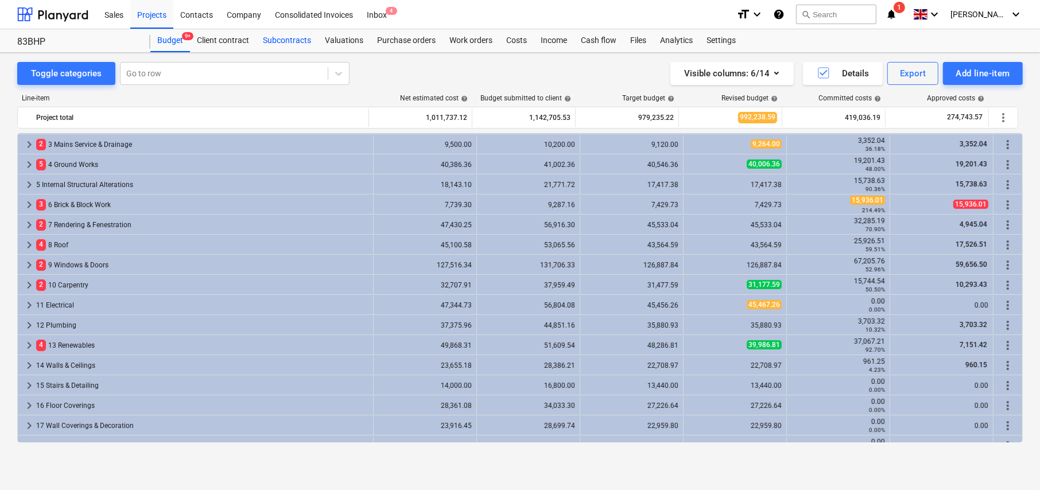
click at [288, 38] on div "Subcontracts" at bounding box center [287, 40] width 62 height 23
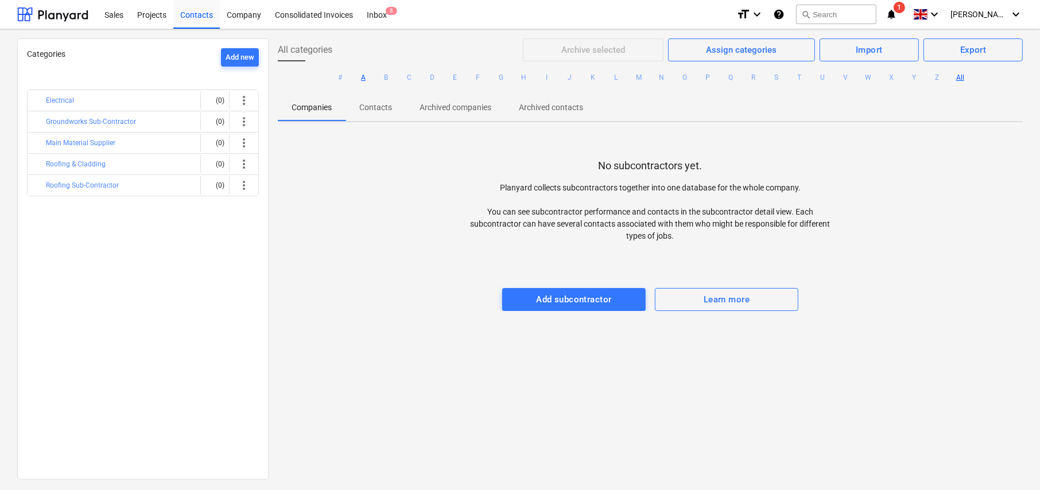
click at [363, 75] on button "A" at bounding box center [364, 78] width 14 height 14
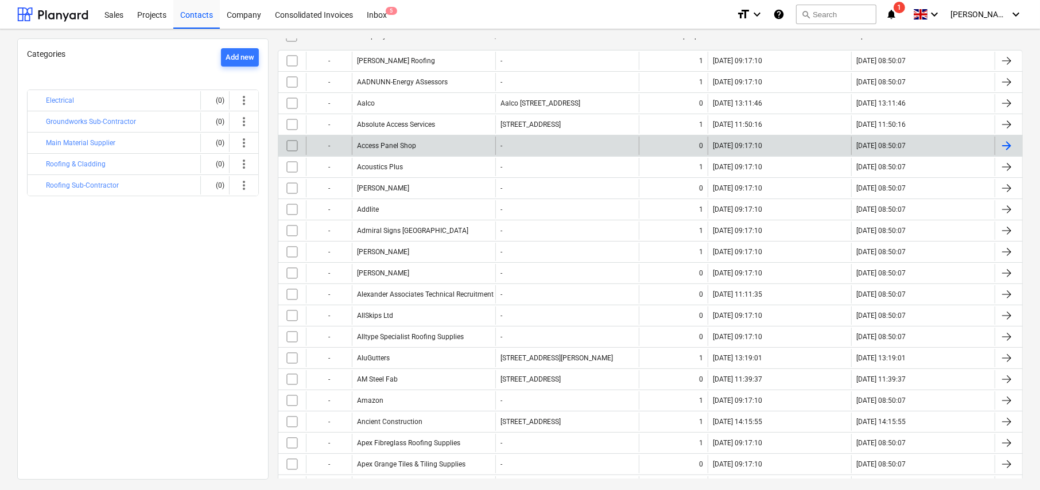
scroll to position [115, 0]
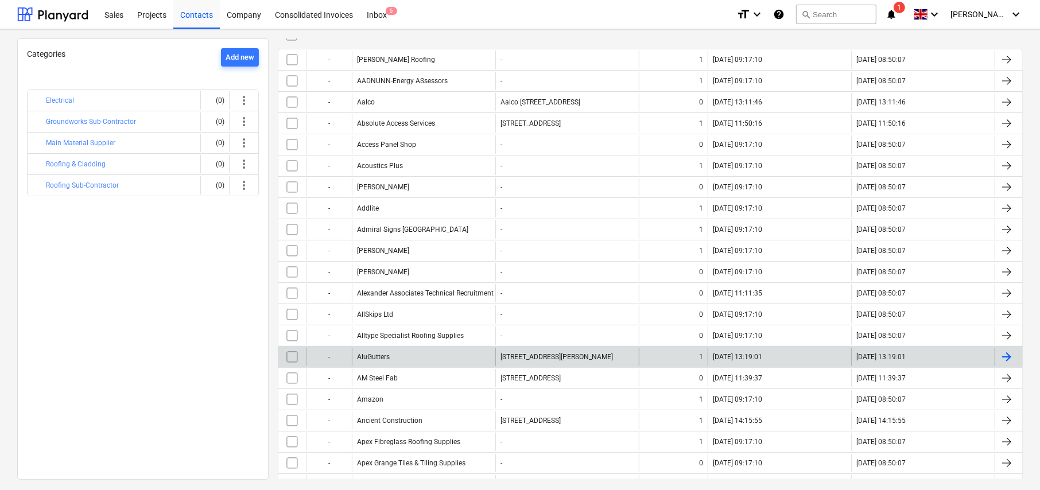
click at [392, 351] on div "AluGutters" at bounding box center [424, 357] width 144 height 18
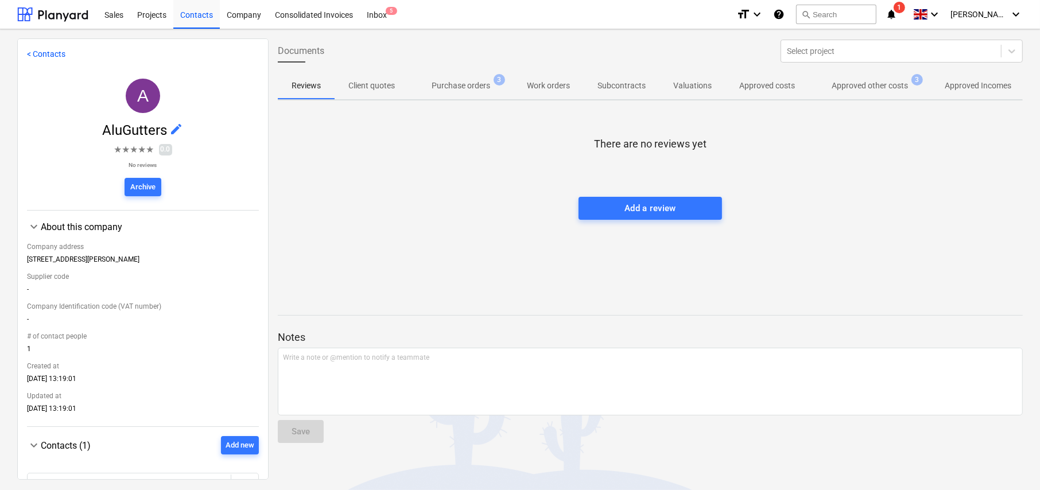
click at [877, 87] on p "Approved other costs" at bounding box center [870, 86] width 76 height 12
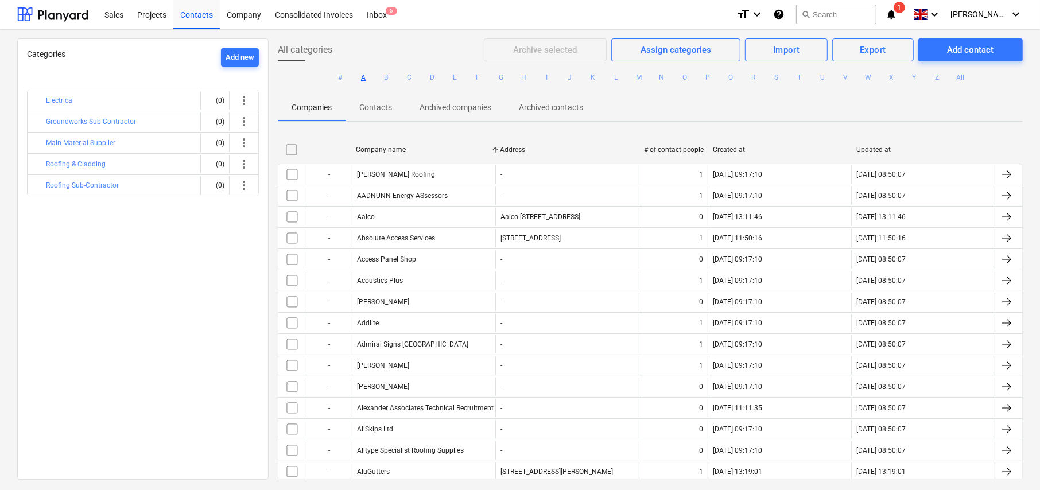
click at [408, 78] on button "C" at bounding box center [409, 78] width 14 height 14
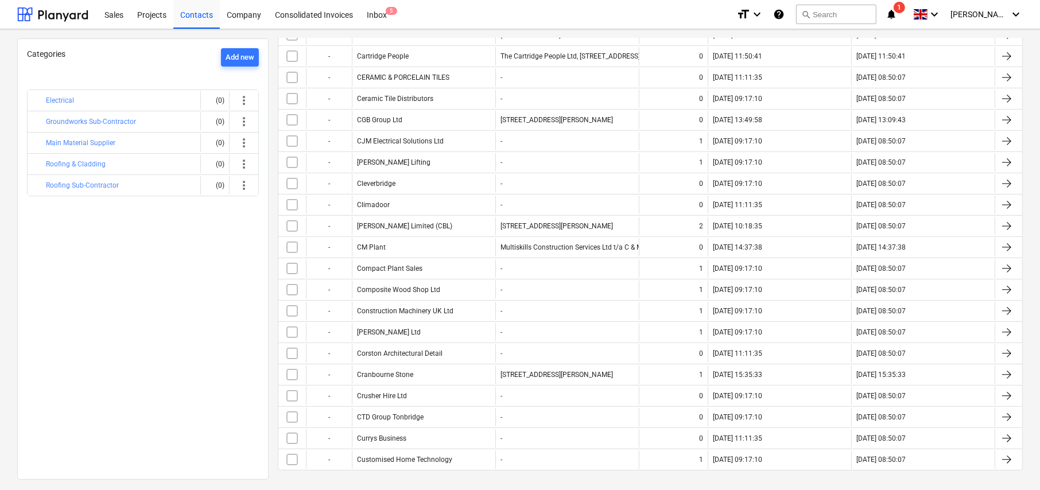
scroll to position [323, 0]
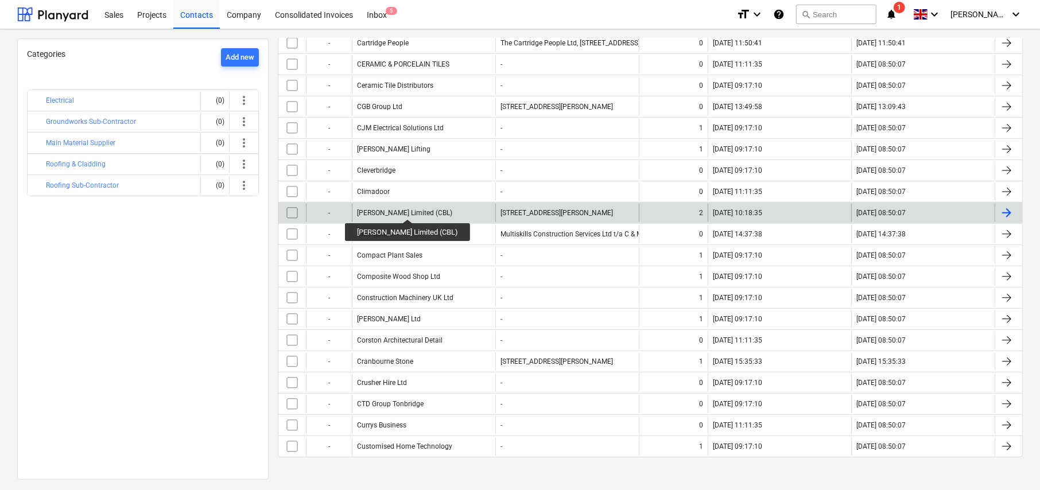
click at [402, 209] on div "[PERSON_NAME] Limited (CBL)" at bounding box center [404, 213] width 95 height 8
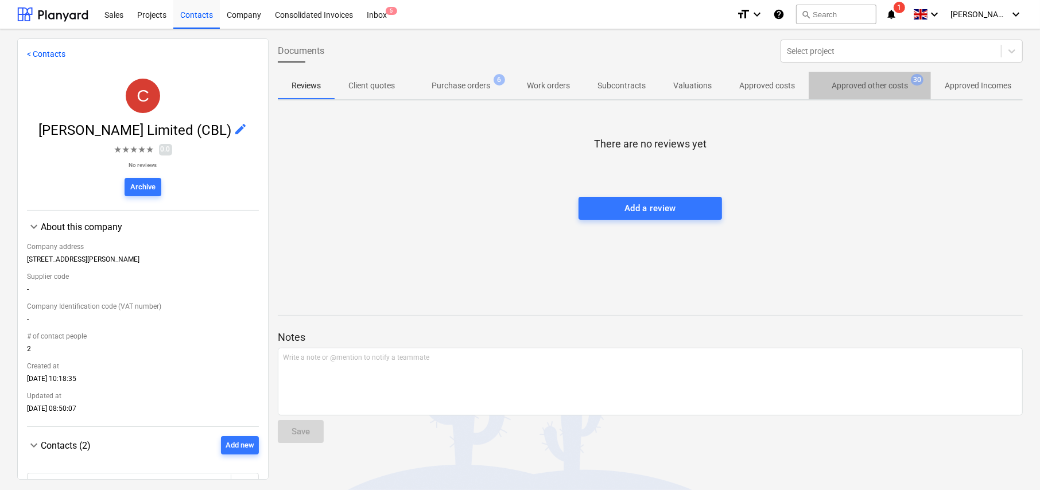
click at [886, 84] on p "Approved other costs" at bounding box center [870, 86] width 76 height 12
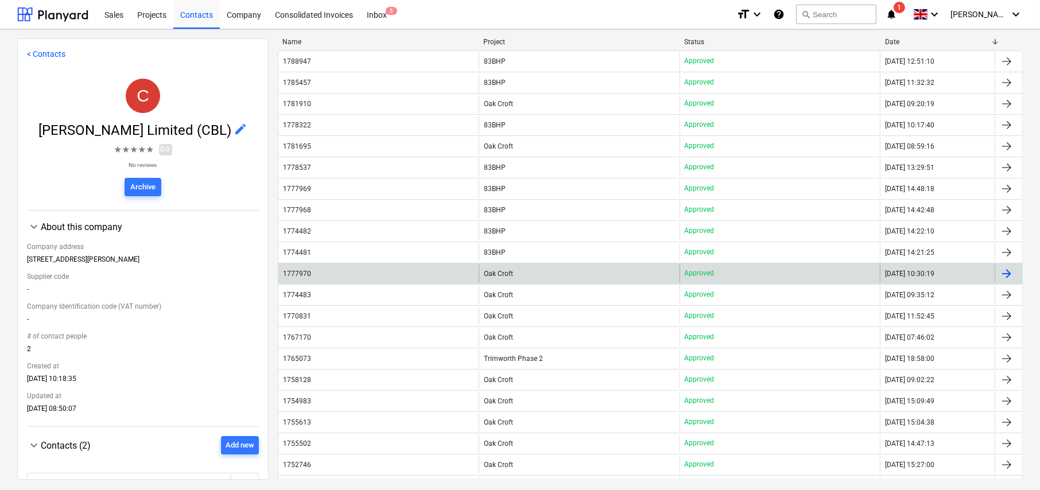
scroll to position [57, 0]
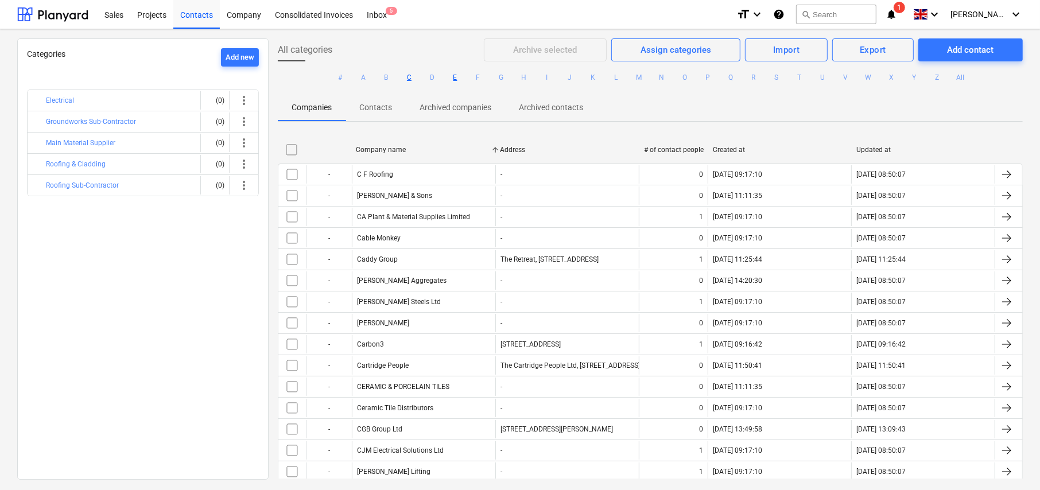
click at [449, 76] on button "E" at bounding box center [455, 78] width 14 height 14
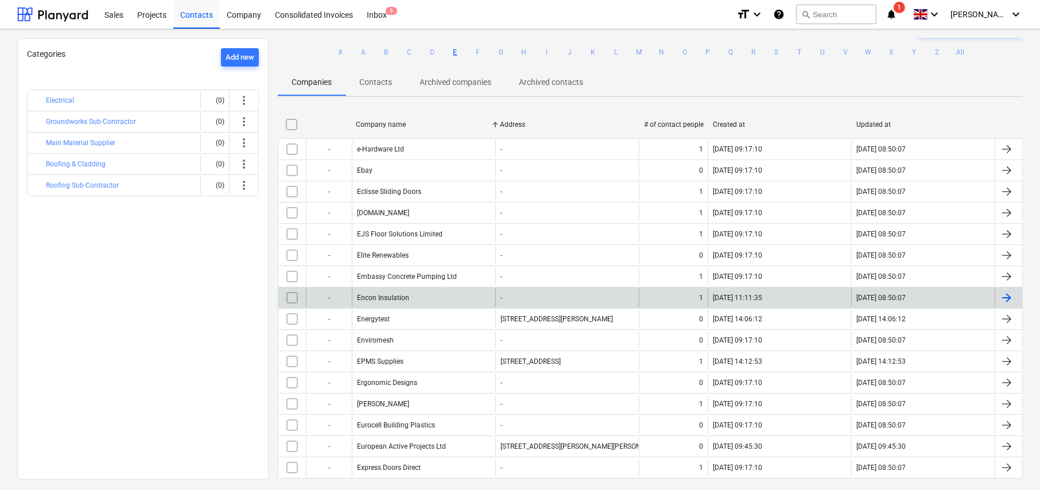
scroll to position [47, 0]
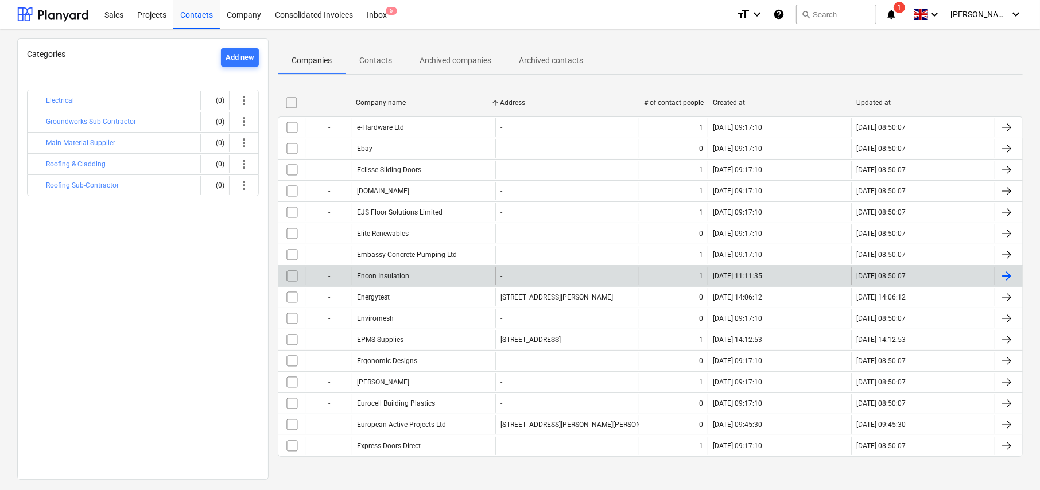
click at [409, 274] on div "Encon Insulation" at bounding box center [424, 276] width 144 height 18
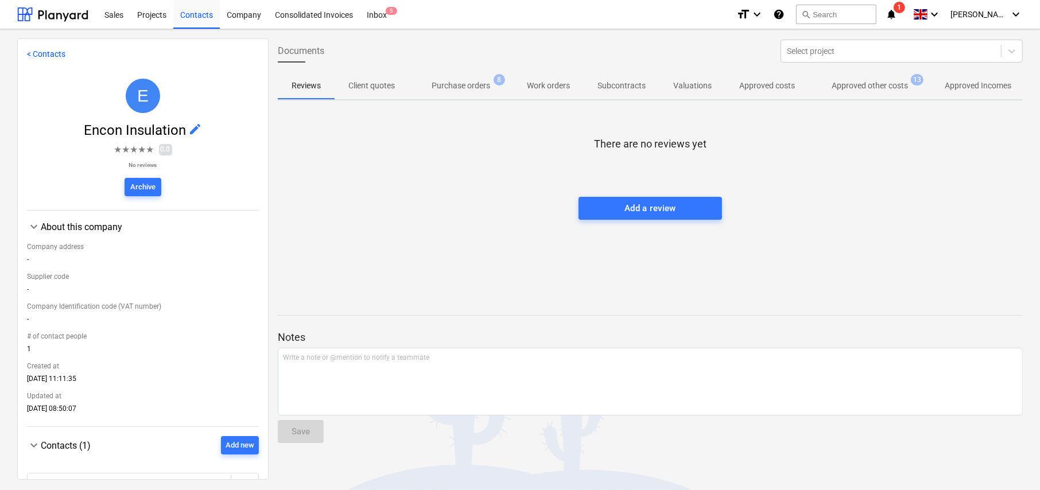
click at [883, 80] on p "Approved other costs" at bounding box center [870, 86] width 76 height 12
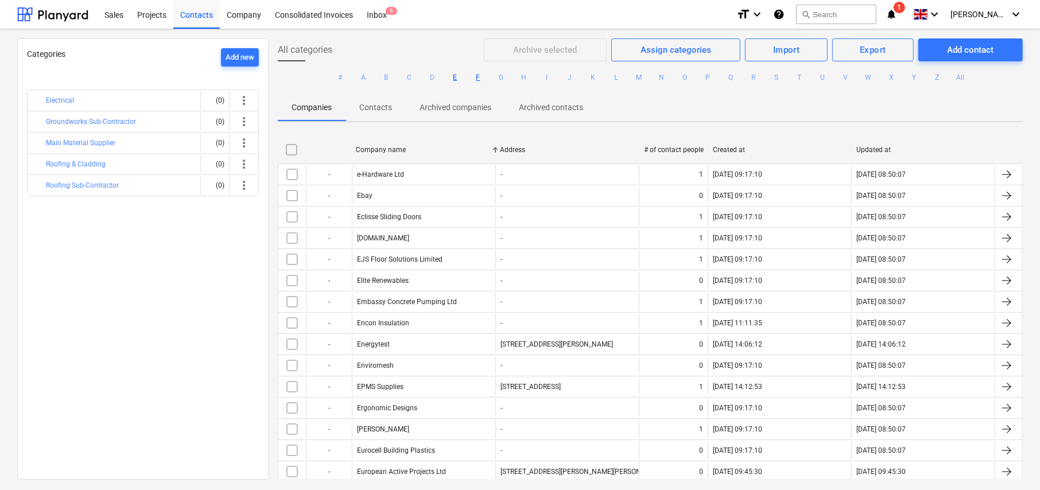
click at [472, 75] on button "F" at bounding box center [478, 78] width 14 height 14
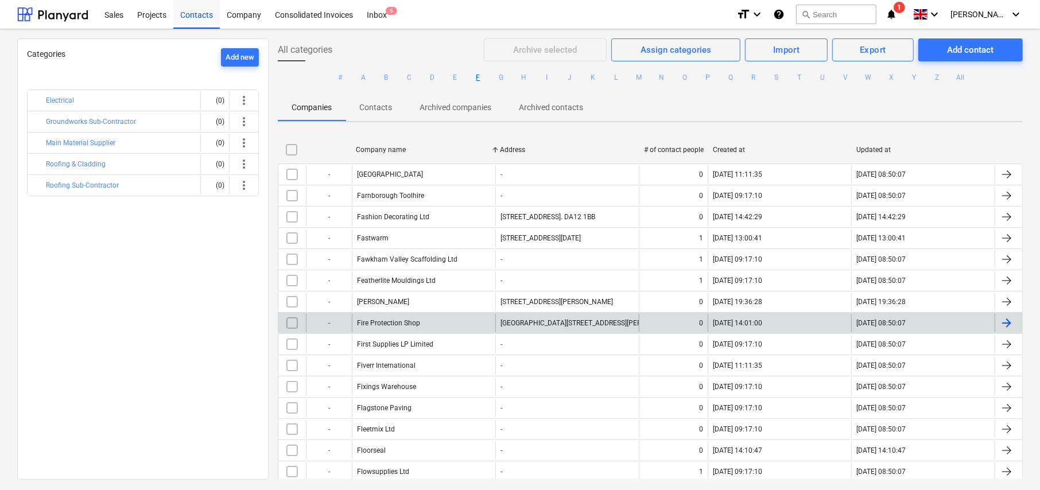
click at [422, 323] on div "Fire Protection Shop" at bounding box center [424, 323] width 144 height 18
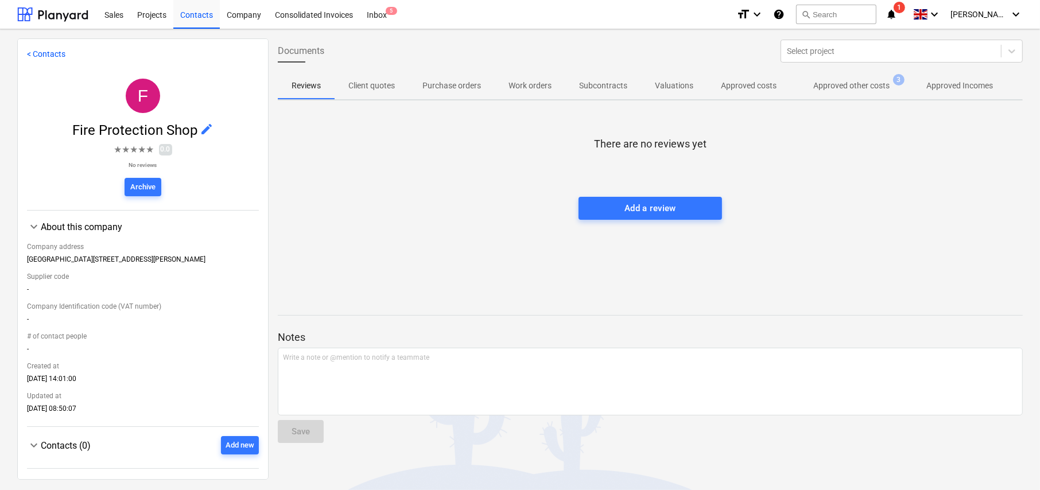
click at [857, 77] on span "Approved other costs 3" at bounding box center [852, 85] width 122 height 21
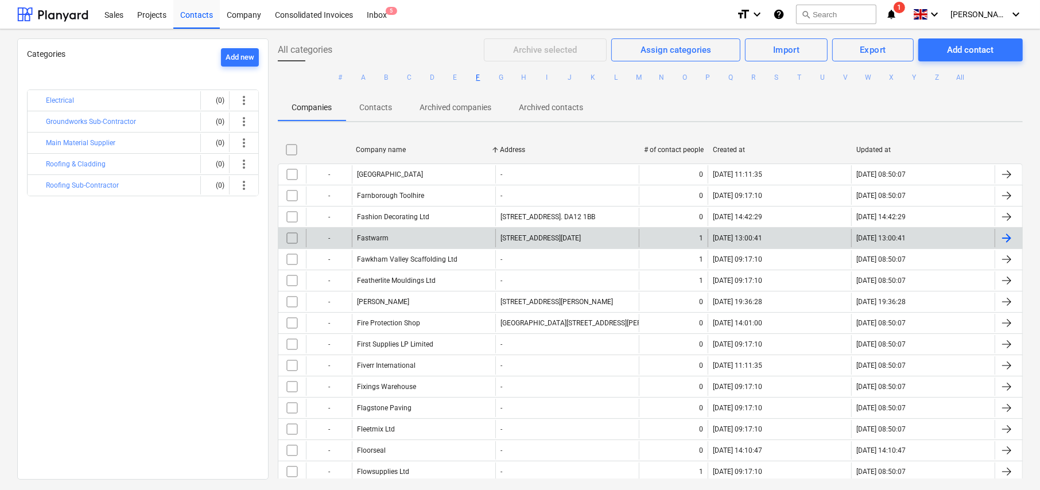
click at [428, 234] on div "Fastwarm" at bounding box center [424, 238] width 144 height 18
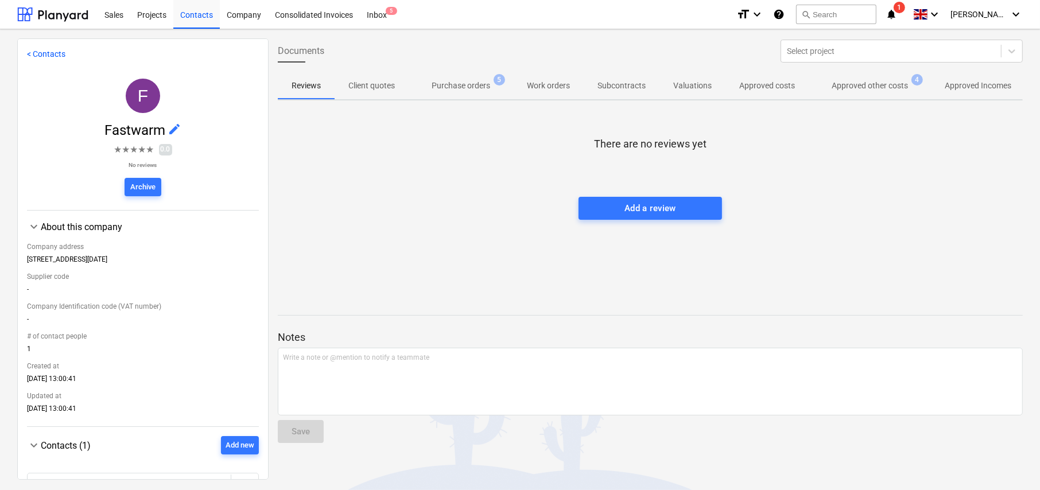
click at [879, 84] on p "Approved other costs" at bounding box center [870, 86] width 76 height 12
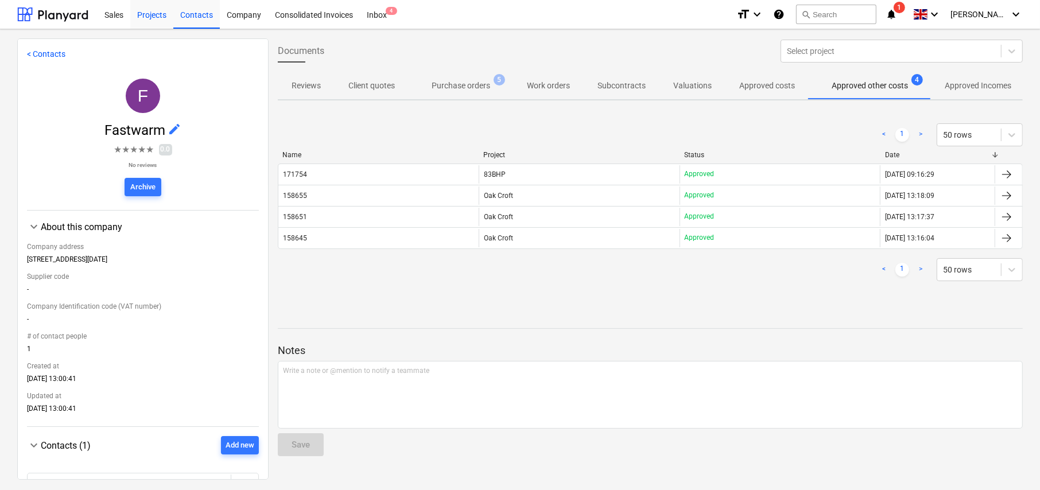
click at [159, 17] on div "Projects" at bounding box center [151, 13] width 43 height 29
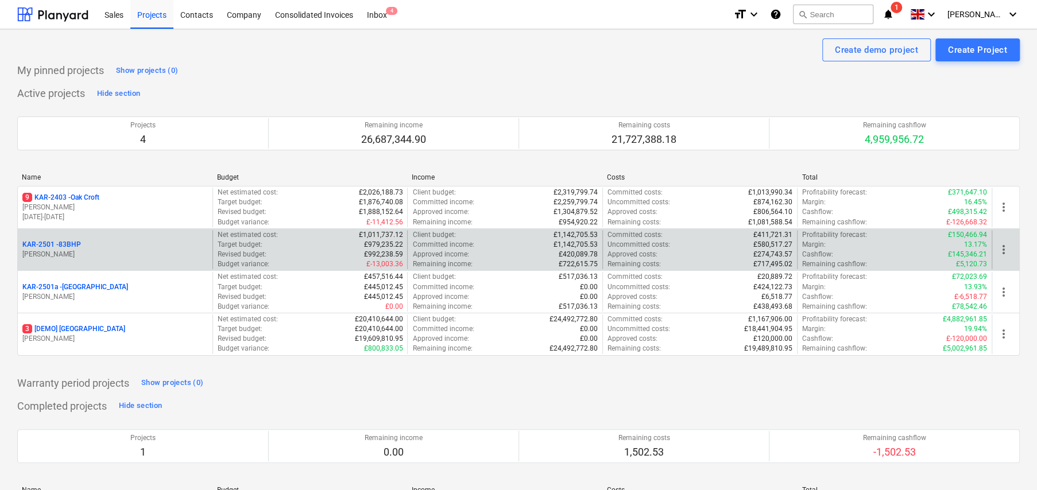
click at [76, 245] on p "KAR-2501 - 83BHP" at bounding box center [51, 245] width 59 height 10
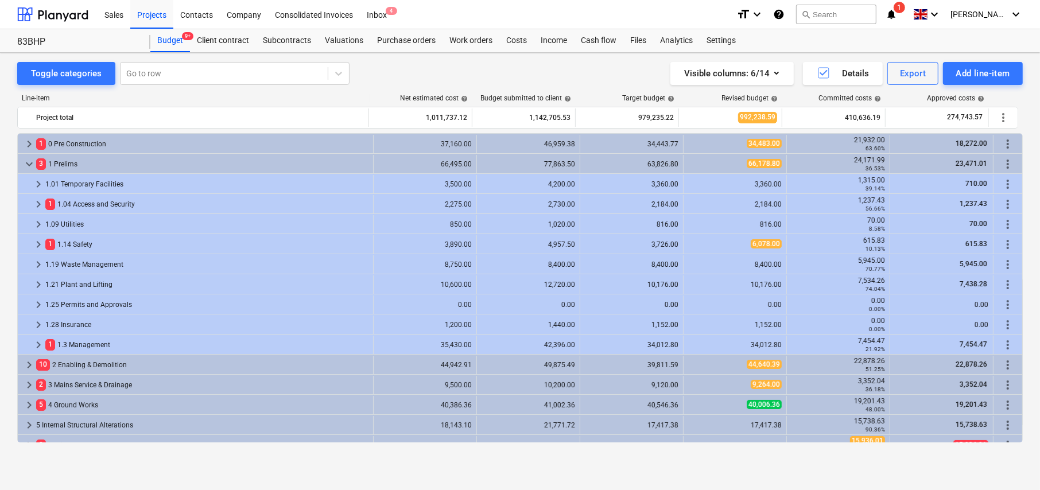
scroll to position [421, 0]
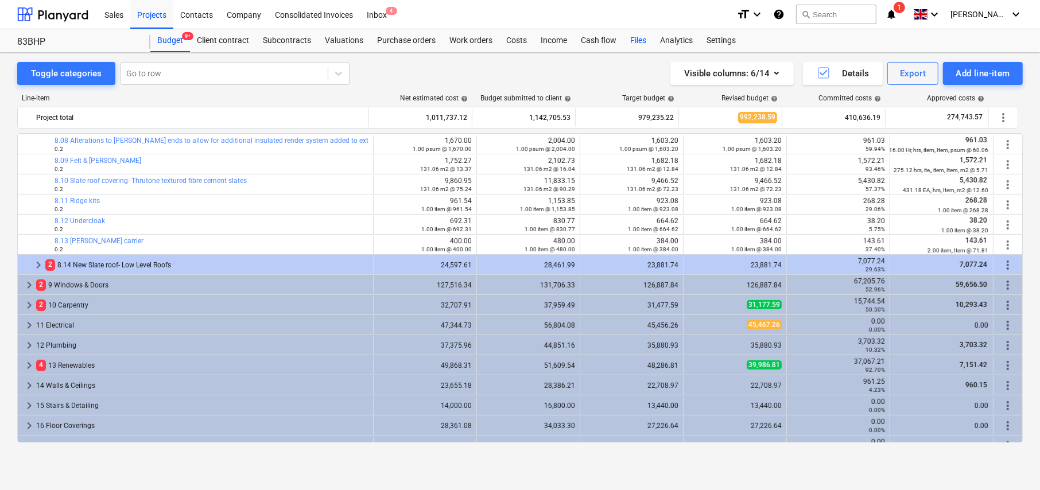
click at [634, 40] on div "Files" at bounding box center [638, 40] width 30 height 23
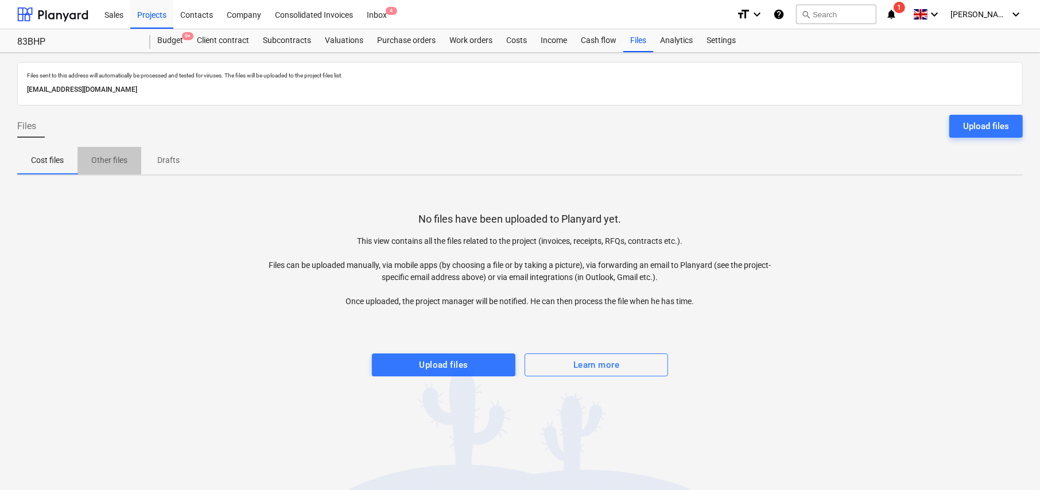
click at [99, 160] on p "Other files" at bounding box center [109, 160] width 36 height 12
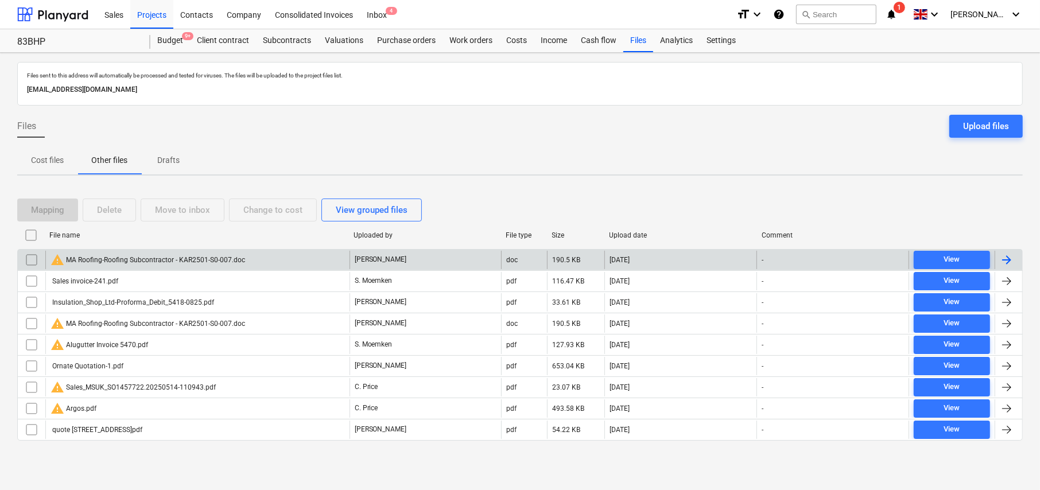
click at [33, 261] on input "checkbox" at bounding box center [31, 260] width 18 height 18
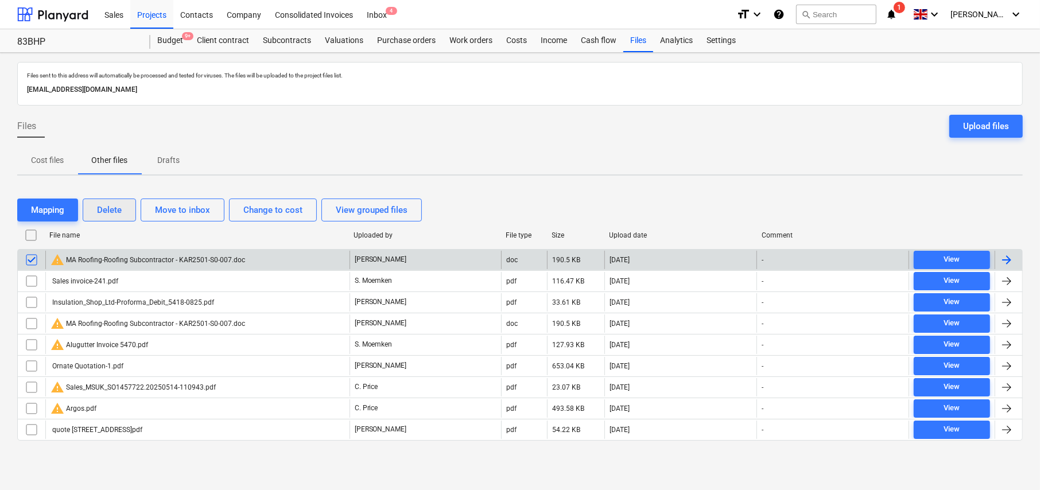
click at [110, 212] on div "Delete" at bounding box center [109, 210] width 25 height 15
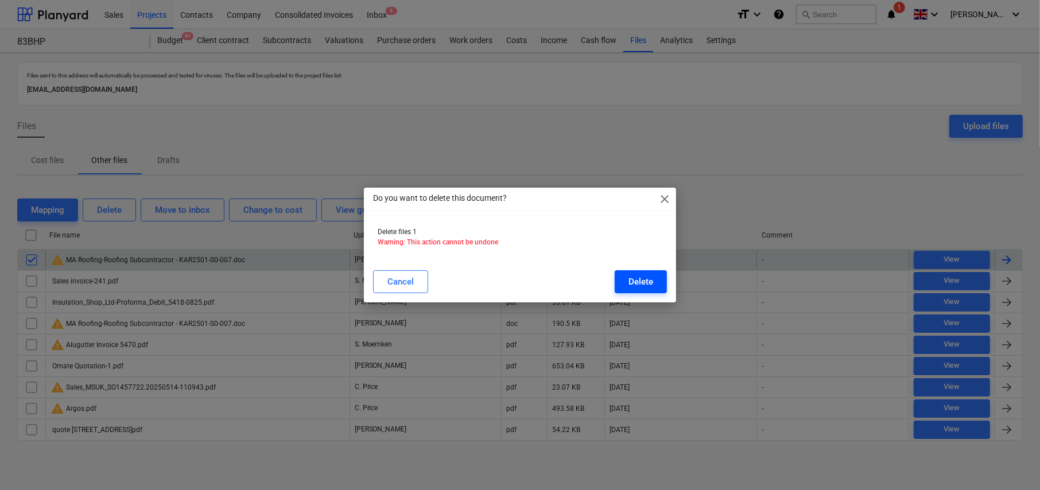
click at [644, 281] on div "Delete" at bounding box center [641, 281] width 25 height 15
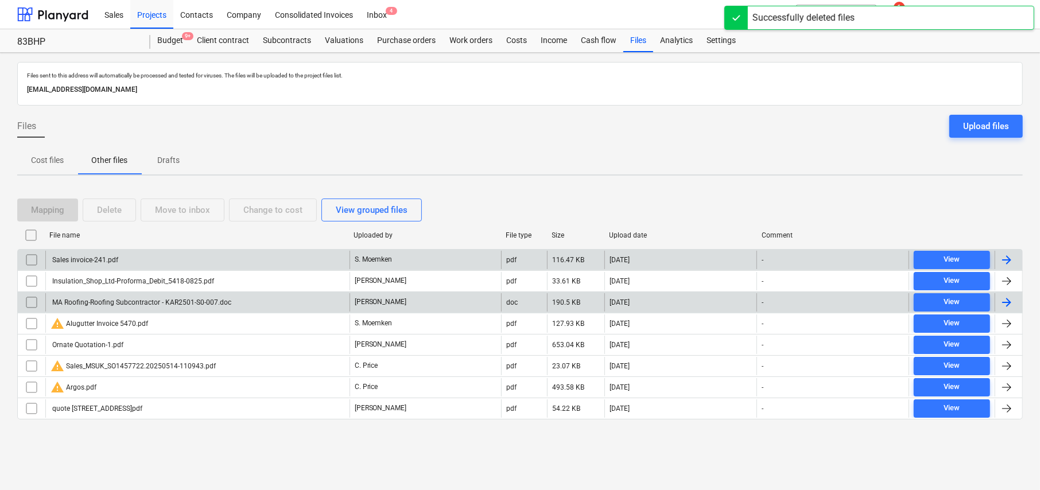
click at [32, 298] on input "checkbox" at bounding box center [31, 302] width 18 height 18
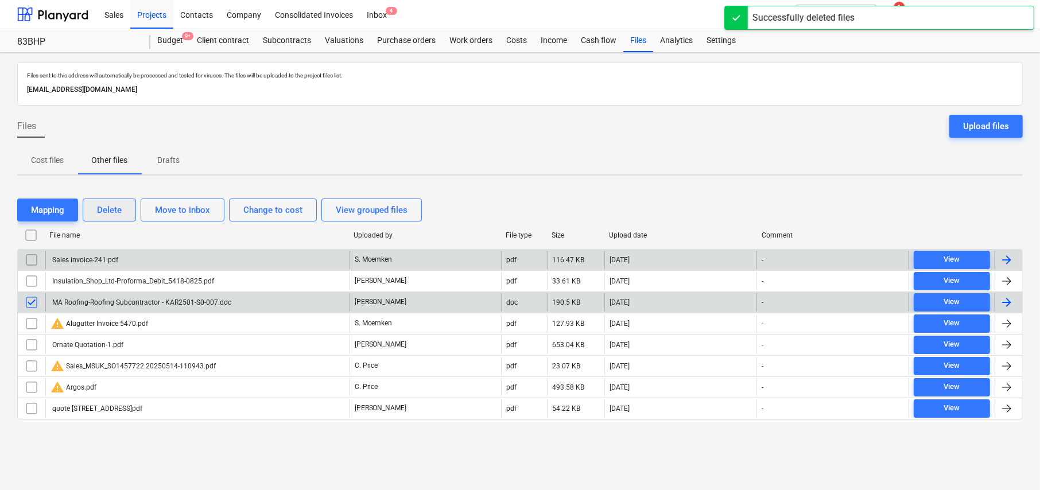
click at [114, 214] on div "Delete" at bounding box center [109, 210] width 25 height 15
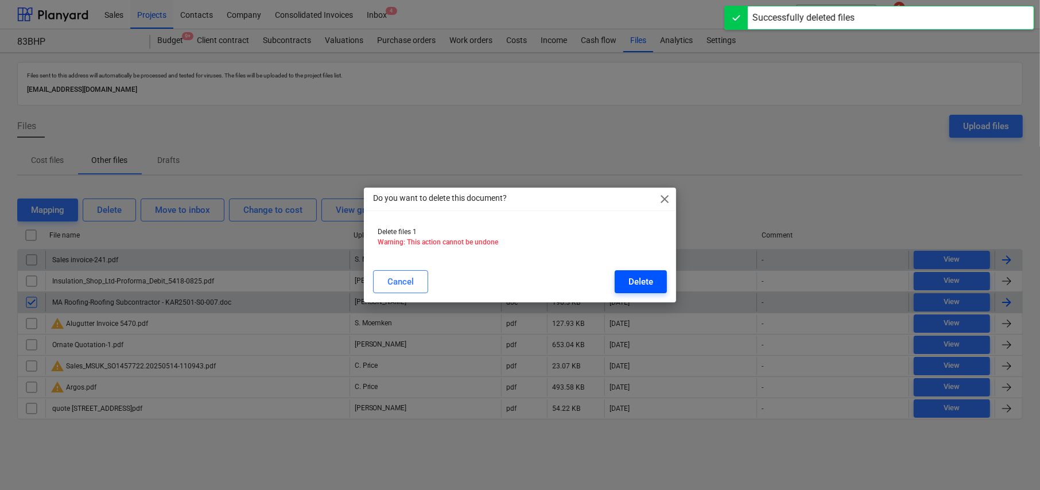
click at [652, 281] on div "Delete" at bounding box center [641, 281] width 25 height 15
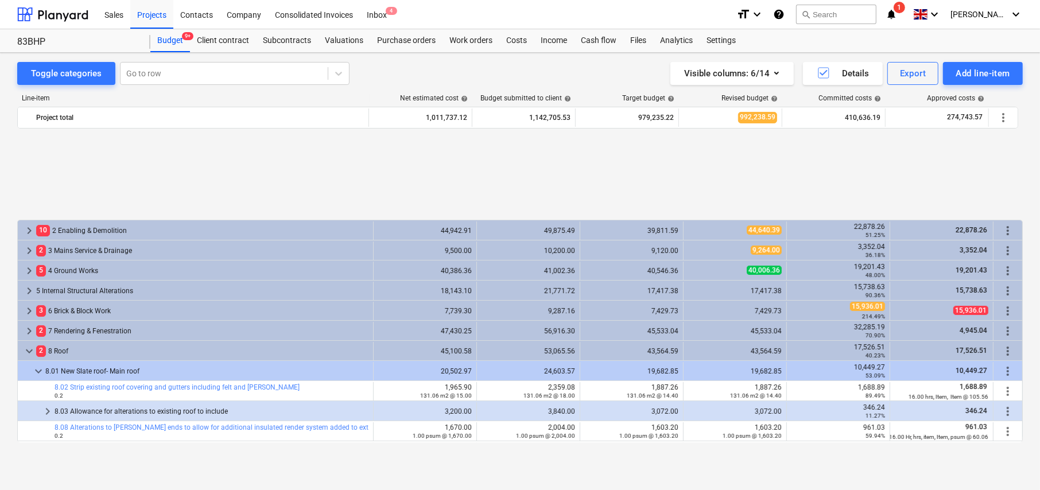
scroll to position [249, 0]
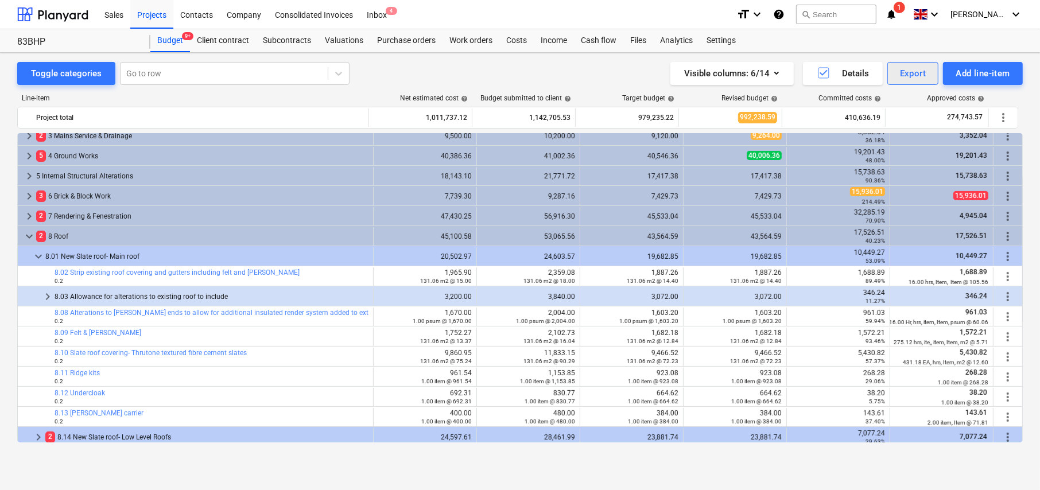
click at [906, 75] on div "Export" at bounding box center [913, 73] width 26 height 15
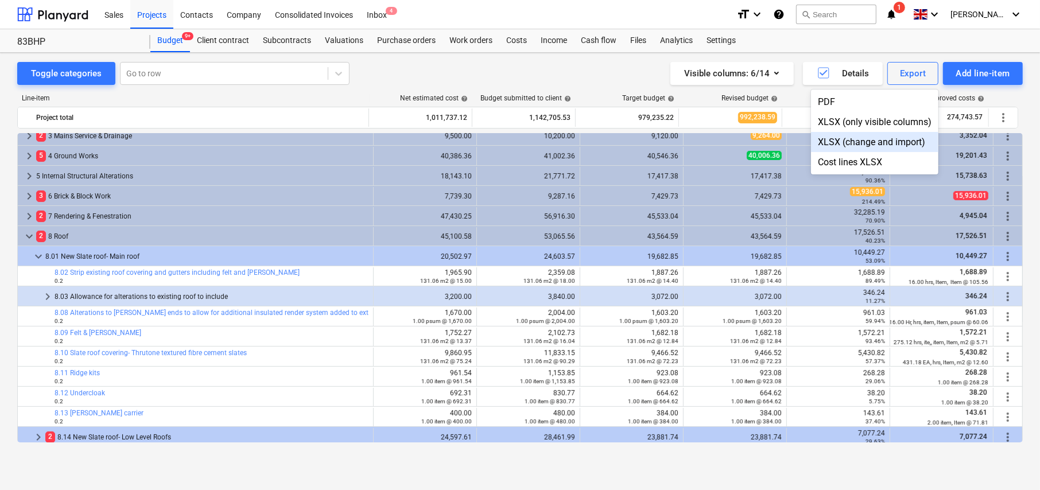
click at [873, 143] on div "XLSX (change and import)" at bounding box center [874, 142] width 127 height 20
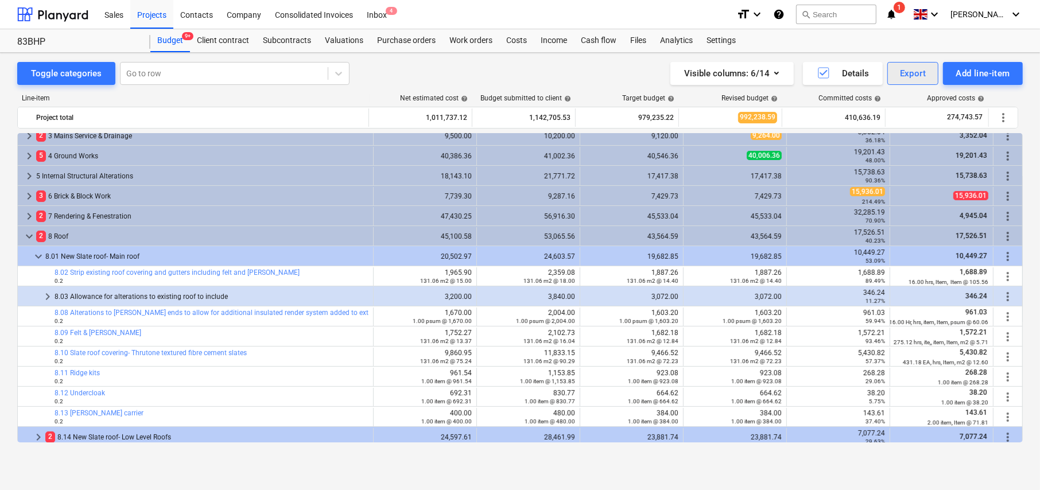
click at [911, 74] on div "Export" at bounding box center [913, 73] width 26 height 15
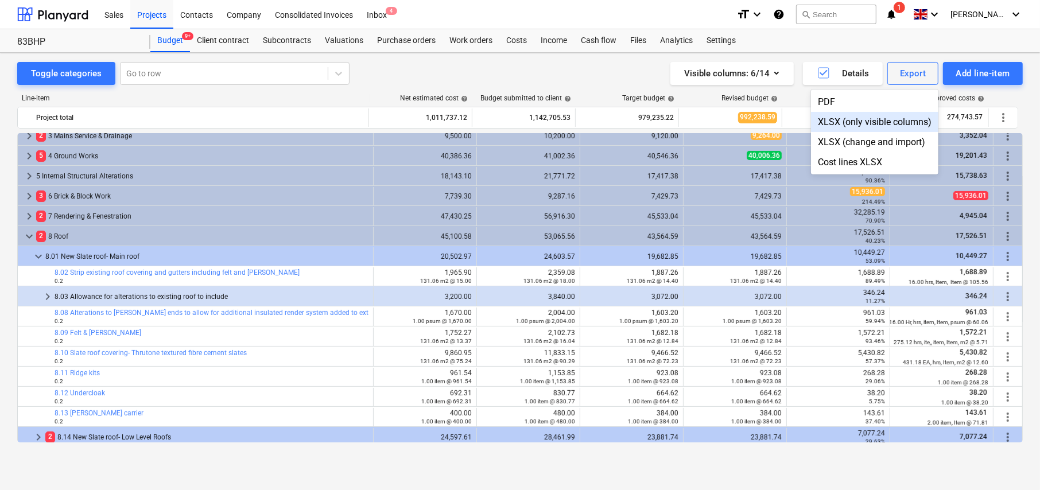
click at [862, 121] on div "XLSX (only visible columns)" at bounding box center [874, 122] width 127 height 20
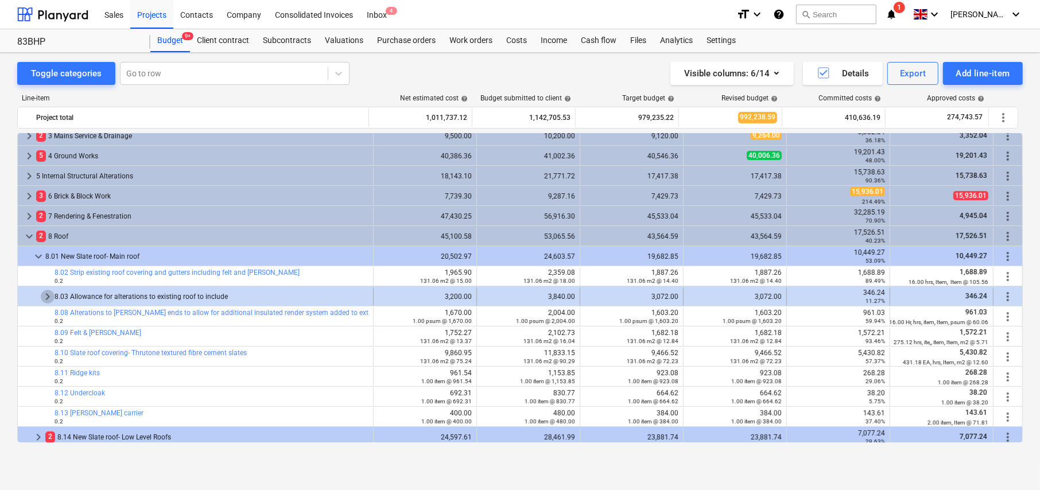
click at [48, 295] on span "keyboard_arrow_right" at bounding box center [48, 297] width 14 height 14
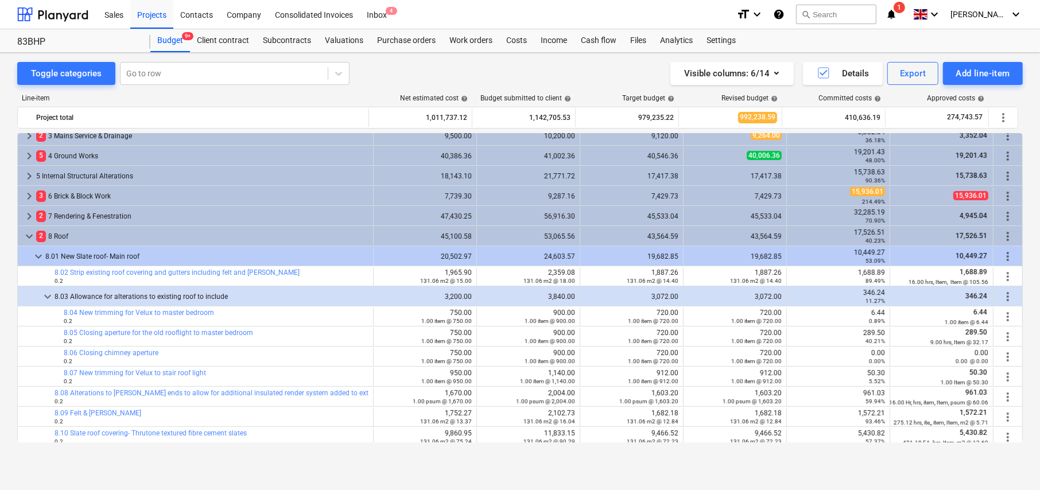
click at [48, 295] on span "keyboard_arrow_down" at bounding box center [48, 297] width 14 height 14
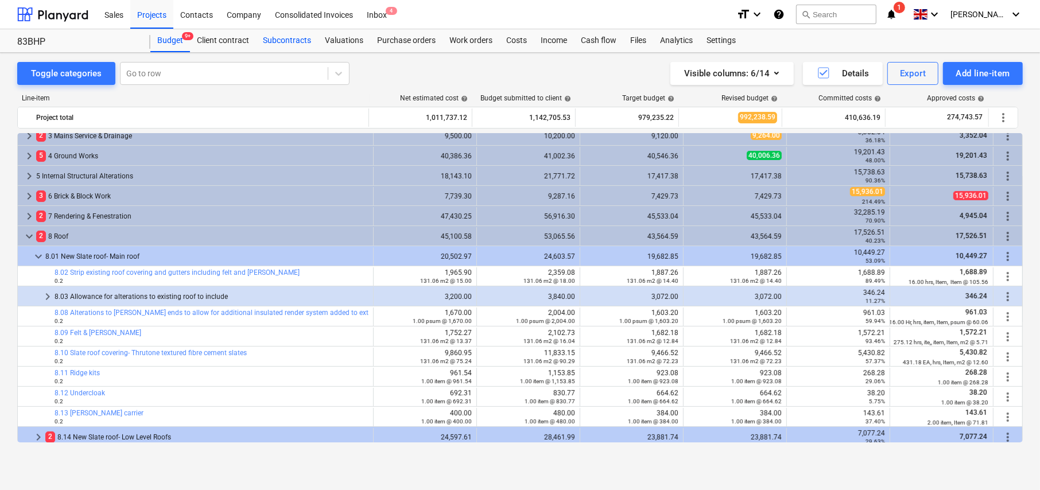
click at [293, 42] on div "Subcontracts" at bounding box center [287, 40] width 62 height 23
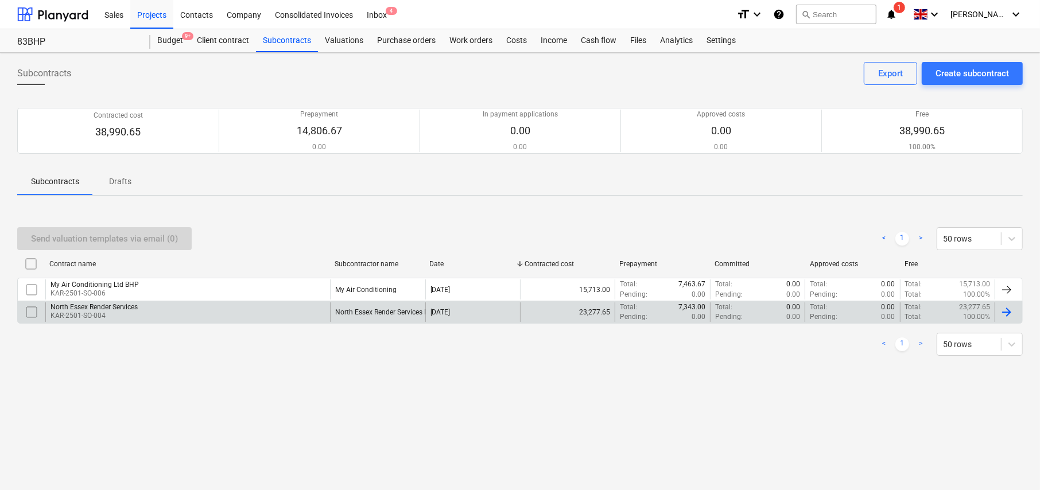
click at [126, 309] on div "North Essex Render Services" at bounding box center [94, 307] width 87 height 8
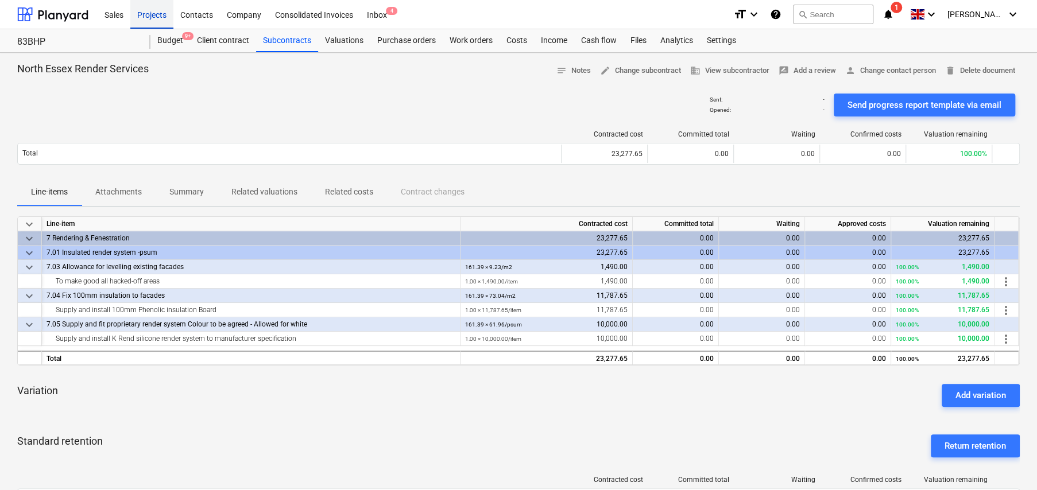
click at [154, 10] on div "Projects" at bounding box center [151, 13] width 43 height 29
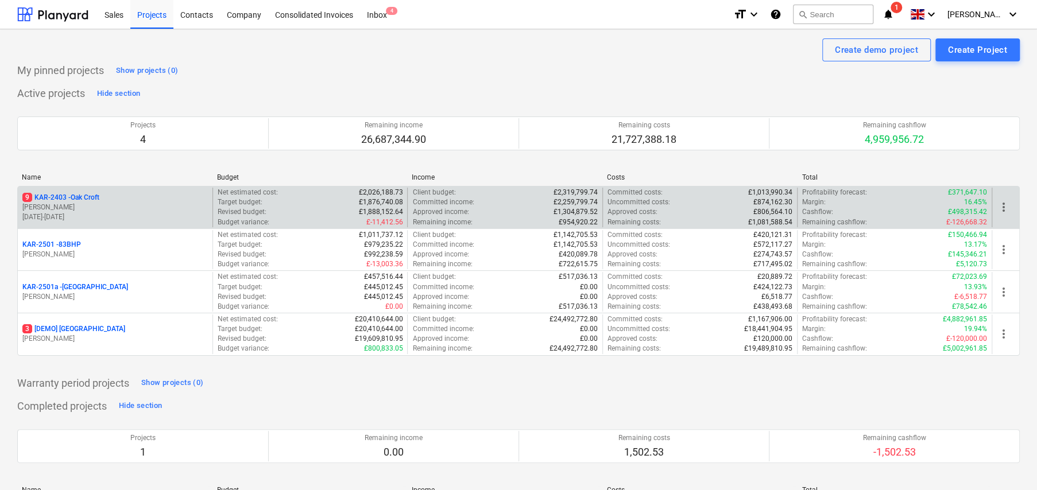
click at [89, 197] on p "9 KAR-2403 - Oak Croft" at bounding box center [60, 198] width 77 height 10
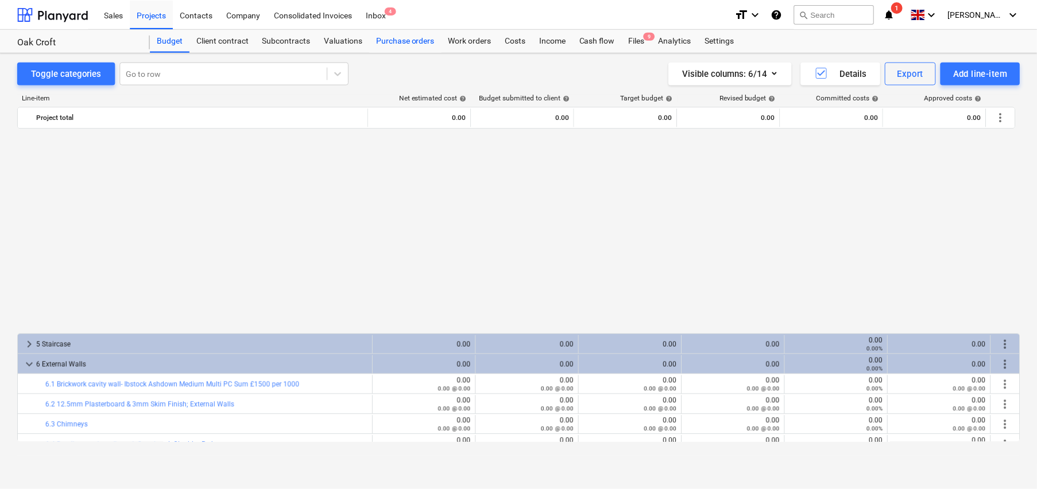
scroll to position [605, 0]
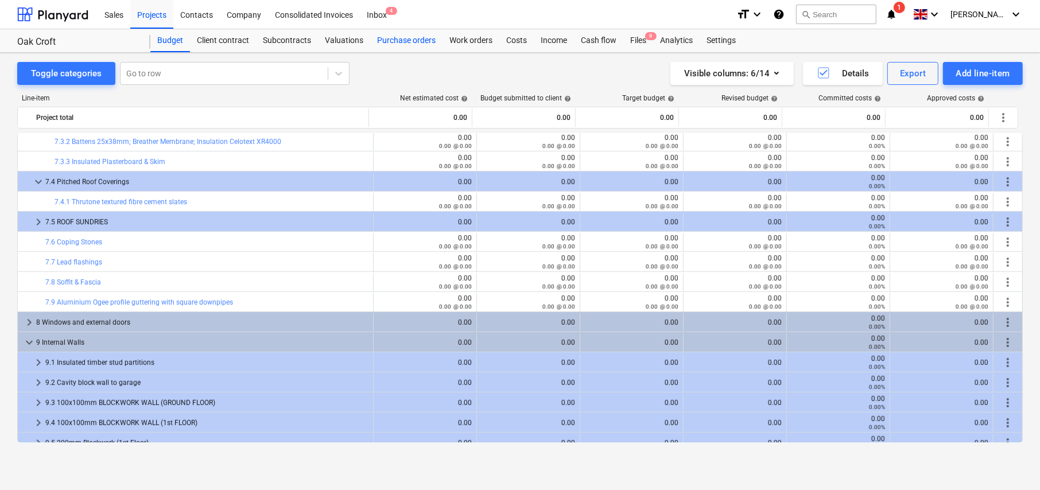
click at [392, 41] on div "Purchase orders" at bounding box center [406, 40] width 72 height 23
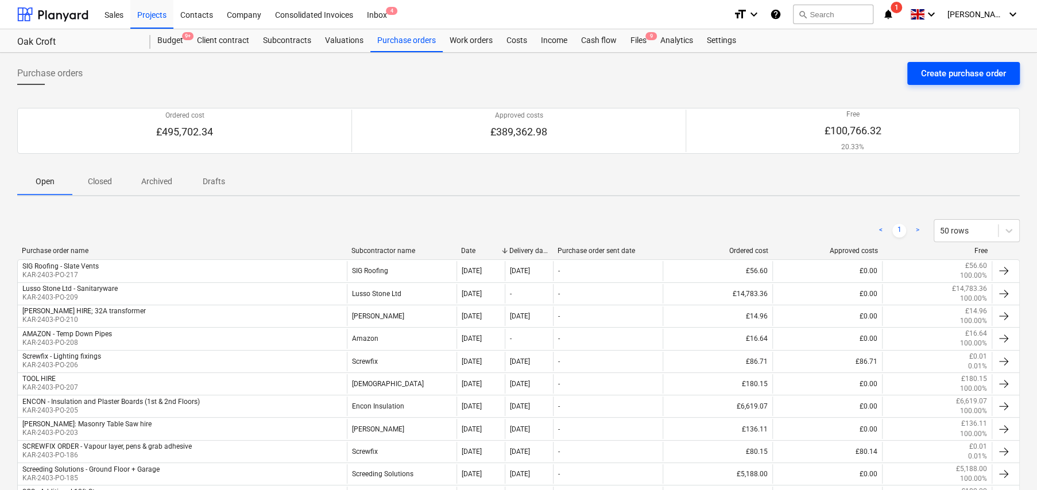
click at [955, 72] on div "Create purchase order" at bounding box center [963, 73] width 85 height 15
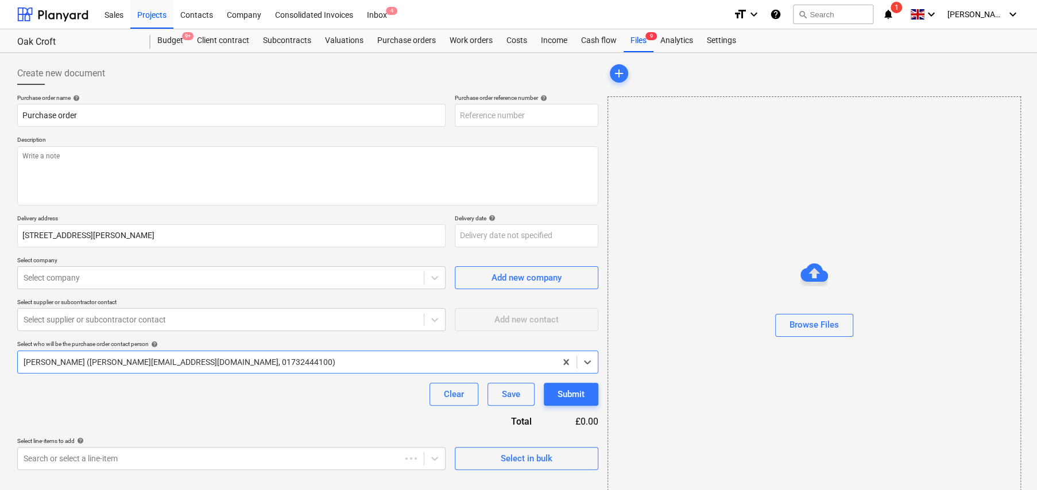
type textarea "x"
type input "KAR-2403-PO-218"
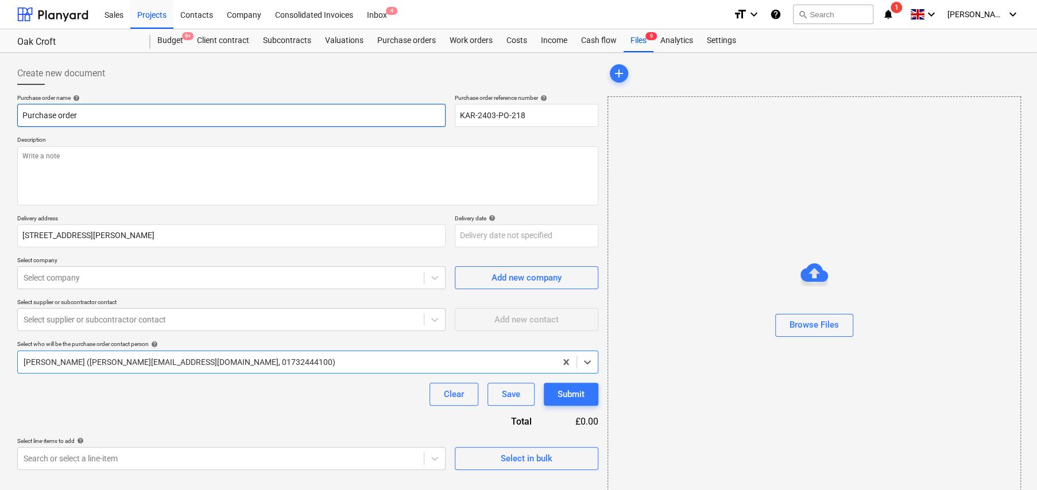
click at [163, 118] on input "Purchase order" at bounding box center [231, 115] width 428 height 23
type textarea "x"
type input "S"
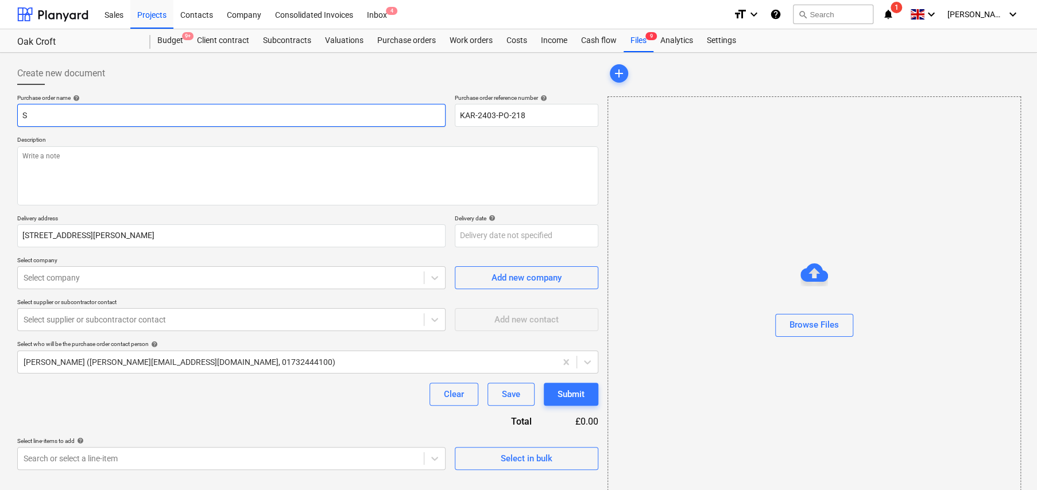
type textarea "x"
type input "Sc"
type textarea "x"
type input "Scr"
type textarea "x"
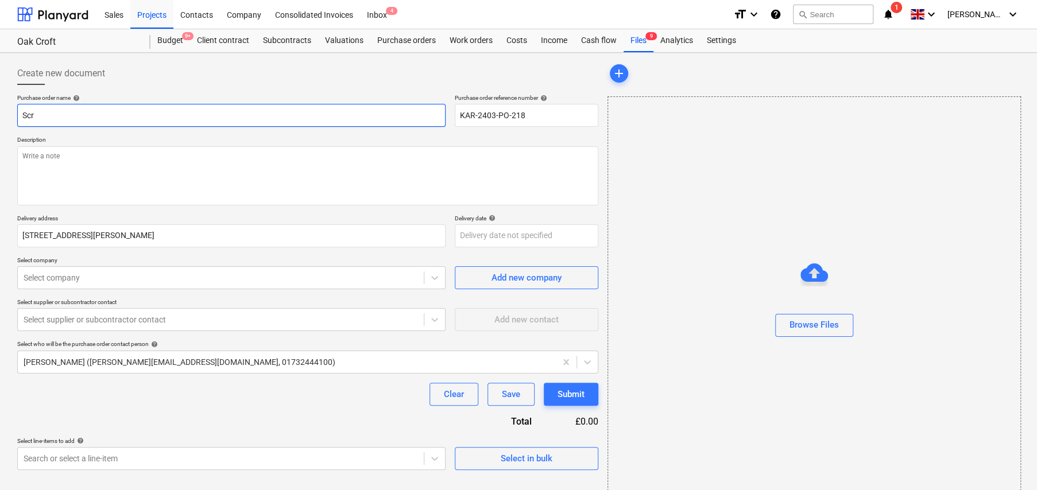
type input "Scre"
type textarea "x"
type input "Screw"
type textarea "x"
type input "Screwf"
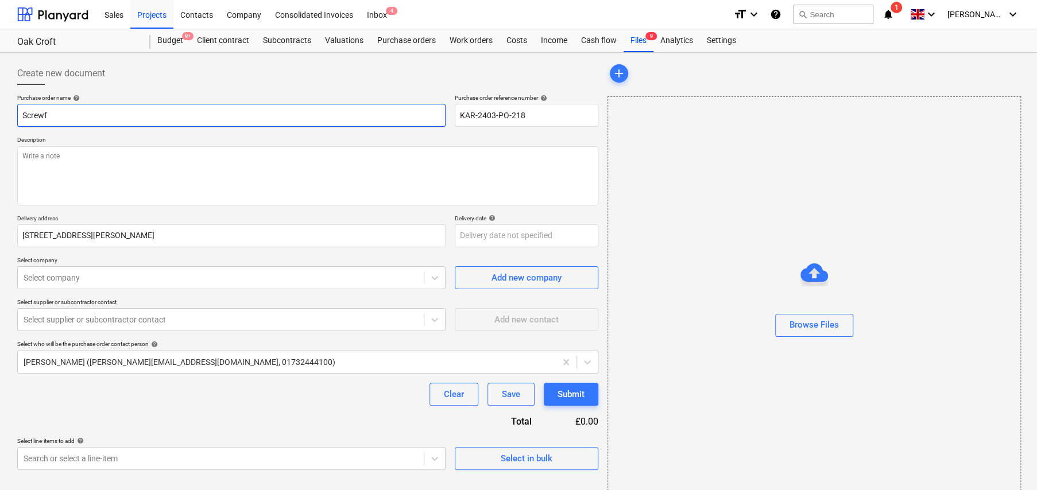
type textarea "x"
type input "Screwfi"
type textarea "x"
type input "Screwfix"
type textarea "x"
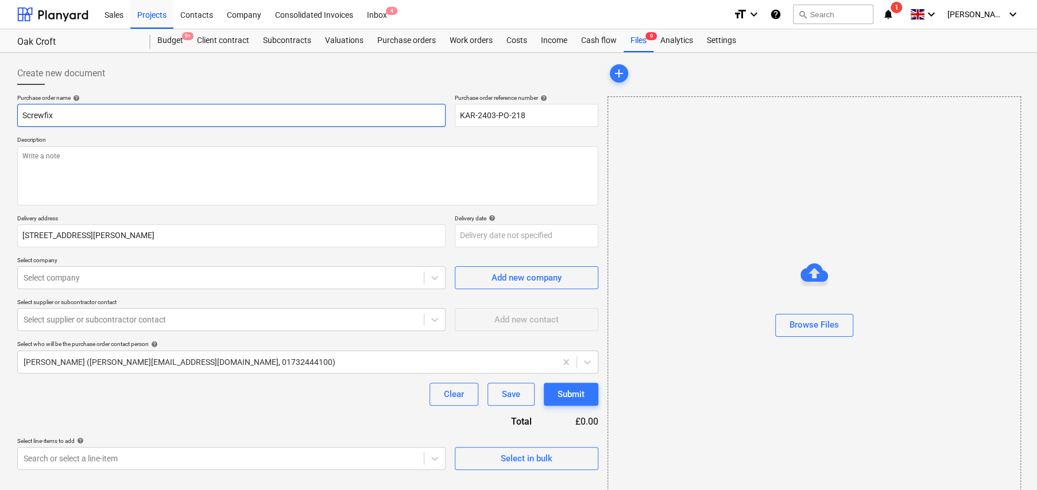
type input "Screwfix -"
type textarea "x"
type input "Screwfix -"
type textarea "x"
type input "Screwfix - D"
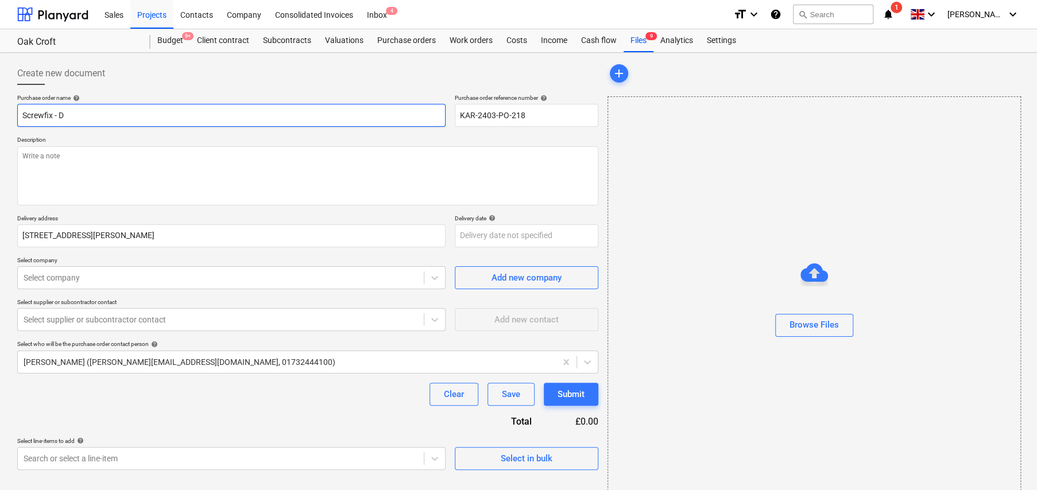
type textarea "x"
type input "Screwfix - Dr"
type textarea "x"
type input "Screwfix - Dri"
type textarea "x"
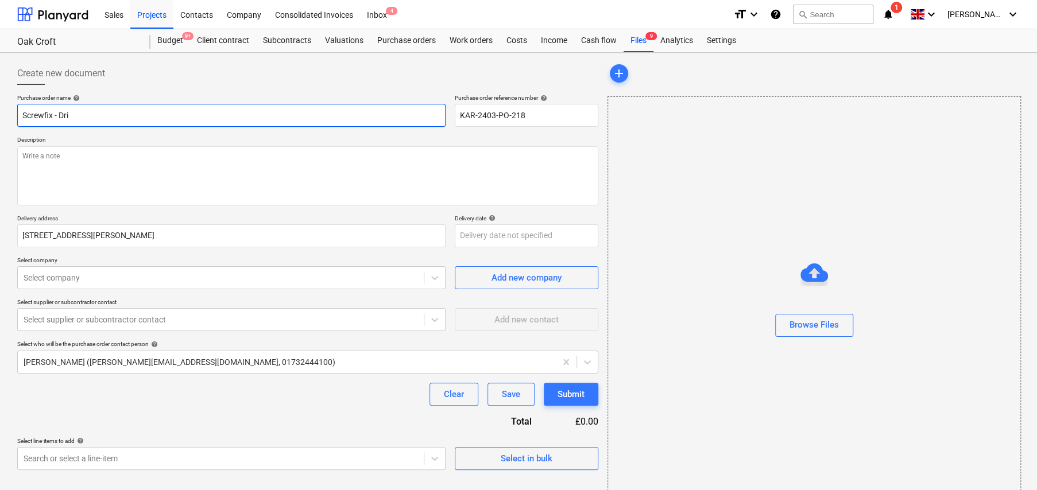
type input "Screwfix - Dril"
type textarea "x"
type input "Screwfix - Drill"
type textarea "x"
type input "Screwfix - Drill"
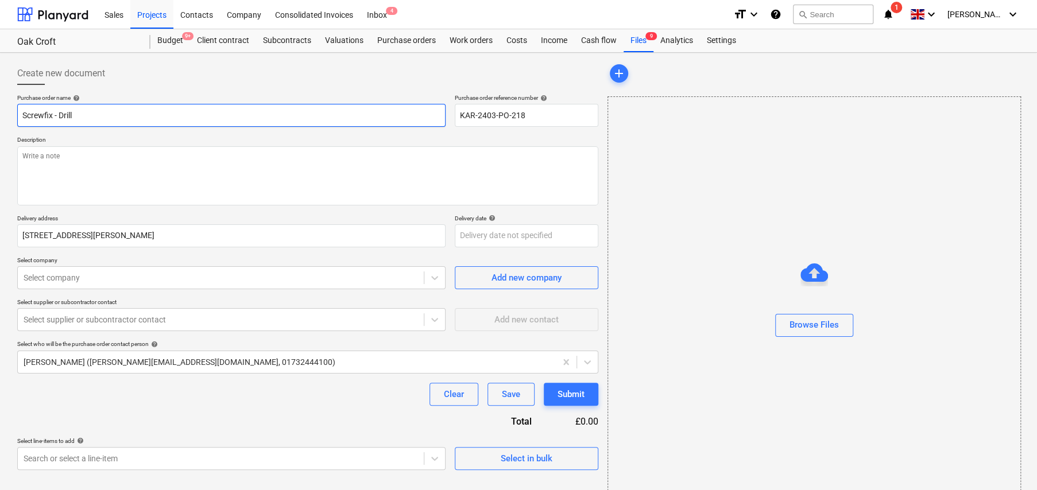
type textarea "x"
type input "Screwfix - Drill b"
type textarea "x"
type input "Screwfix - Drill bi"
type textarea "x"
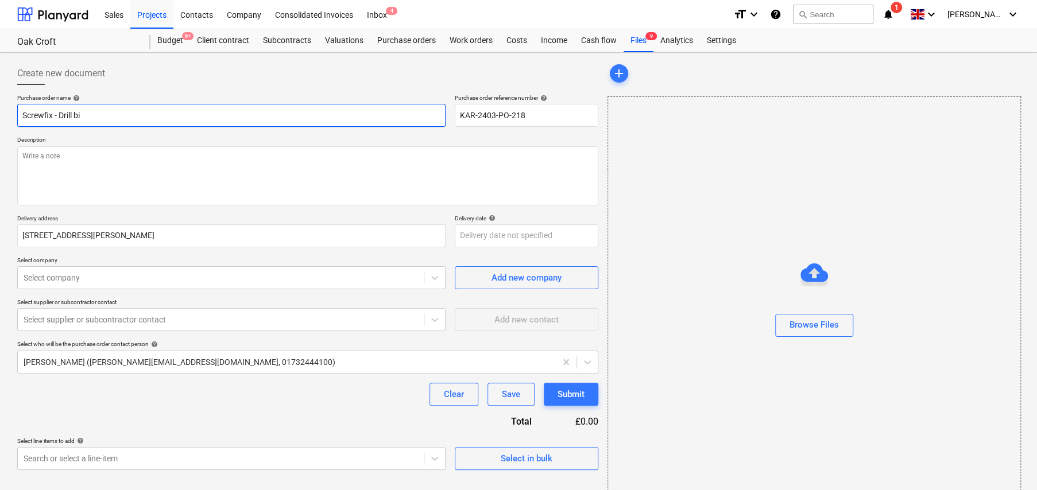
type input "Screwfix - Drill bit"
type textarea "x"
type input "Screwfix - Drill bits"
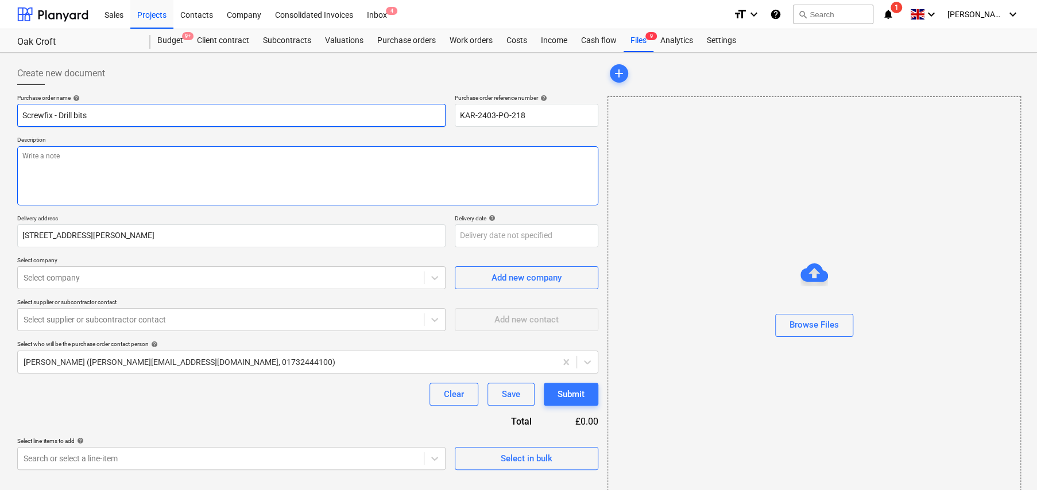
type textarea "x"
type textarea "W"
type textarea "x"
type textarea "We"
type textarea "x"
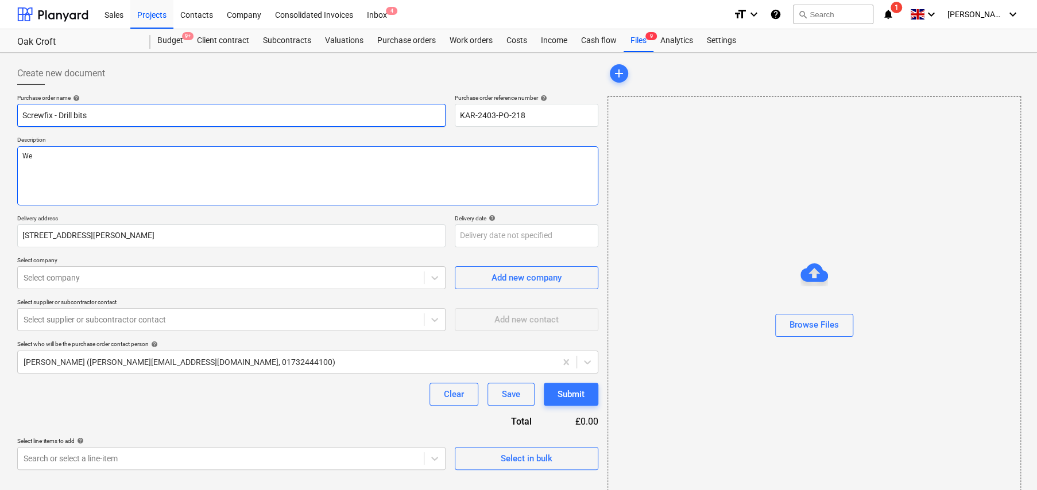
type textarea "Web"
type textarea "x"
type textarea "Web"
type textarea "x"
type textarea "Web O"
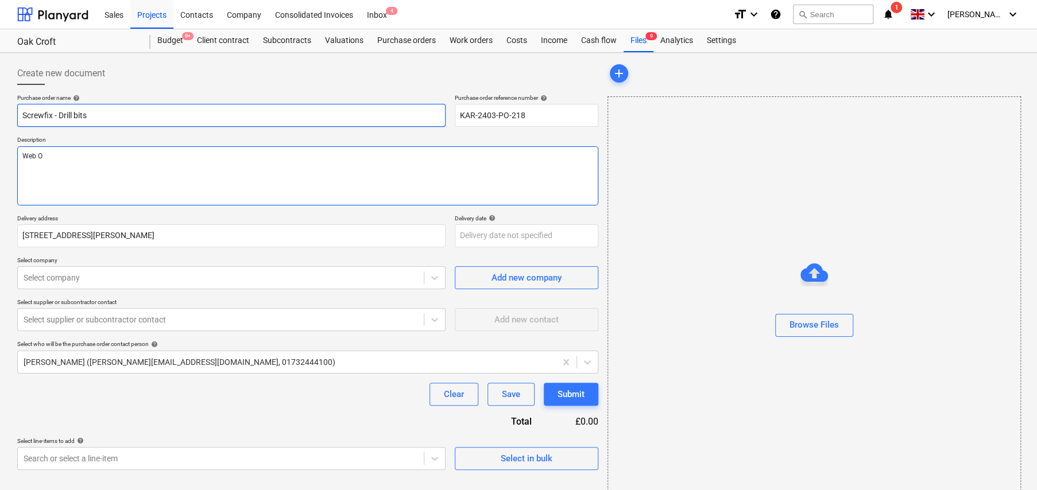
type textarea "x"
type textarea "Web Or"
type textarea "x"
type textarea "Web Ord"
type textarea "x"
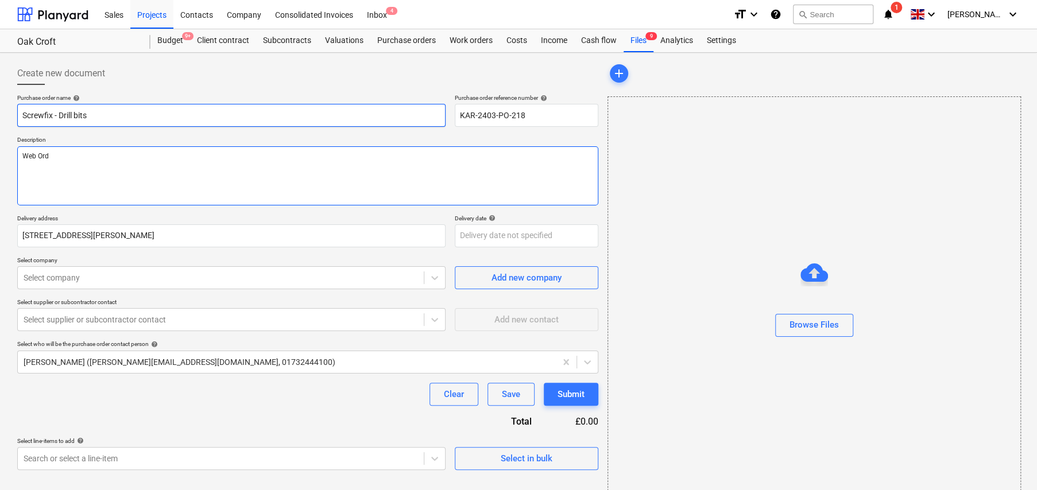
type textarea "Web Orde"
type textarea "x"
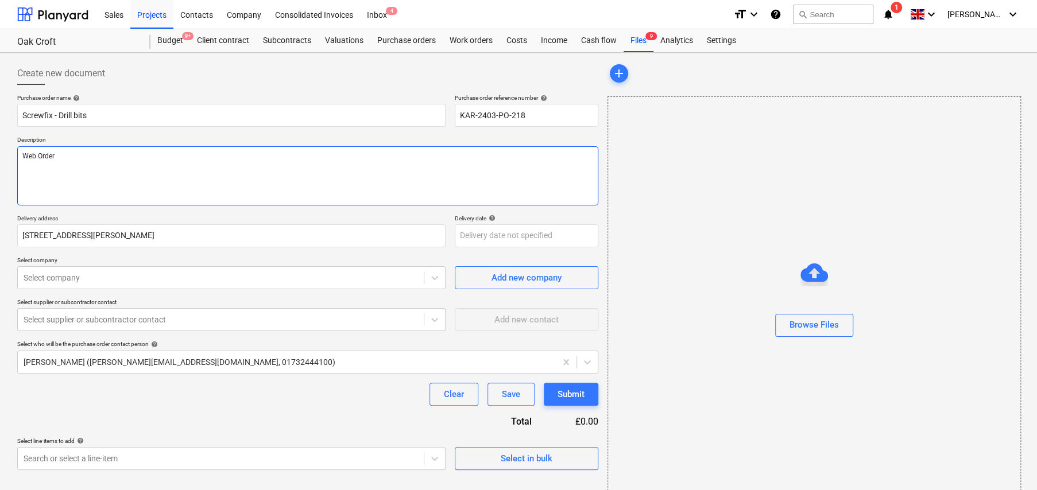
type textarea "Web Order"
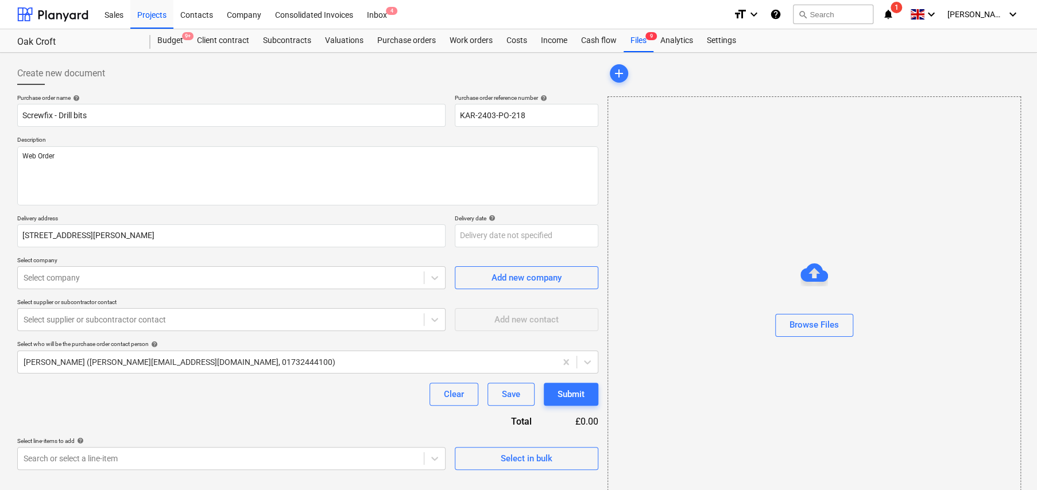
type textarea "x"
click at [233, 265] on p "Select company" at bounding box center [231, 262] width 428 height 10
click at [233, 268] on div "Select company" at bounding box center [231, 277] width 428 height 23
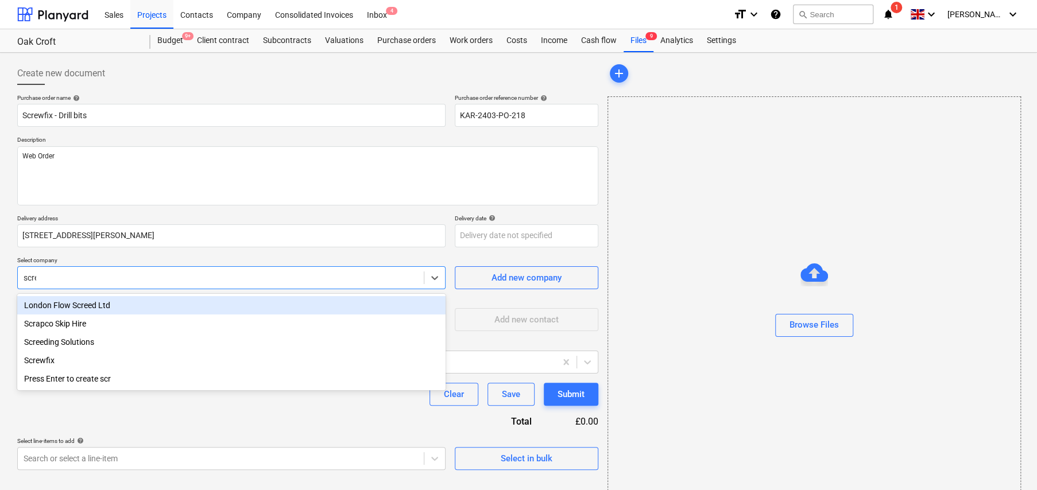
type input "screw"
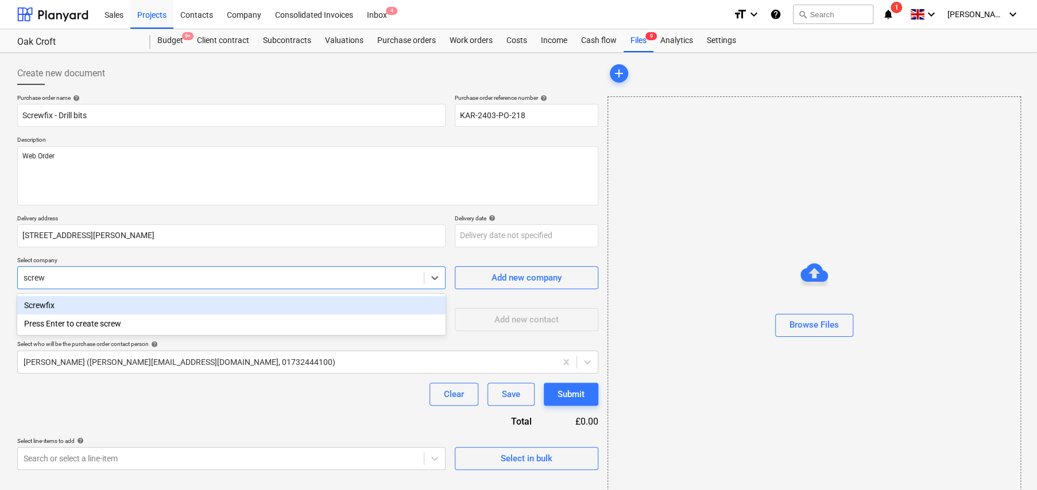
click at [63, 304] on div "Screwfix" at bounding box center [231, 305] width 428 height 18
type textarea "x"
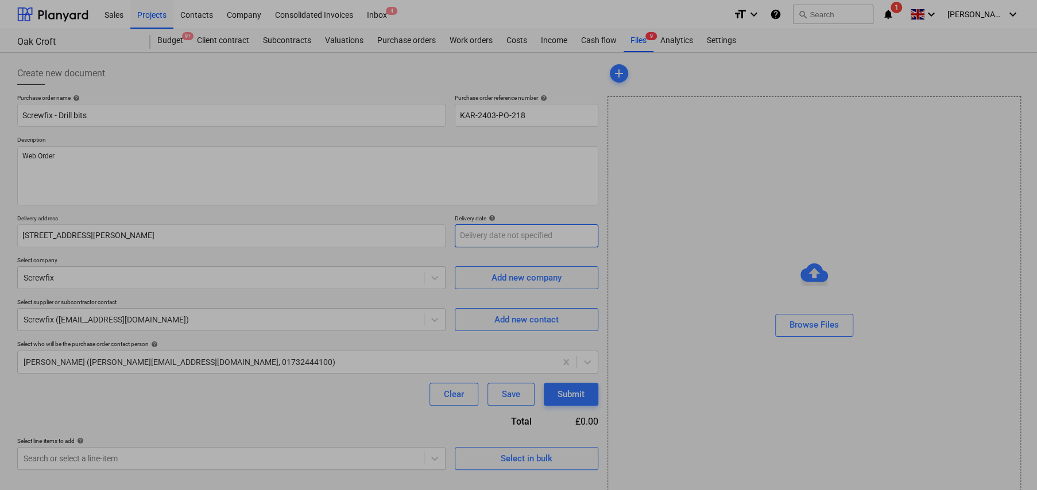
click at [507, 230] on body "Sales Projects Contacts Company Consolidated Invoices Inbox 4 format_size keybo…" at bounding box center [518, 245] width 1037 height 490
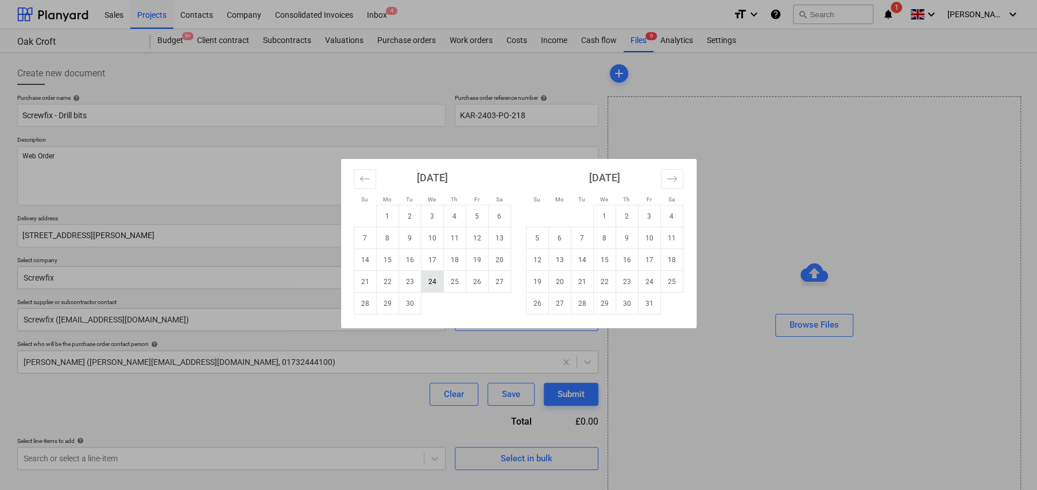
click at [431, 281] on td "24" at bounding box center [432, 282] width 22 height 22
type textarea "x"
type input "24 Sep 2025"
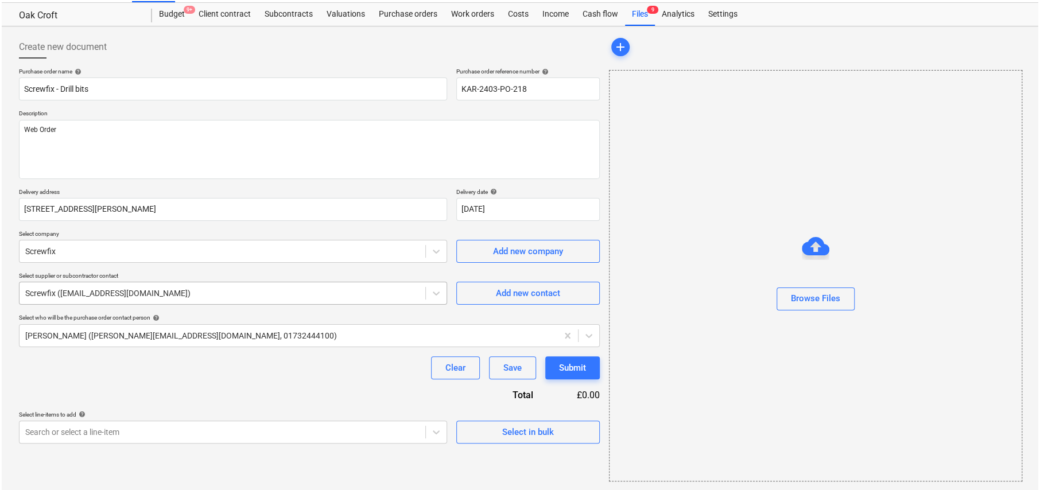
scroll to position [27, 0]
click at [538, 428] on div "Select in bulk" at bounding box center [527, 431] width 52 height 15
type textarea "x"
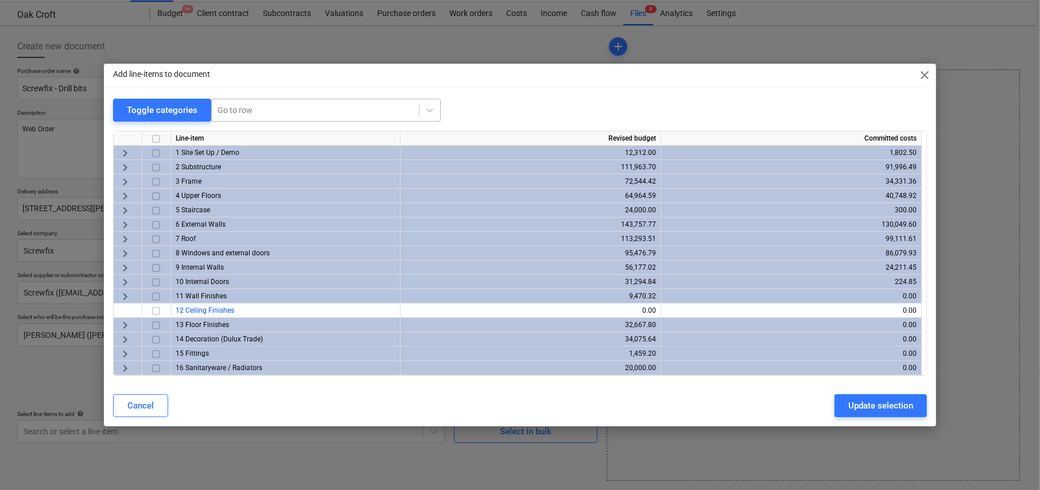
click at [286, 110] on div at bounding box center [316, 109] width 196 height 11
type input "small"
click at [293, 140] on div "-- 21.6 Small plant and tools" at bounding box center [325, 138] width 230 height 18
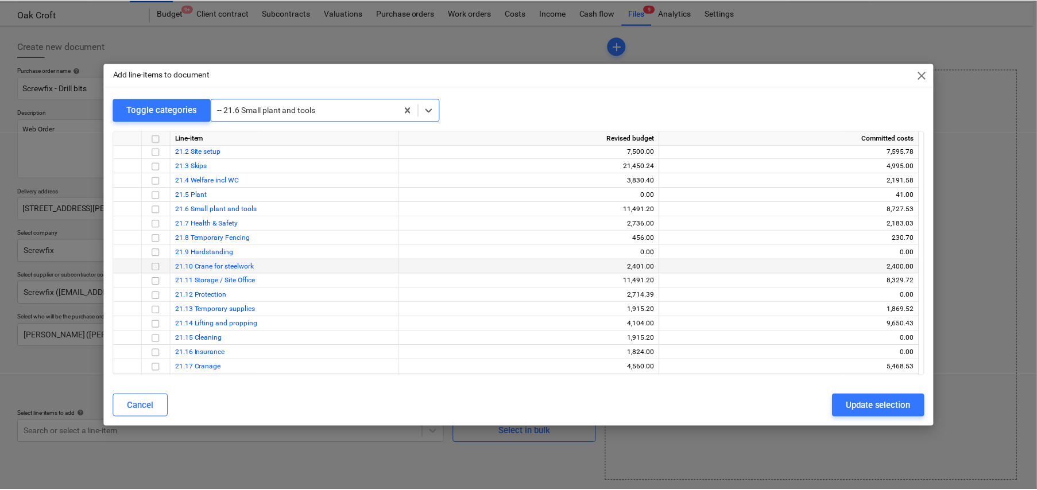
scroll to position [3257, 0]
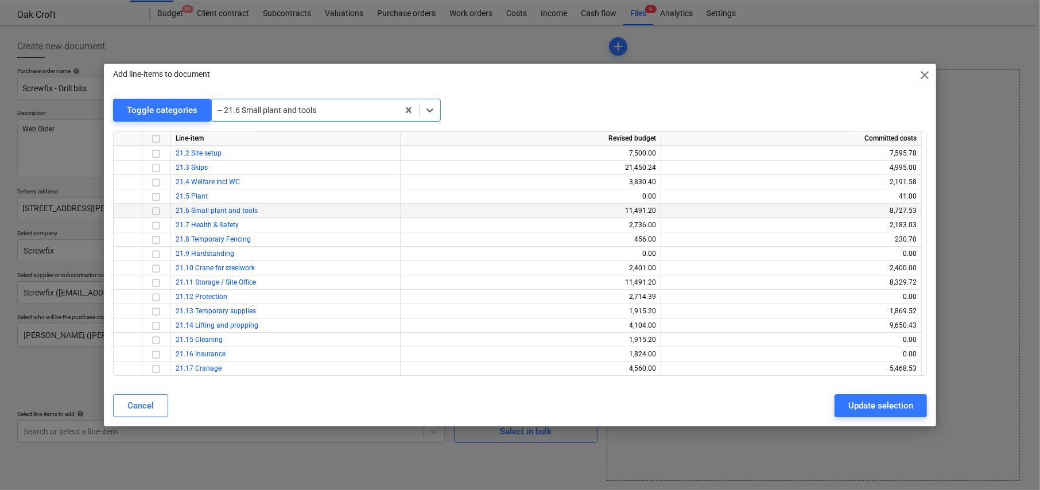
drag, startPoint x: 156, startPoint y: 208, endPoint x: 175, endPoint y: 210, distance: 19.6
click at [156, 208] on input "checkbox" at bounding box center [156, 211] width 14 height 14
click at [885, 409] on div "Update selection" at bounding box center [880, 405] width 65 height 15
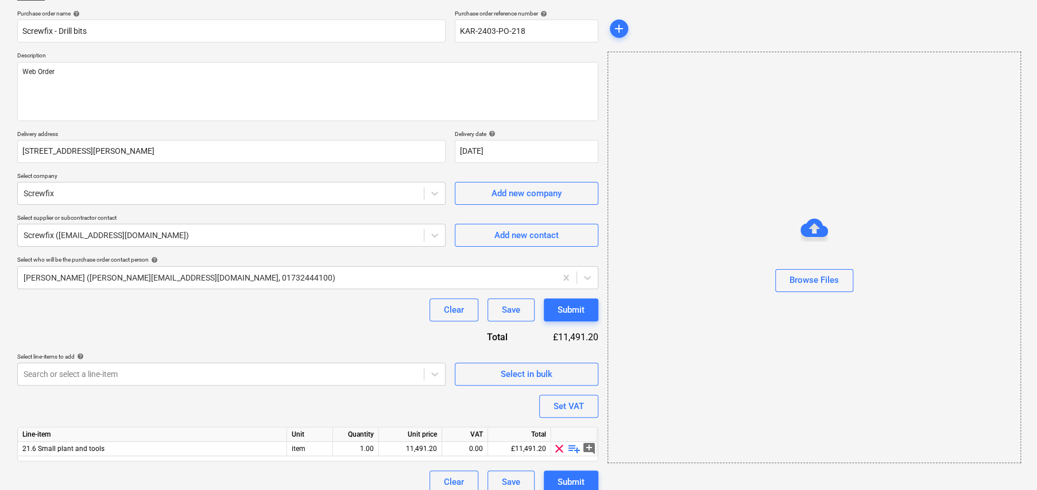
scroll to position [96, 0]
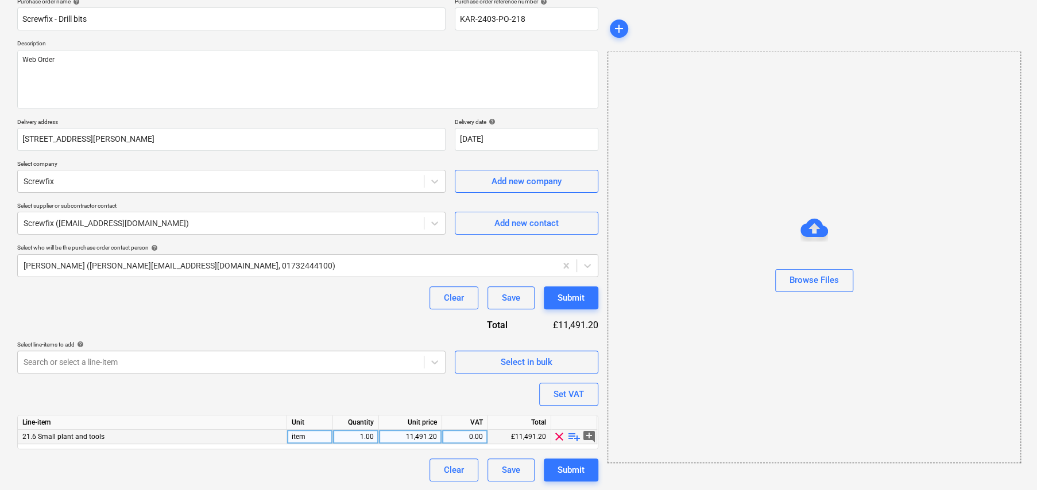
click at [575, 437] on span "playlist_add" at bounding box center [574, 437] width 14 height 14
type textarea "x"
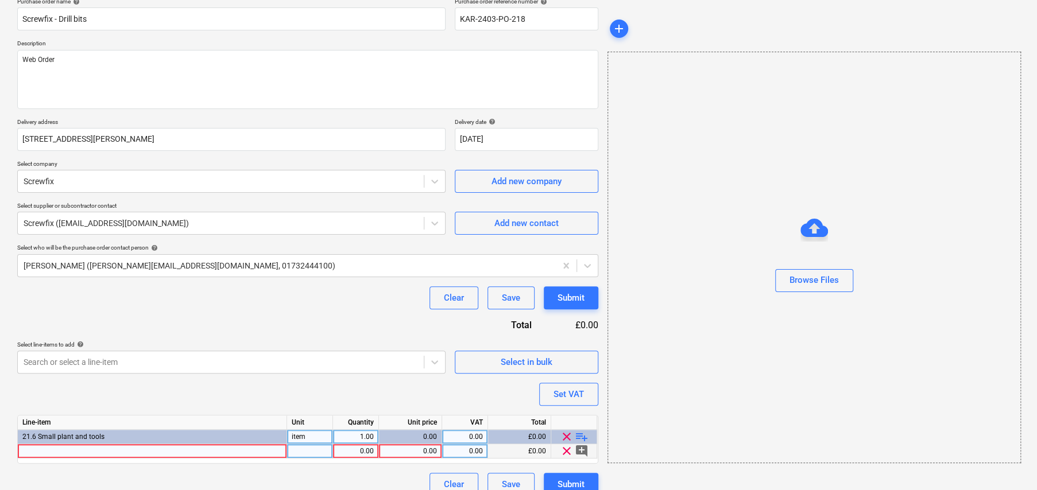
click at [107, 451] on div at bounding box center [152, 451] width 269 height 14
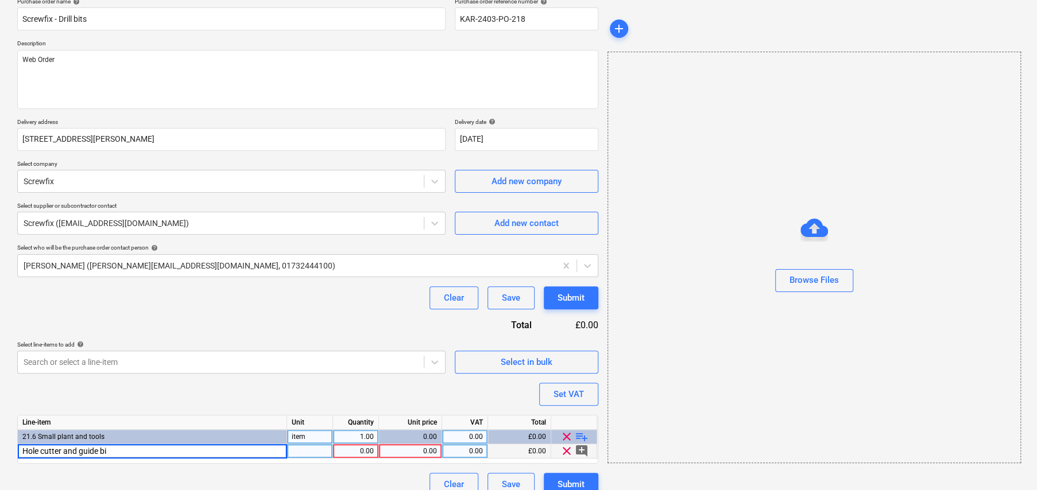
type input "Hole cutter and guide bit"
type textarea "x"
type input "item"
type textarea "x"
type input "20"
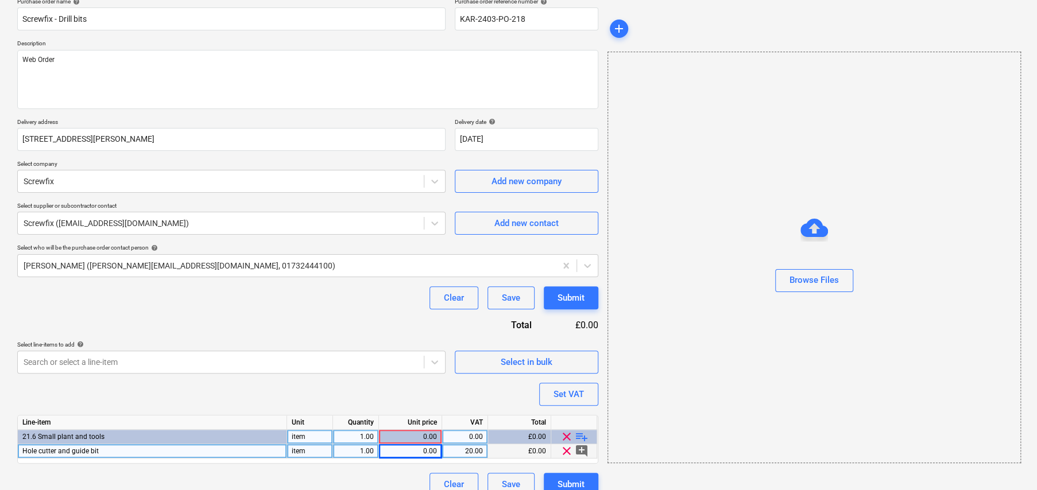
type textarea "x"
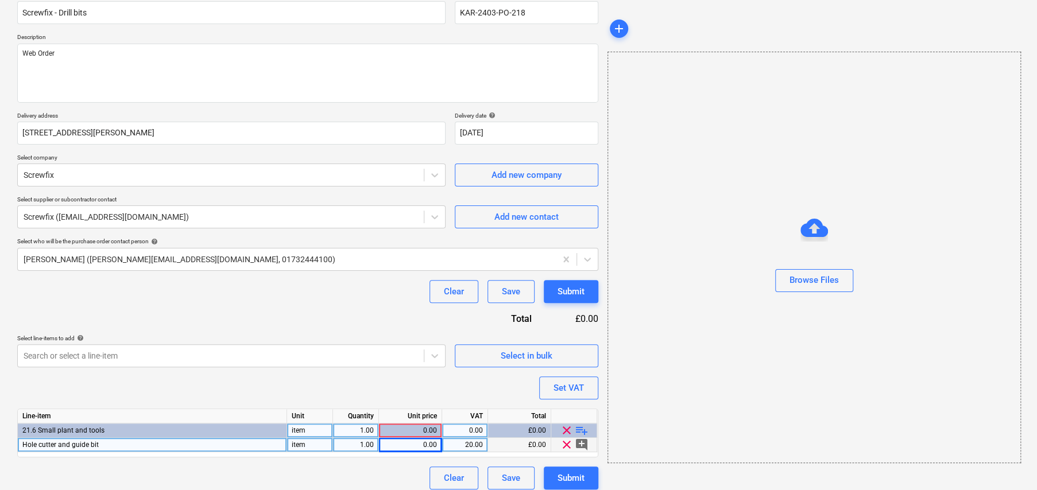
scroll to position [111, 0]
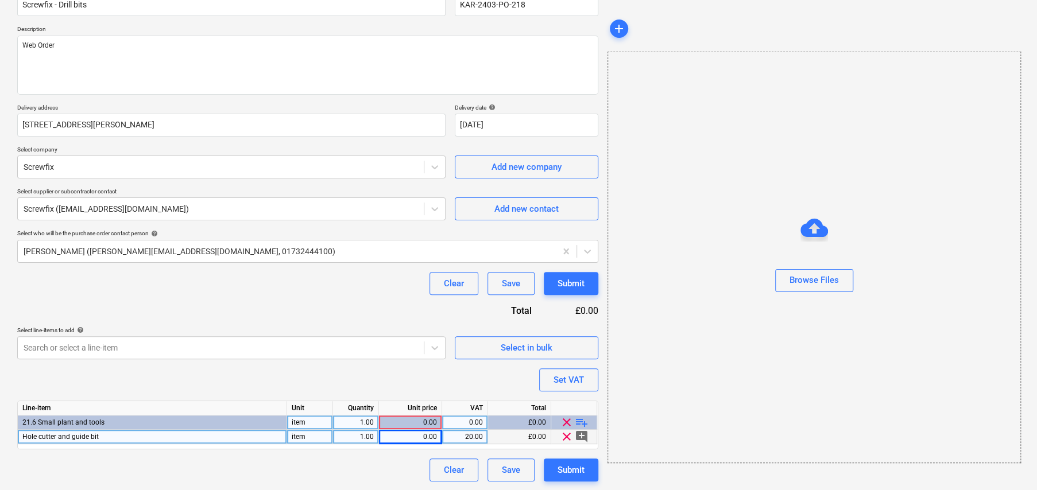
click at [431, 417] on div "0.00" at bounding box center [409, 423] width 53 height 14
click at [432, 436] on div "0.00" at bounding box center [409, 437] width 53 height 14
type input "19.88"
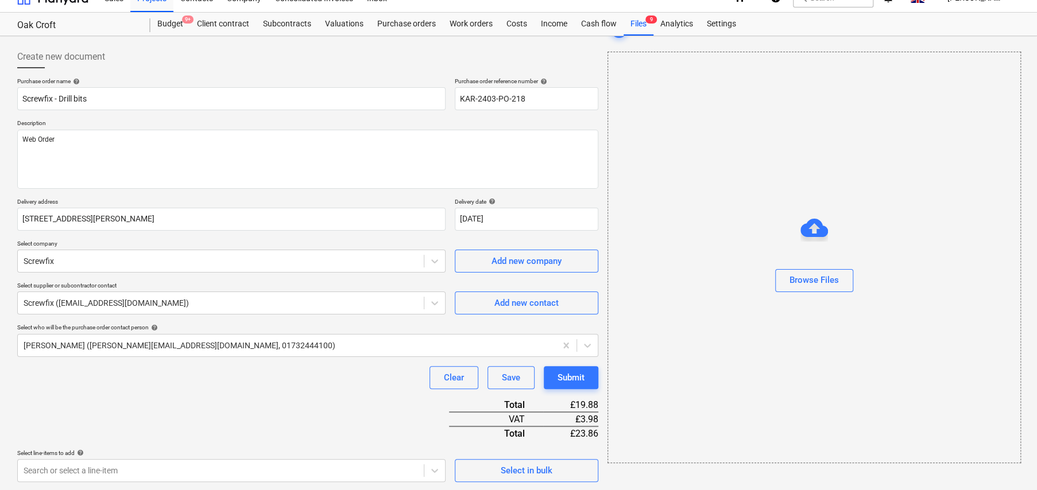
scroll to position [0, 0]
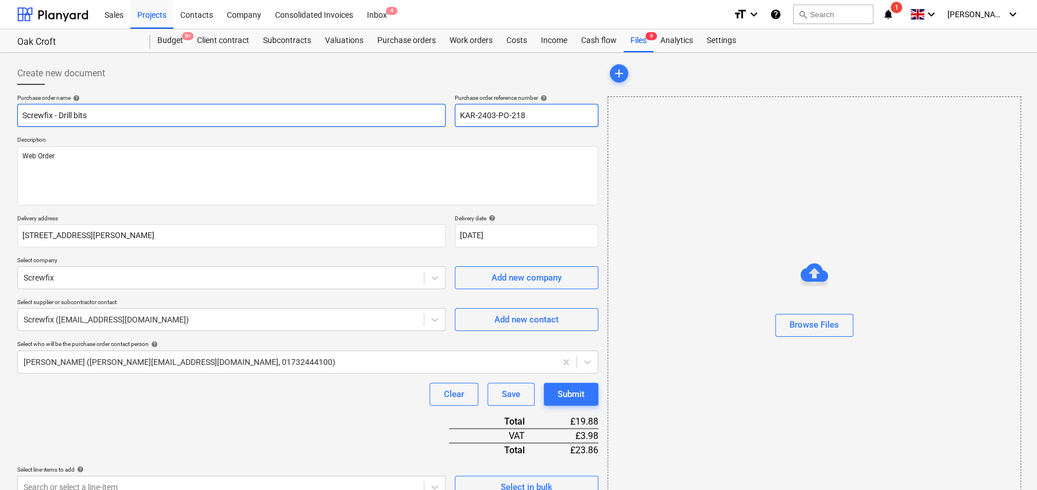
drag, startPoint x: 535, startPoint y: 117, endPoint x: 443, endPoint y: 116, distance: 92.4
click at [443, 116] on div "Purchase order name help Screwfix - Drill bits Purchase order reference number …" at bounding box center [307, 110] width 581 height 33
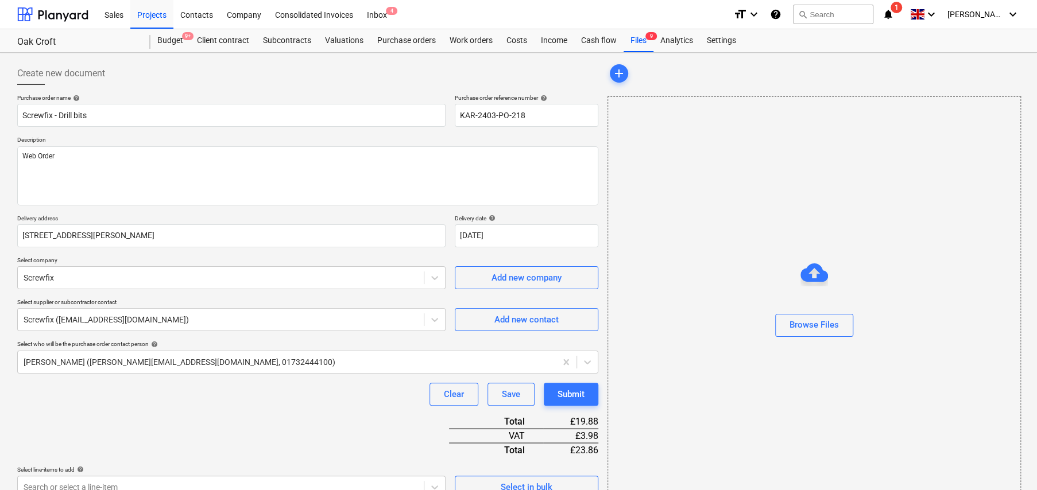
type textarea "x"
